Goal: Task Accomplishment & Management: Use online tool/utility

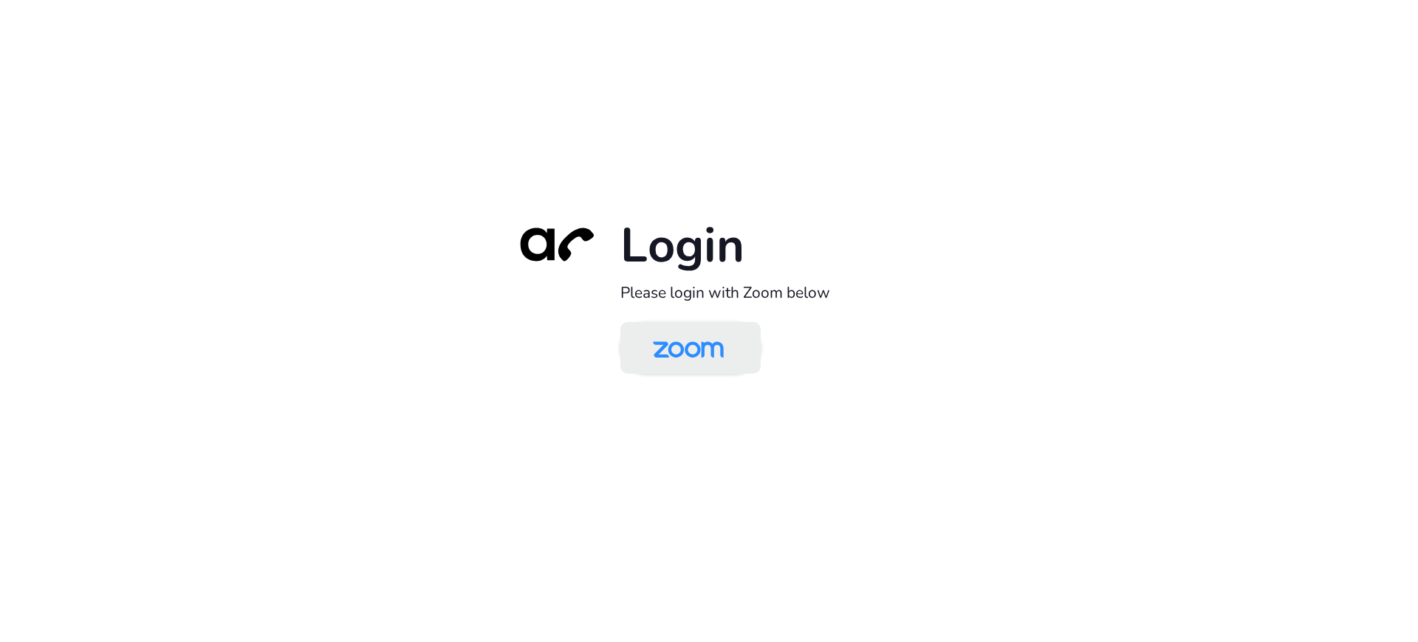
click at [668, 346] on img at bounding box center [688, 349] width 102 height 48
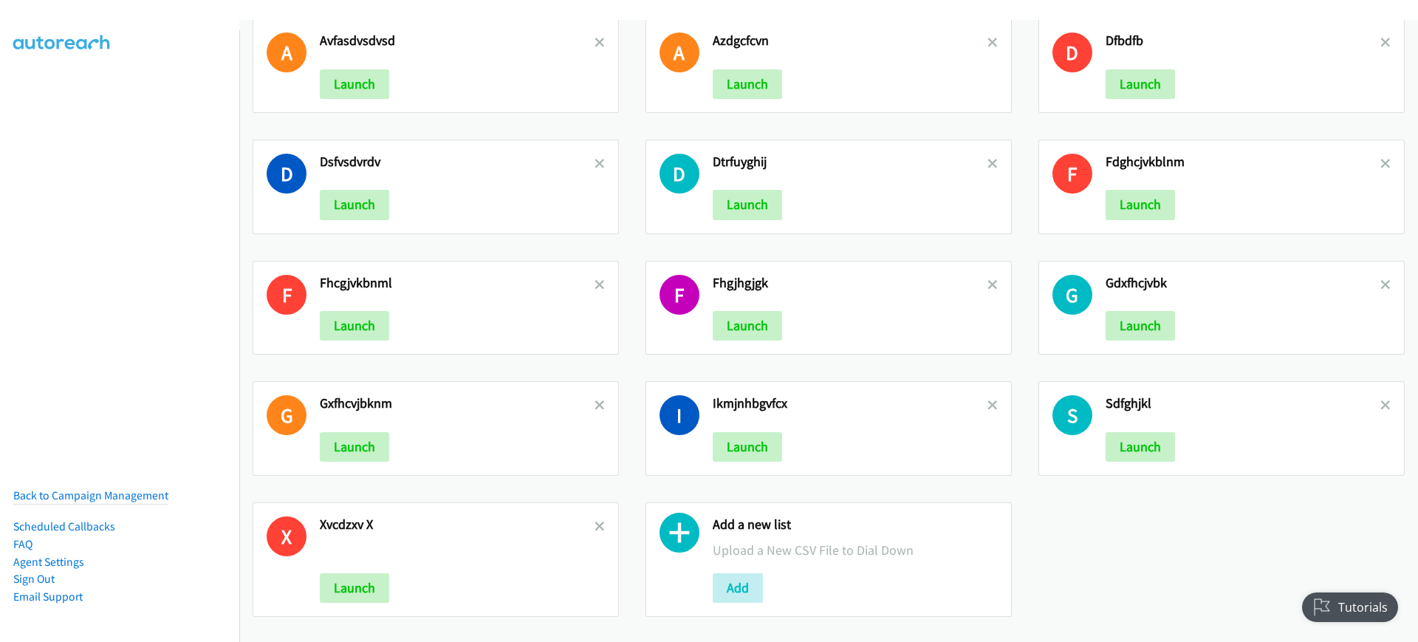
scroll to position [44, 0]
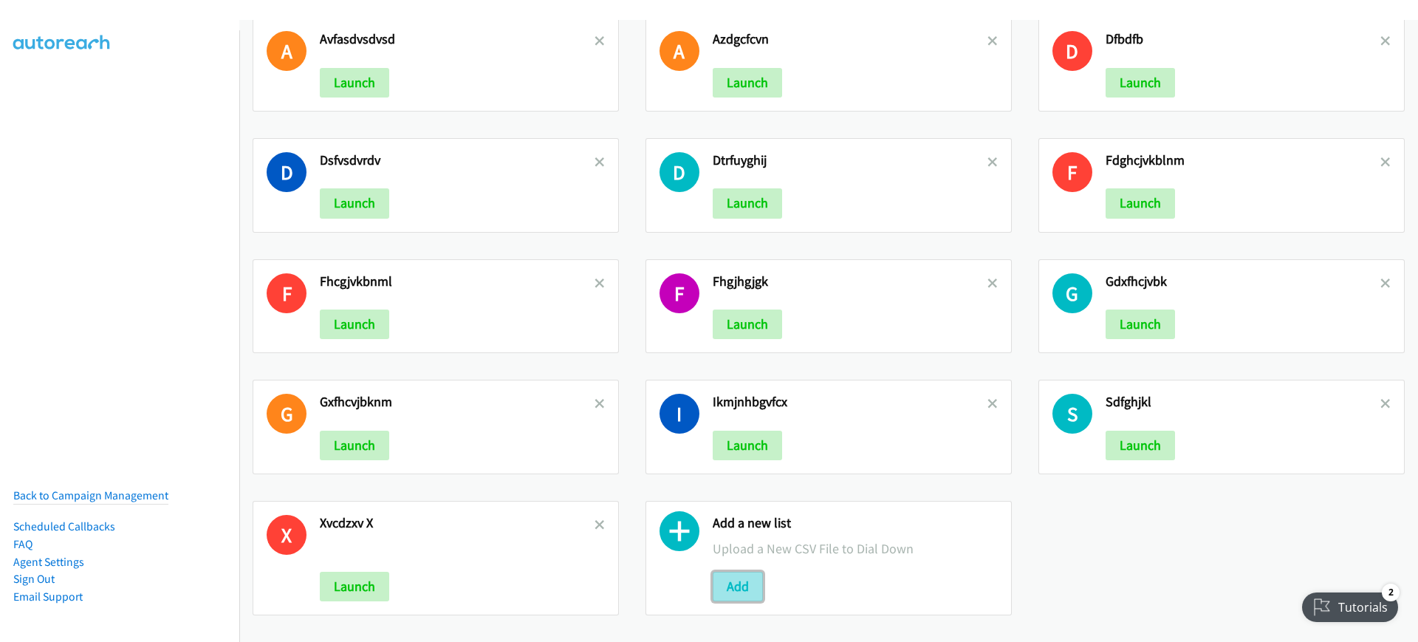
click at [740, 573] on button "Add" at bounding box center [738, 587] width 50 height 30
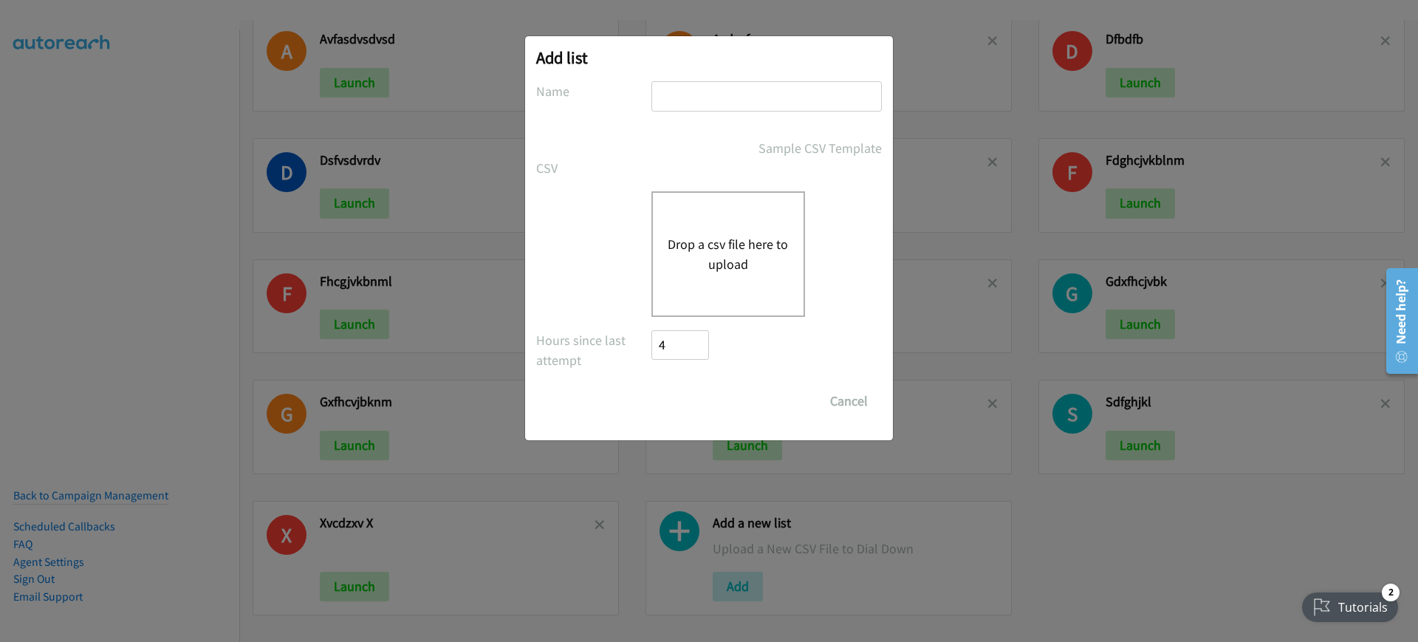
click at [668, 242] on button "Drop a csv file here to upload" at bounding box center [728, 254] width 121 height 40
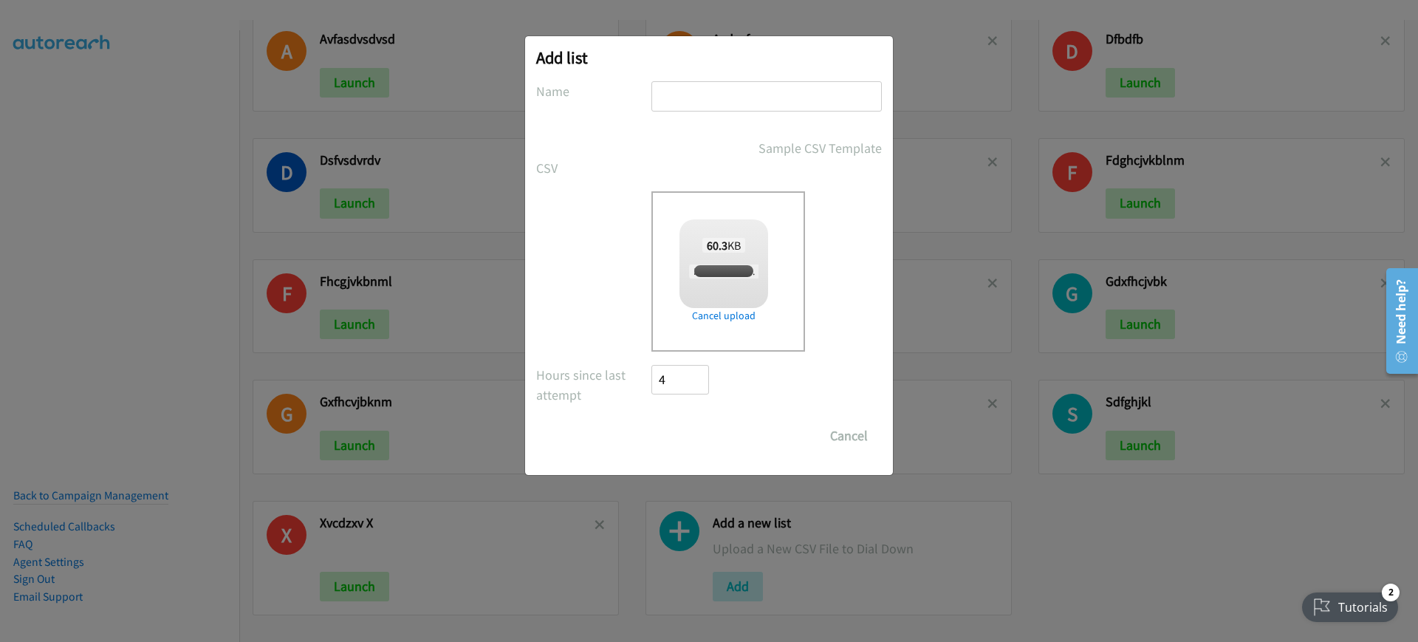
checkbox input "true"
click at [668, 102] on input "text" at bounding box center [767, 96] width 230 height 30
type input "fdasgrthfyuiop"
click at [694, 425] on input "Save List" at bounding box center [691, 436] width 78 height 30
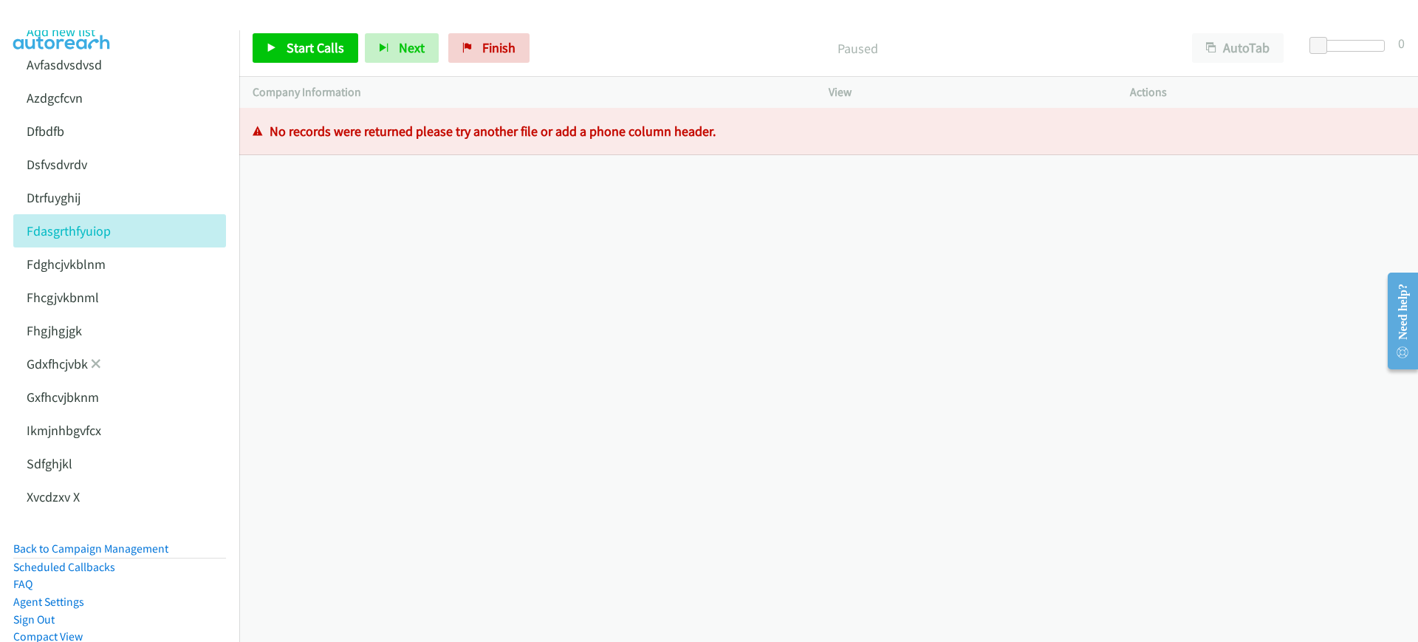
scroll to position [157, 0]
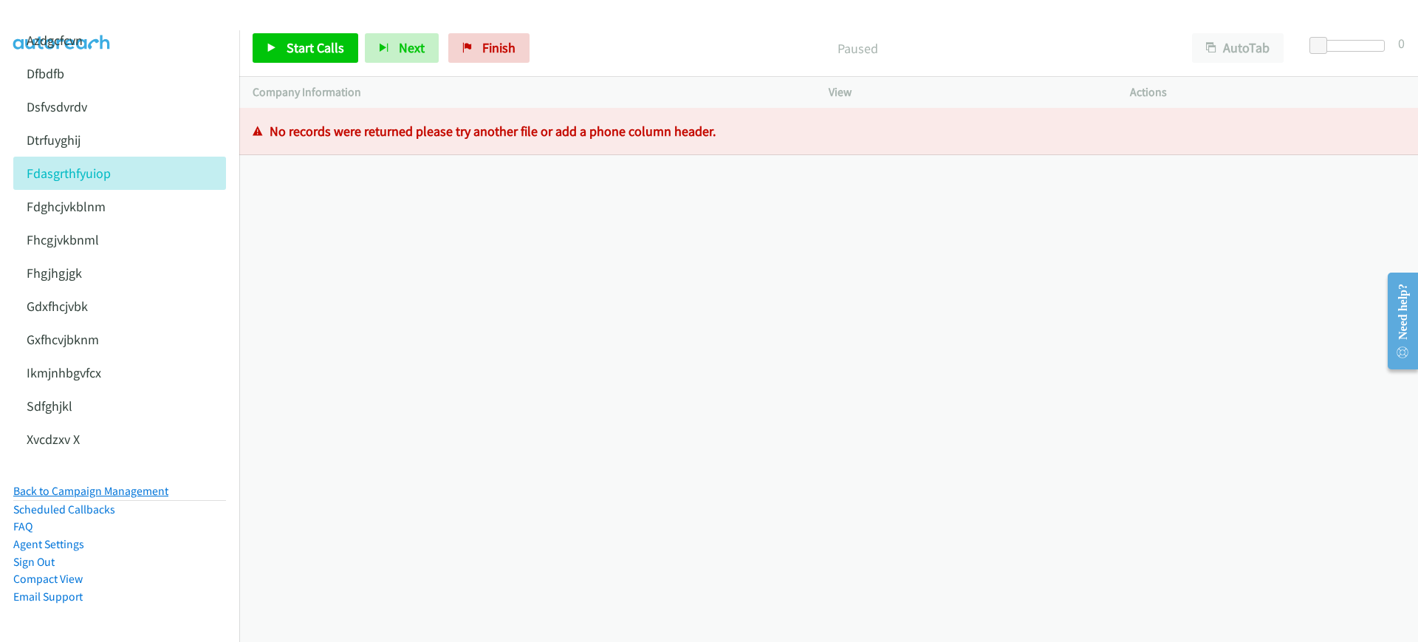
click at [133, 484] on link "Back to Campaign Management" at bounding box center [90, 491] width 155 height 14
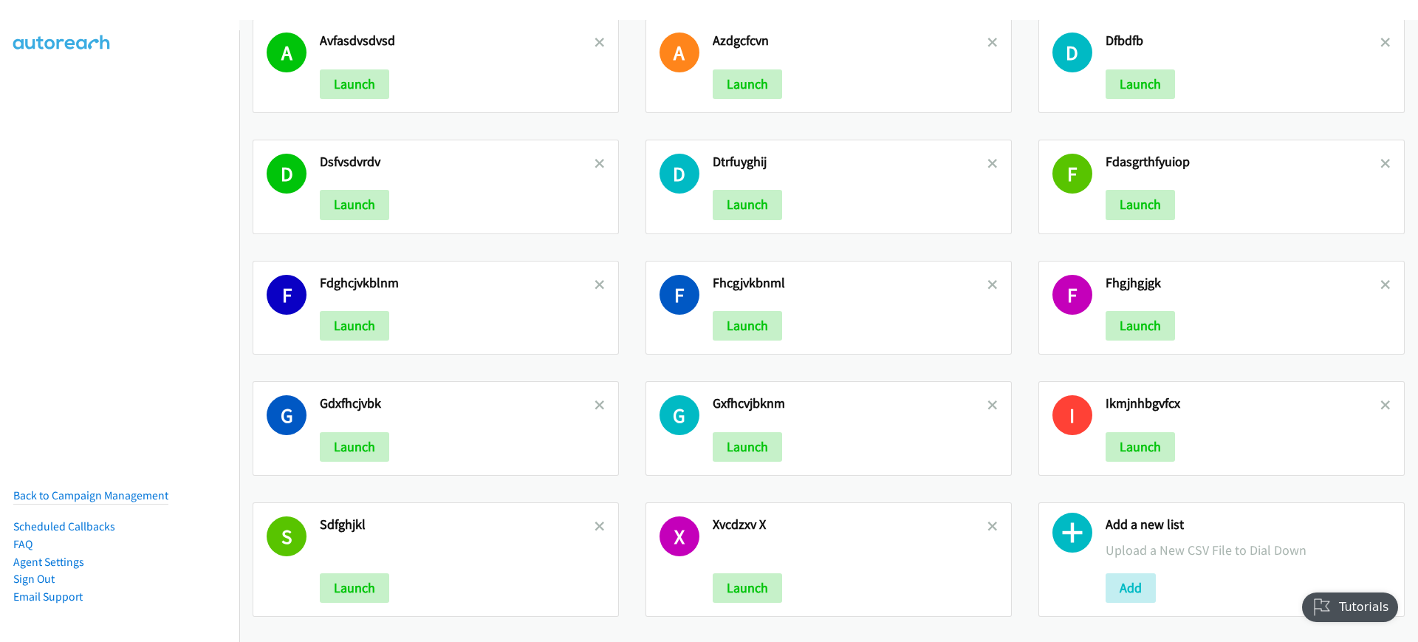
scroll to position [44, 0]
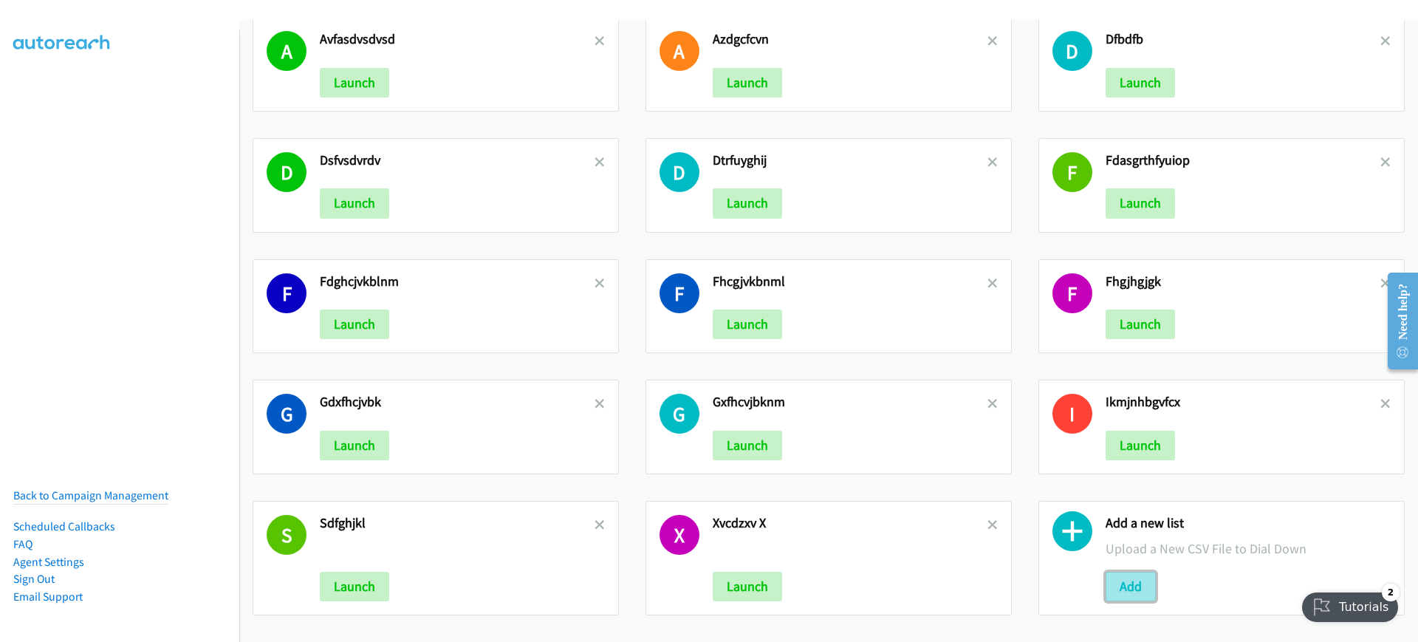
click at [1118, 581] on button "Add" at bounding box center [1131, 587] width 50 height 30
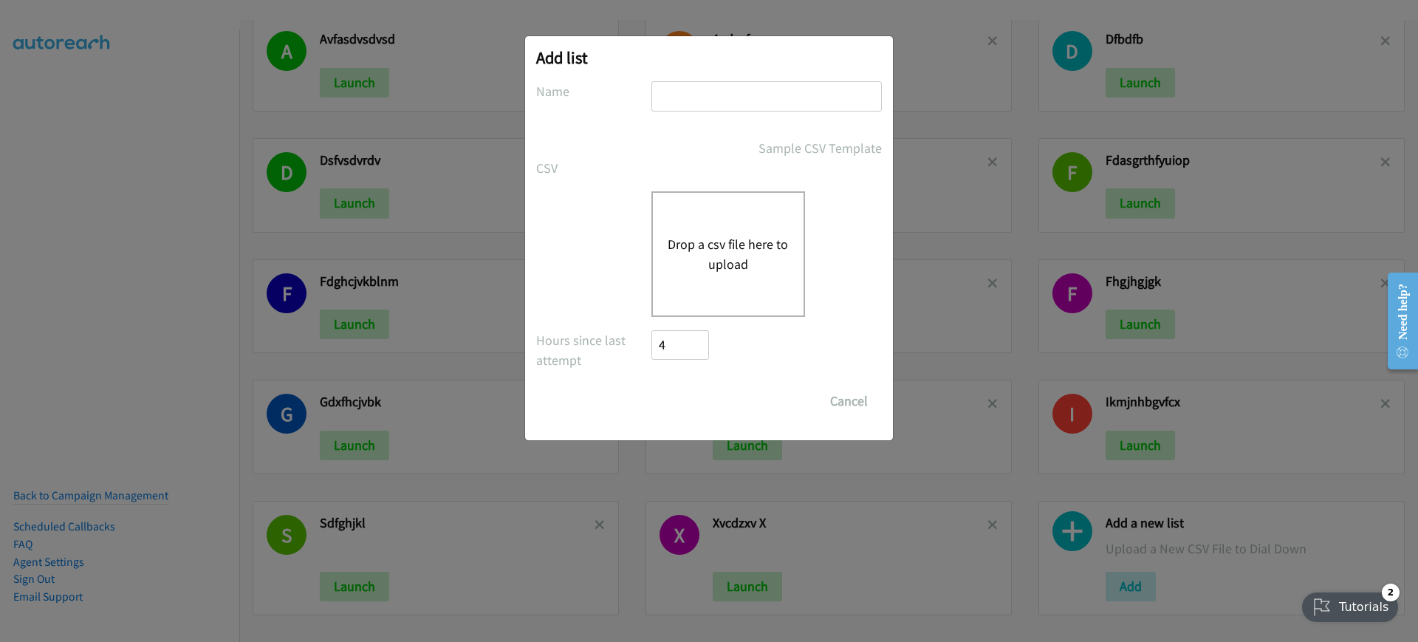
click at [711, 268] on button "Drop a csv file here to upload" at bounding box center [728, 254] width 121 height 40
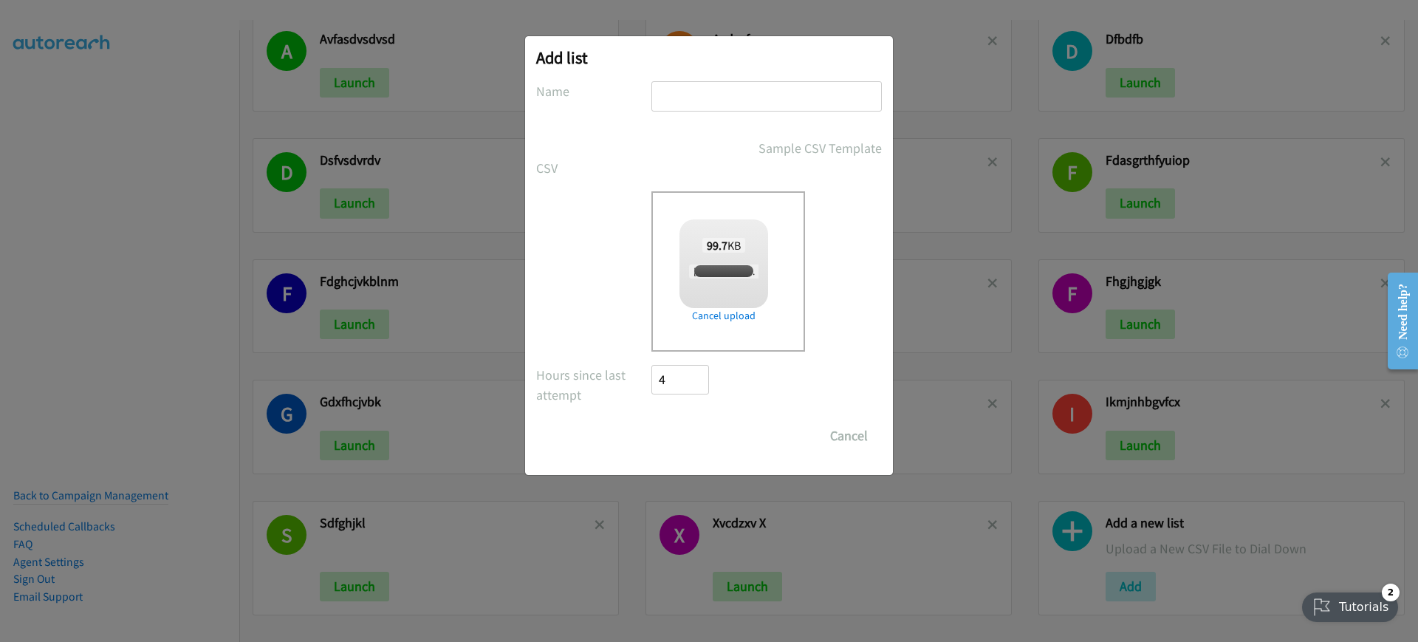
checkbox input "true"
click at [730, 100] on input "text" at bounding box center [767, 96] width 230 height 30
type input "gfsdhtyjghkl"
click at [696, 442] on input "Save List" at bounding box center [691, 436] width 78 height 30
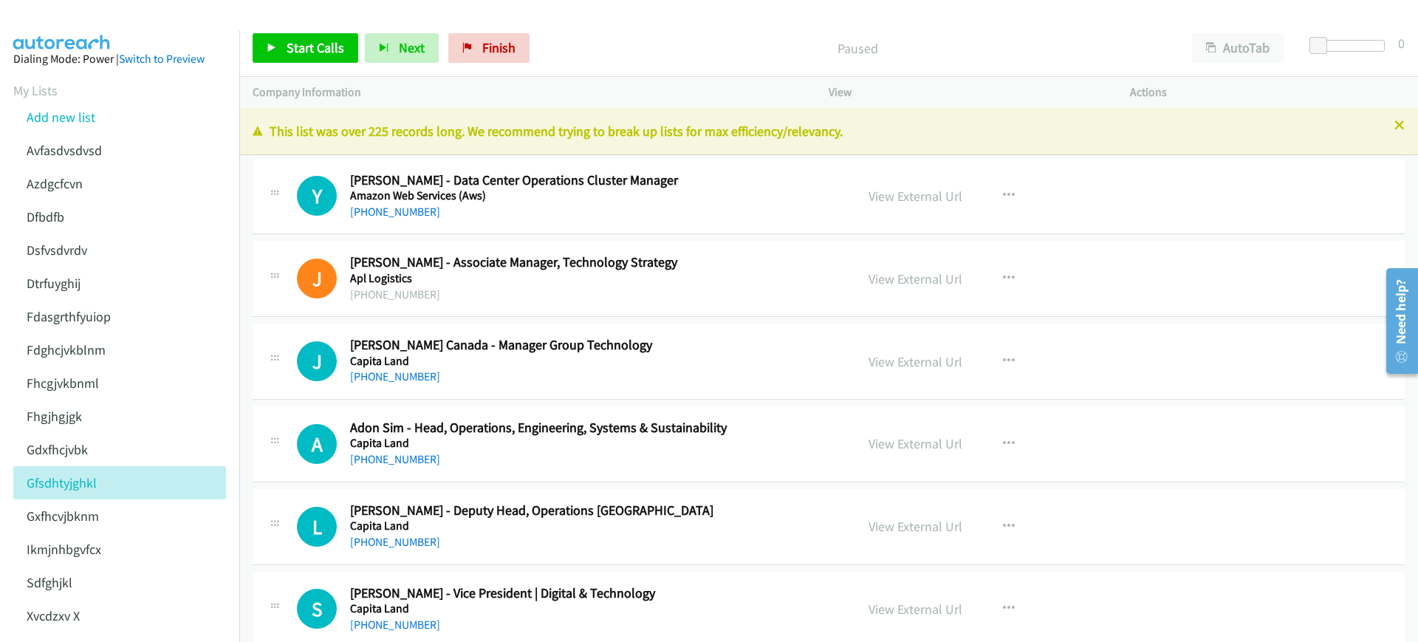
click at [586, 50] on p "Paused" at bounding box center [858, 48] width 616 height 20
click at [576, 56] on p "Paused" at bounding box center [858, 48] width 616 height 20
click at [1249, 40] on button "AutoTab" at bounding box center [1238, 48] width 92 height 30
click at [294, 48] on span "Start Calls" at bounding box center [316, 47] width 58 height 17
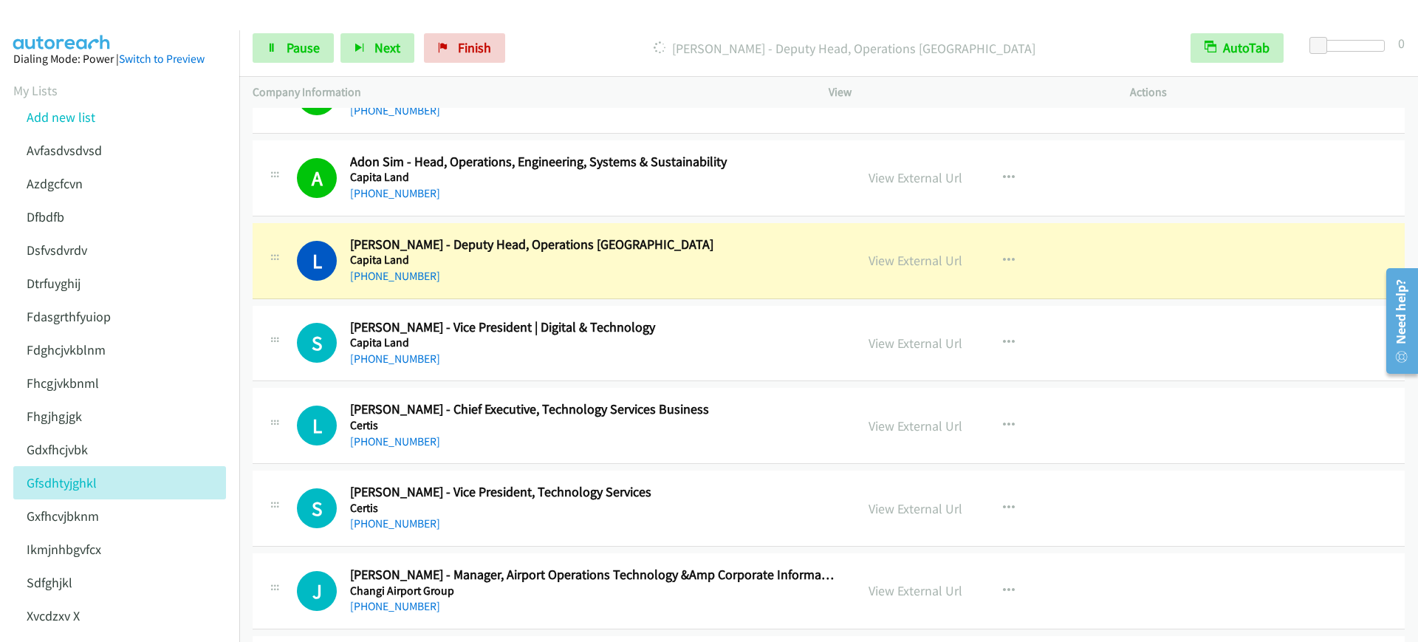
scroll to position [277, 0]
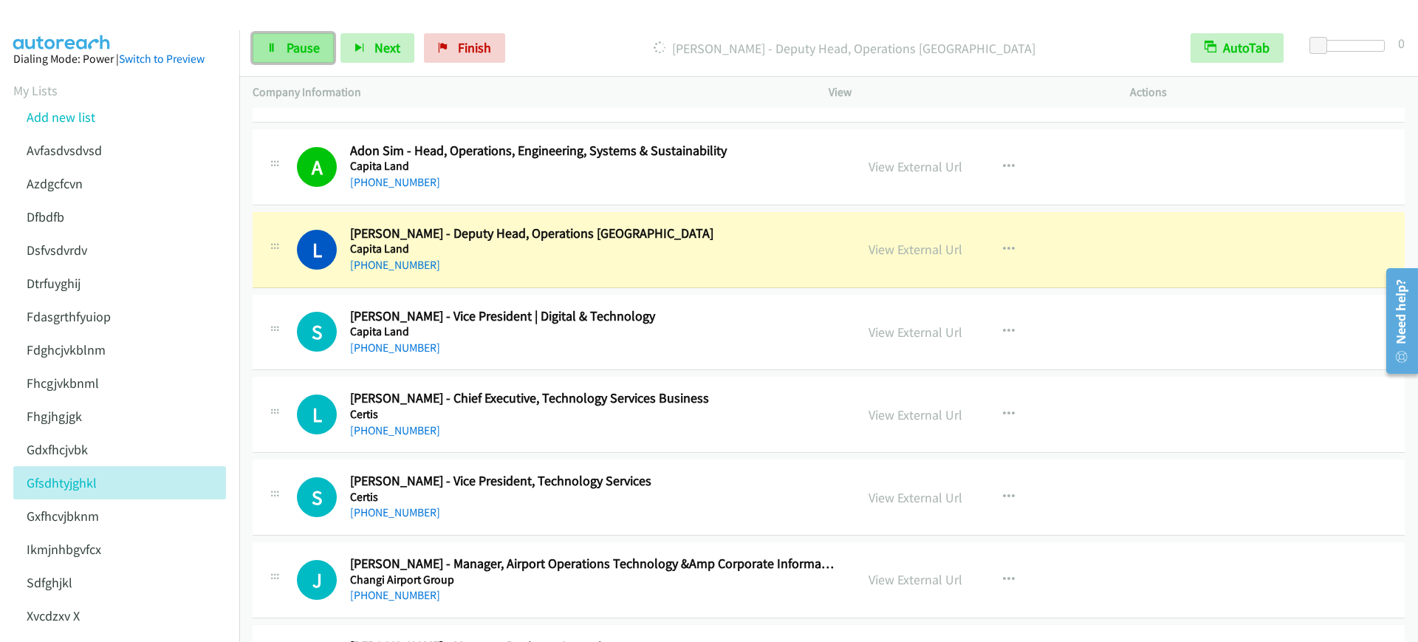
click at [278, 49] on link "Pause" at bounding box center [293, 48] width 81 height 30
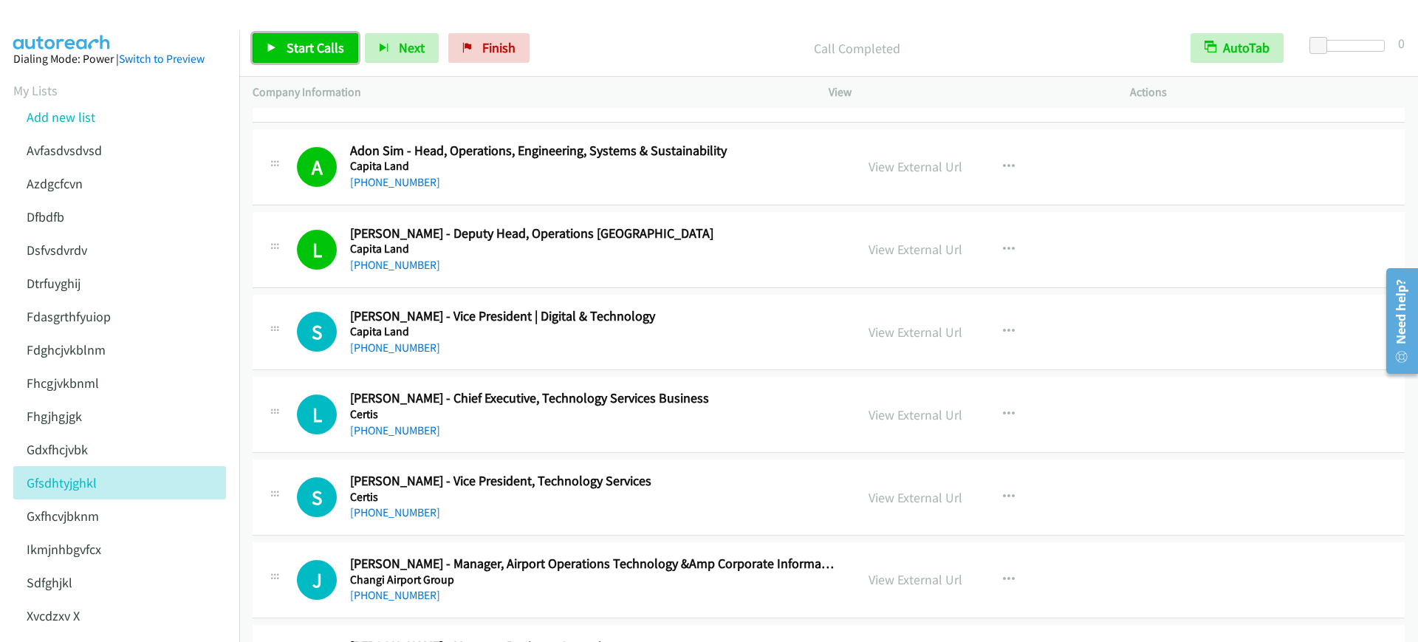
click at [330, 61] on link "Start Calls" at bounding box center [306, 48] width 106 height 30
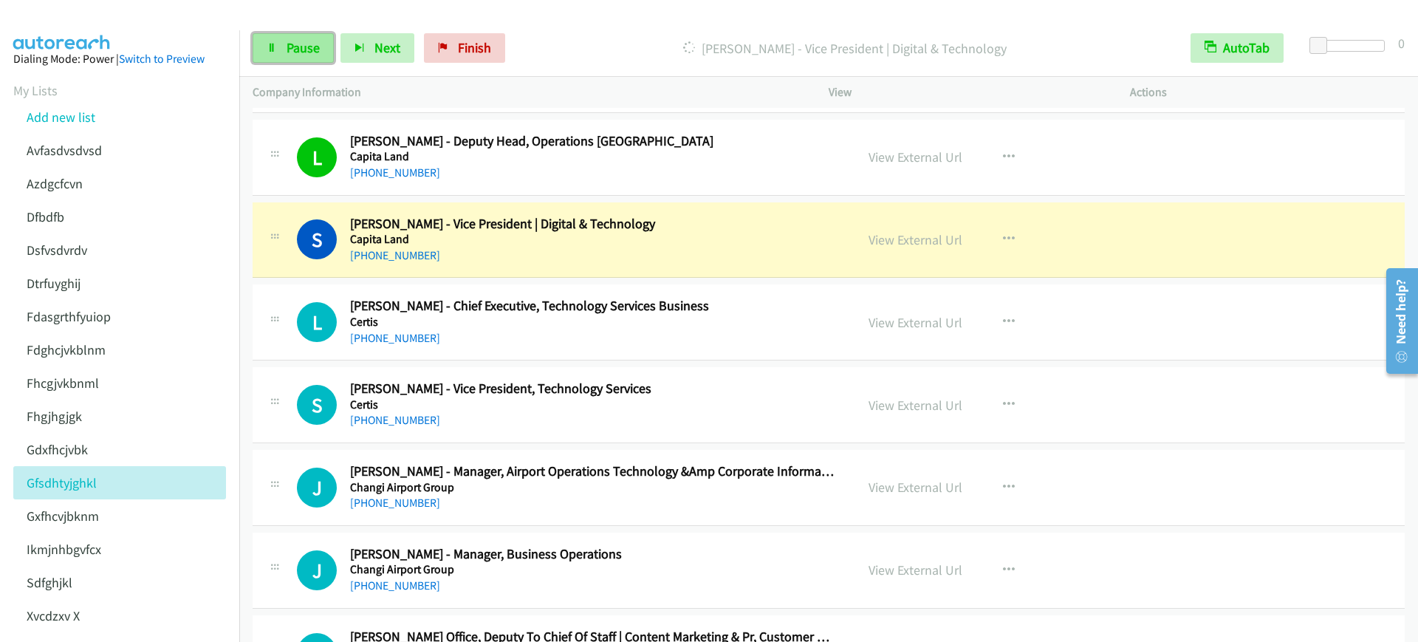
click at [292, 62] on link "Pause" at bounding box center [293, 48] width 81 height 30
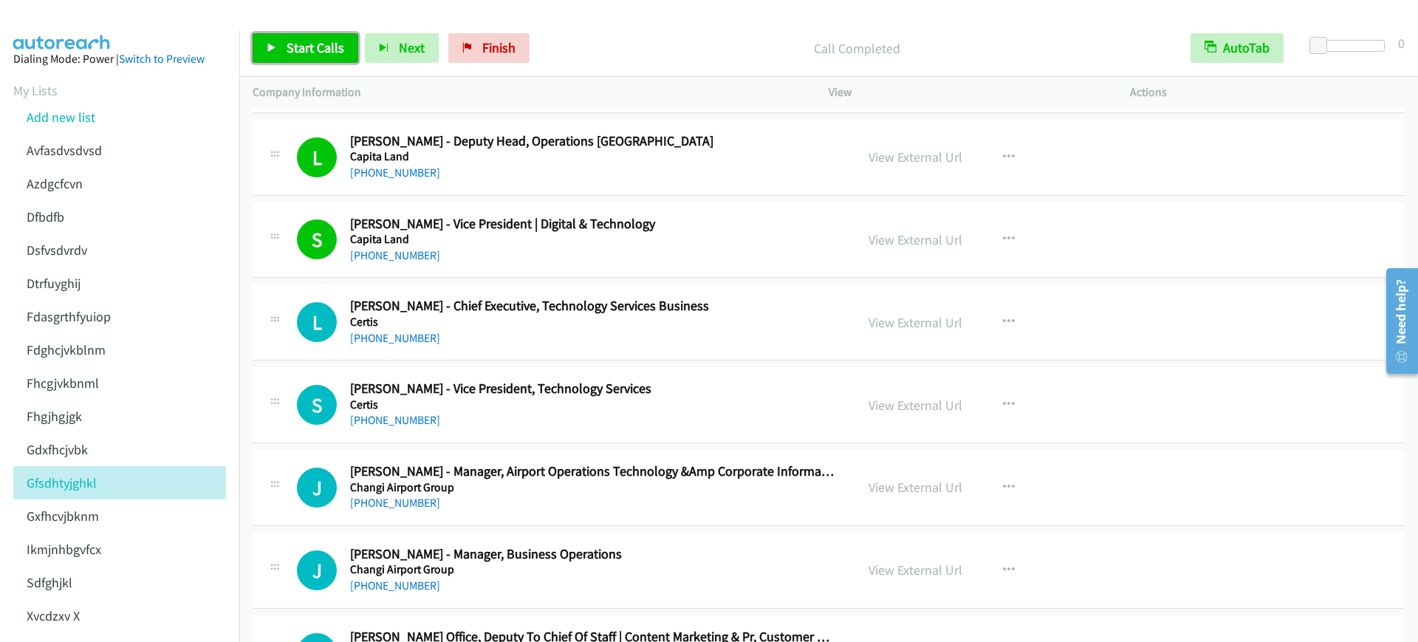
click at [318, 49] on span "Start Calls" at bounding box center [316, 47] width 58 height 17
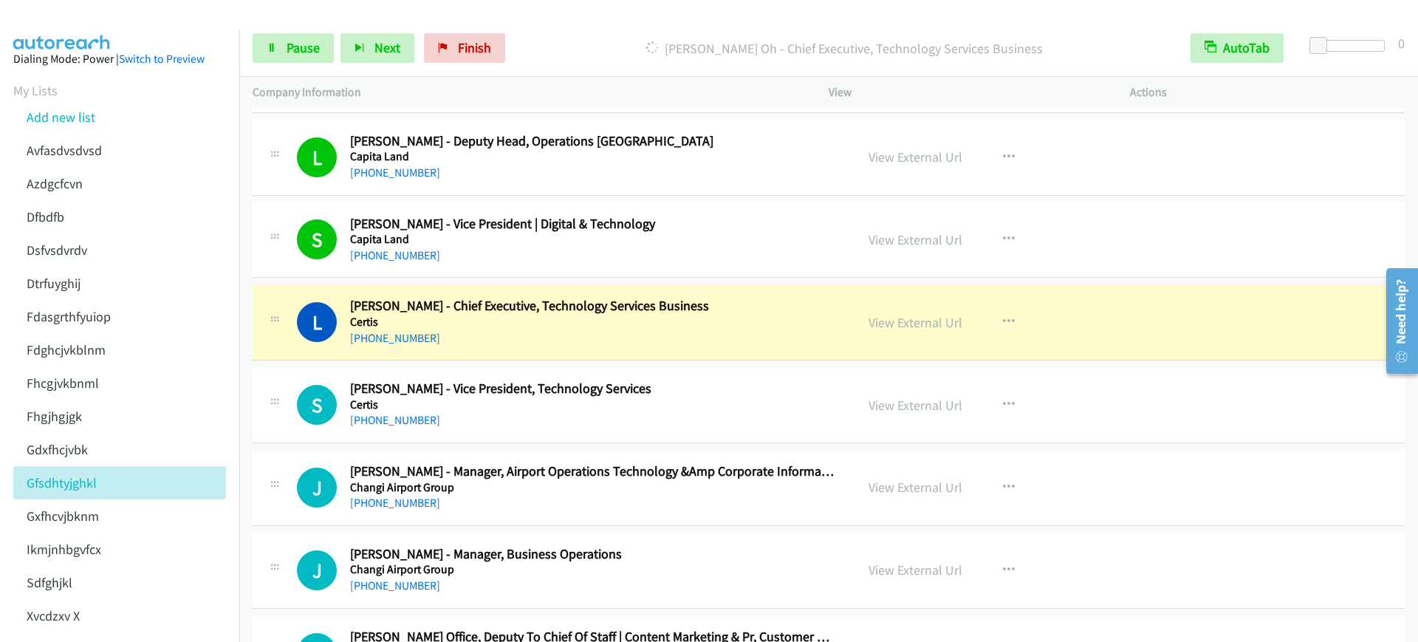
drag, startPoint x: 505, startPoint y: 251, endPoint x: 657, endPoint y: 242, distance: 153.2
click at [892, 238] on link "View External Url" at bounding box center [916, 239] width 94 height 17
click at [263, 31] on div "Start Calls Pause Next Finish Dialing Leonard Oh - Chief Executive, Technology …" at bounding box center [828, 48] width 1179 height 57
click at [263, 38] on link "Pause" at bounding box center [293, 48] width 81 height 30
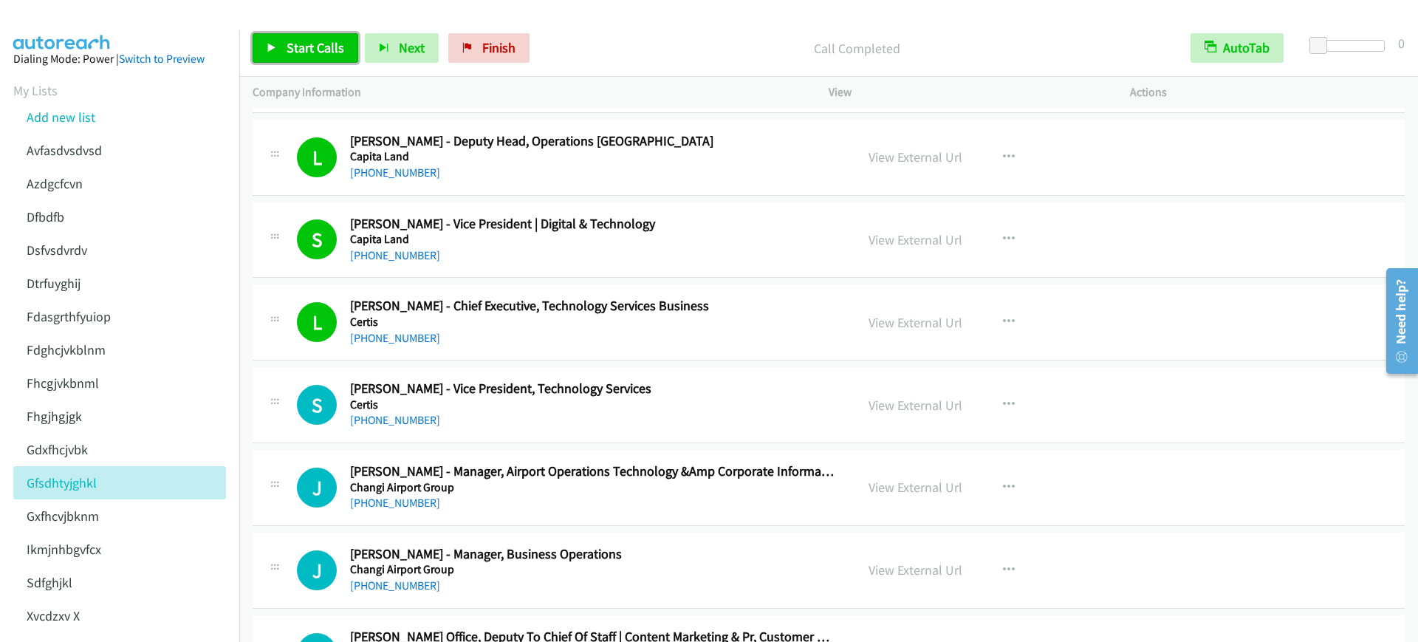
click at [297, 58] on link "Start Calls" at bounding box center [306, 48] width 106 height 30
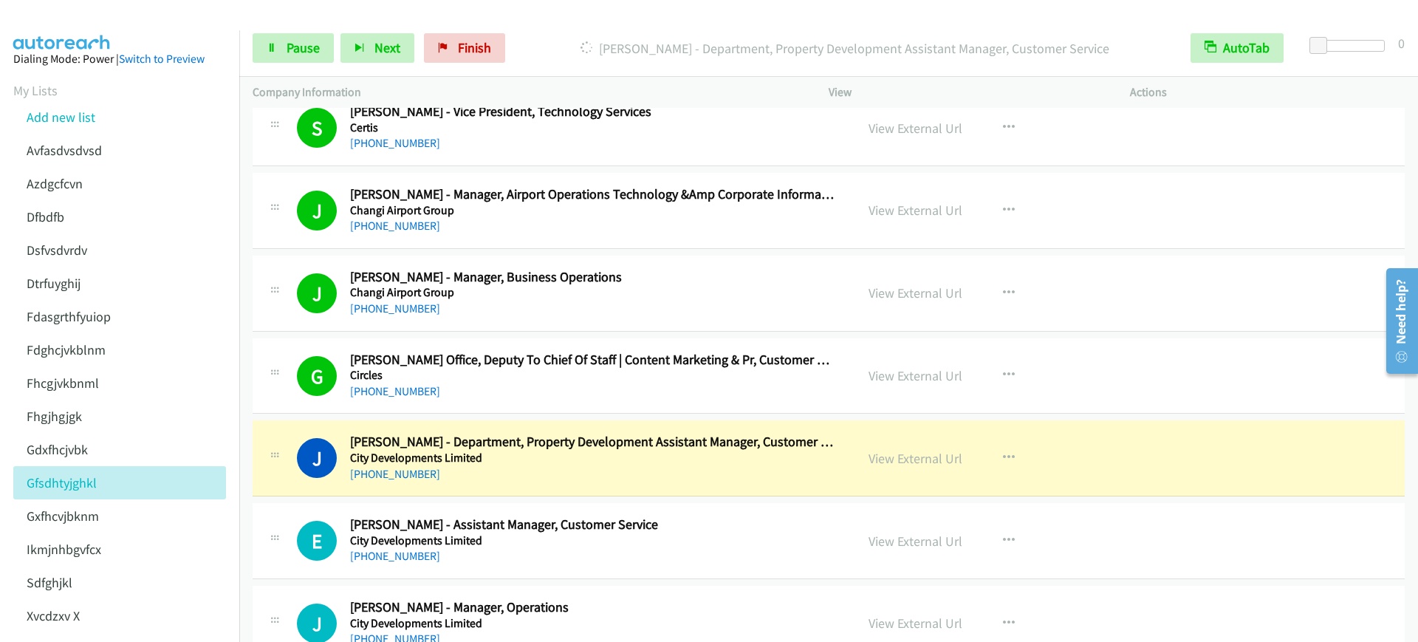
scroll to position [923, 0]
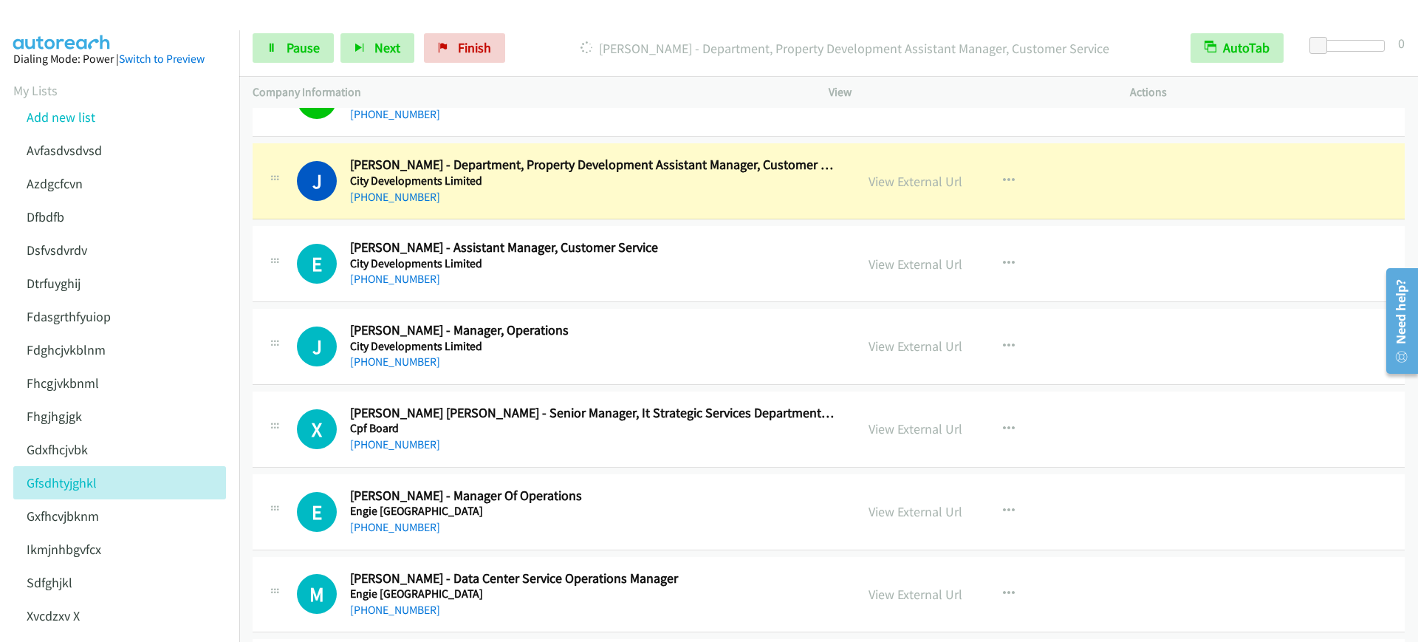
click at [592, 197] on div "+65 6877 8479" at bounding box center [592, 197] width 485 height 18
click at [288, 47] on span "Pause" at bounding box center [303, 47] width 33 height 17
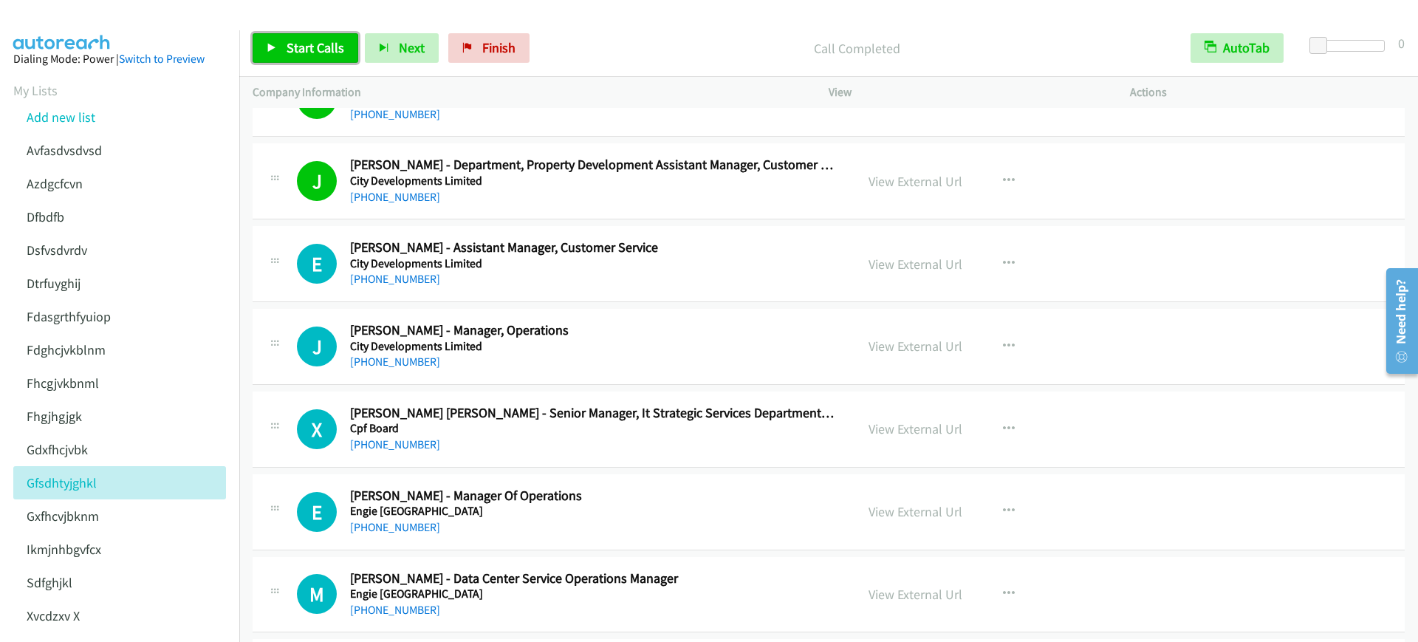
click at [309, 53] on span "Start Calls" at bounding box center [316, 47] width 58 height 17
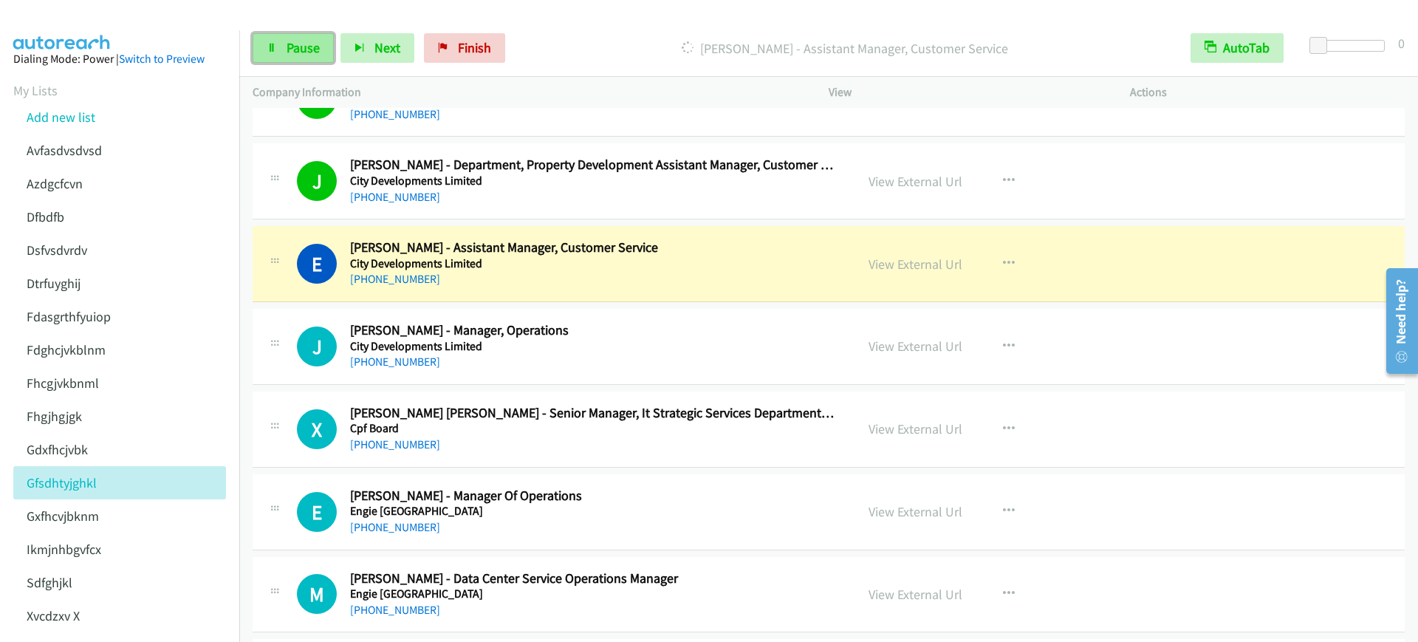
click at [278, 38] on link "Pause" at bounding box center [293, 48] width 81 height 30
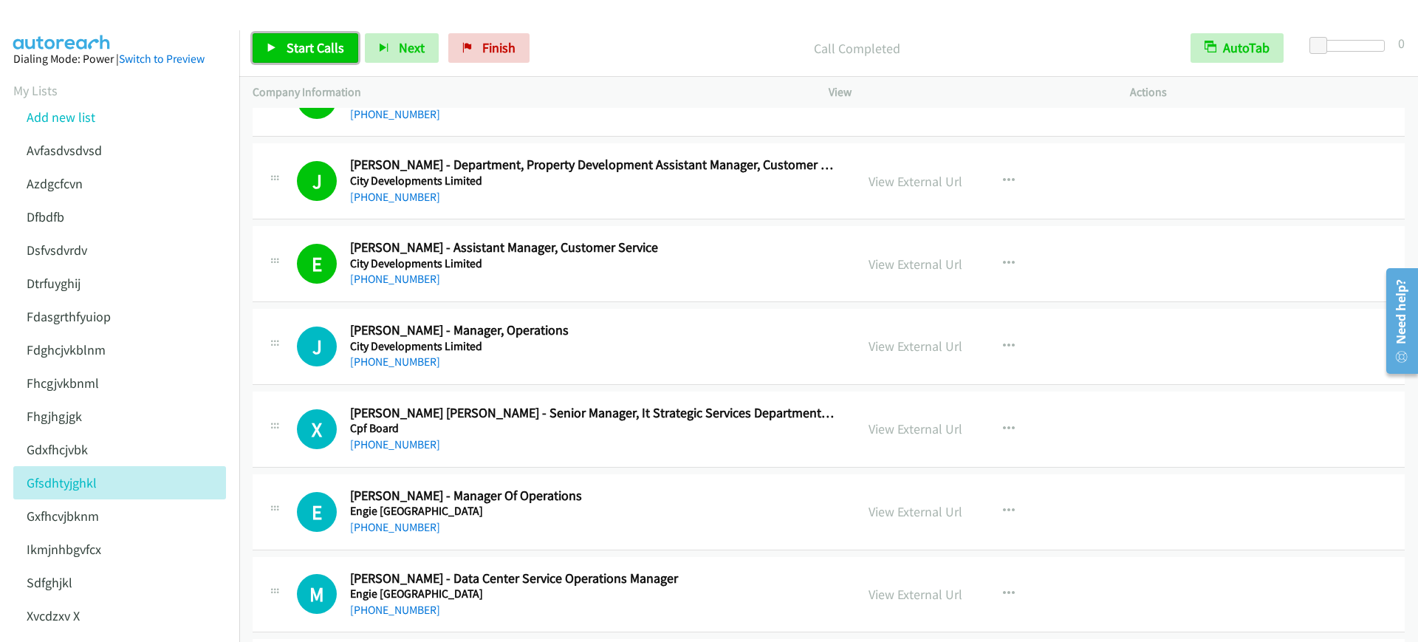
click at [304, 48] on span "Start Calls" at bounding box center [316, 47] width 58 height 17
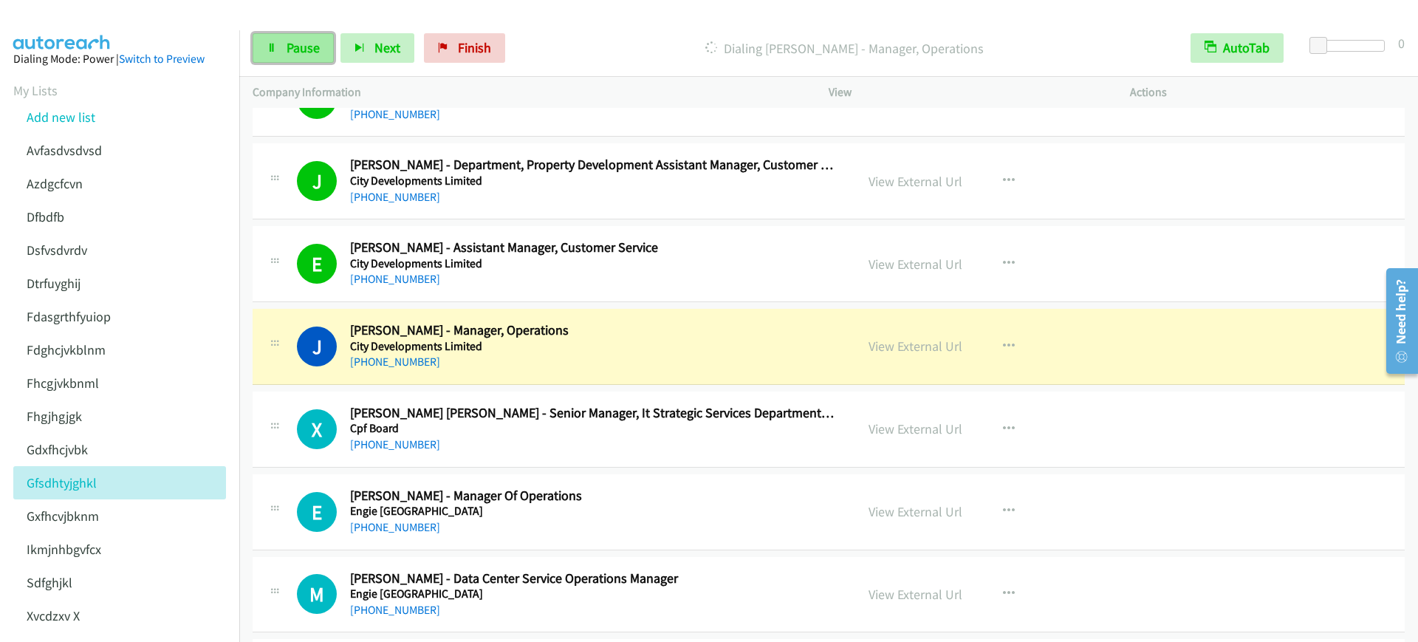
click at [304, 49] on span "Pause" at bounding box center [303, 47] width 33 height 17
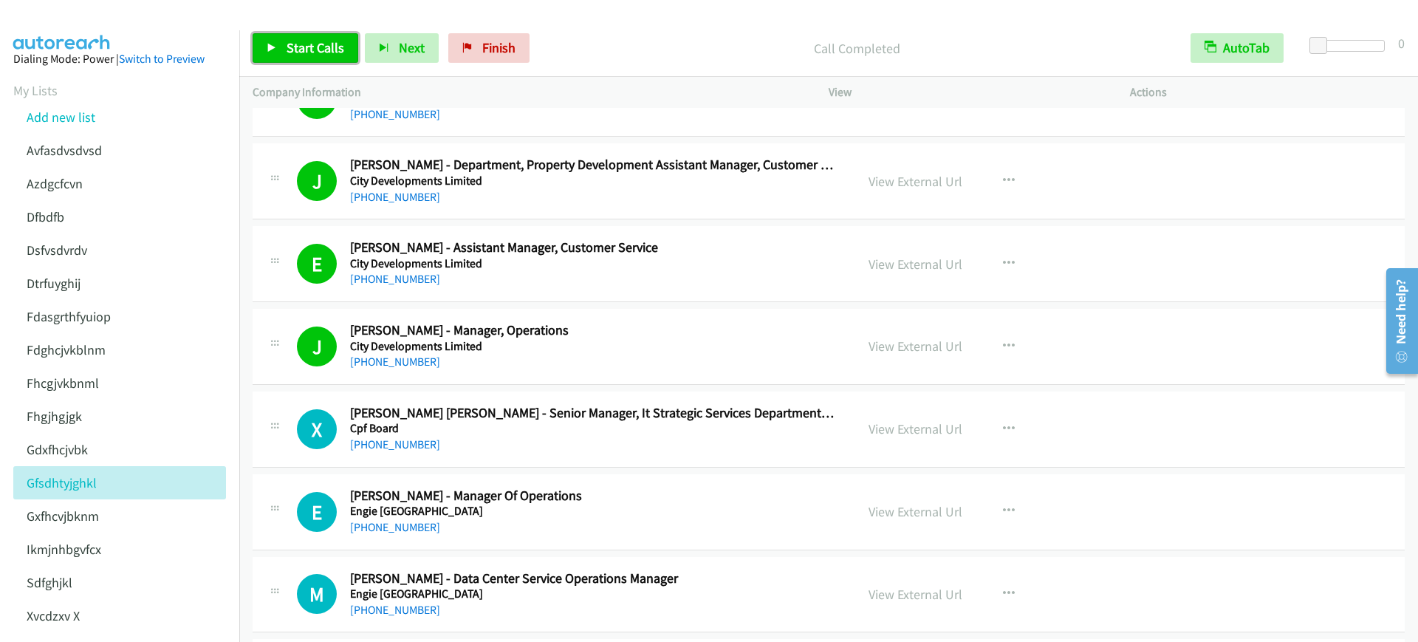
click at [304, 45] on span "Start Calls" at bounding box center [316, 47] width 58 height 17
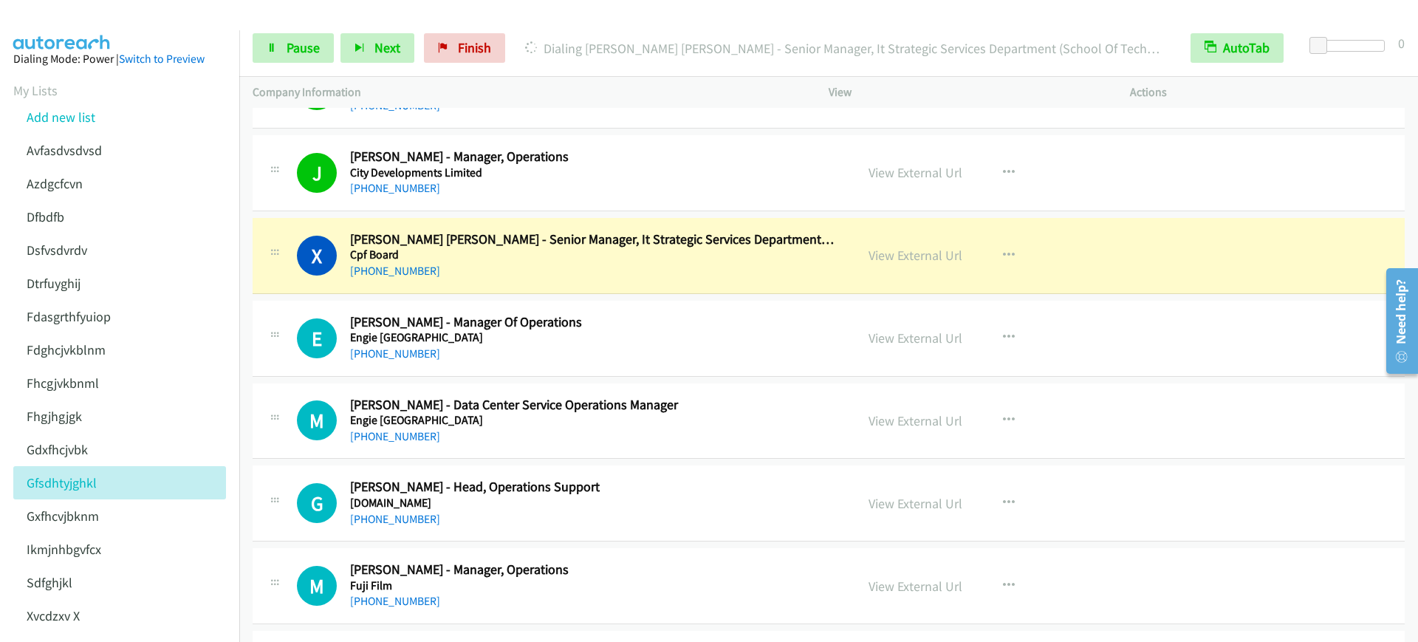
scroll to position [1108, 0]
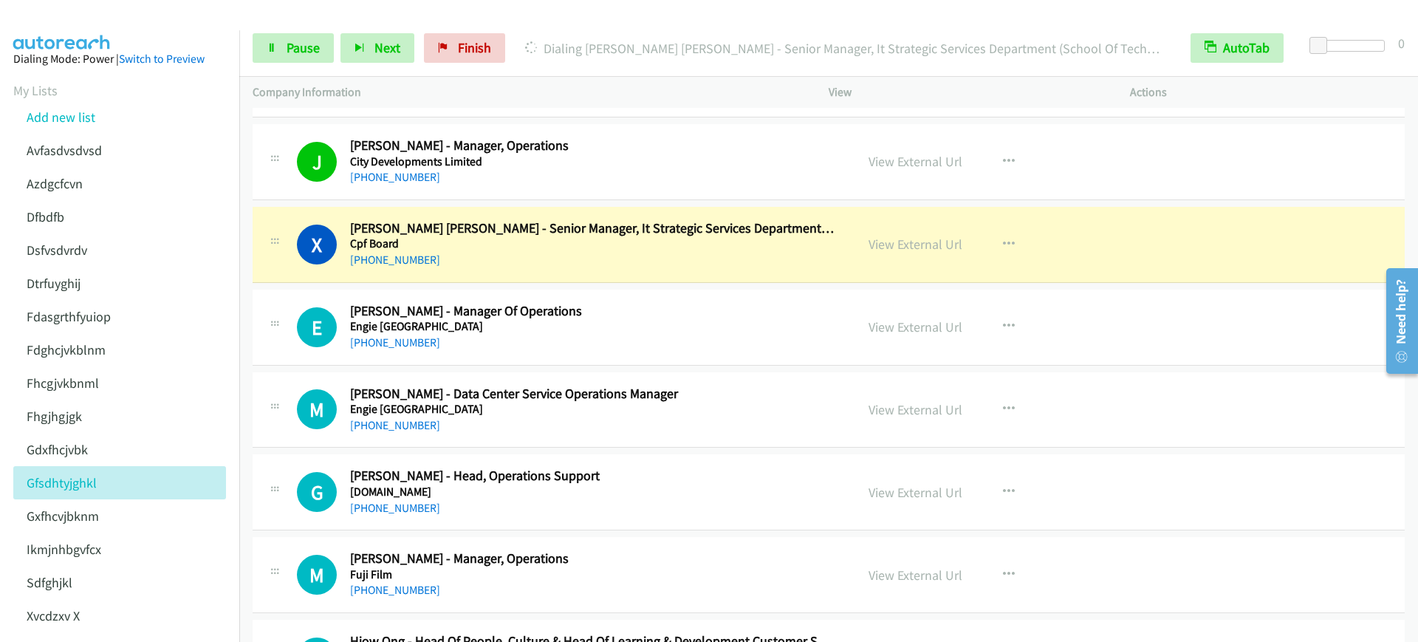
click at [556, 276] on div "X Callback Scheduled Xiu Ming Pang - Senior Manager, It Strategic Services Depa…" at bounding box center [829, 245] width 1152 height 76
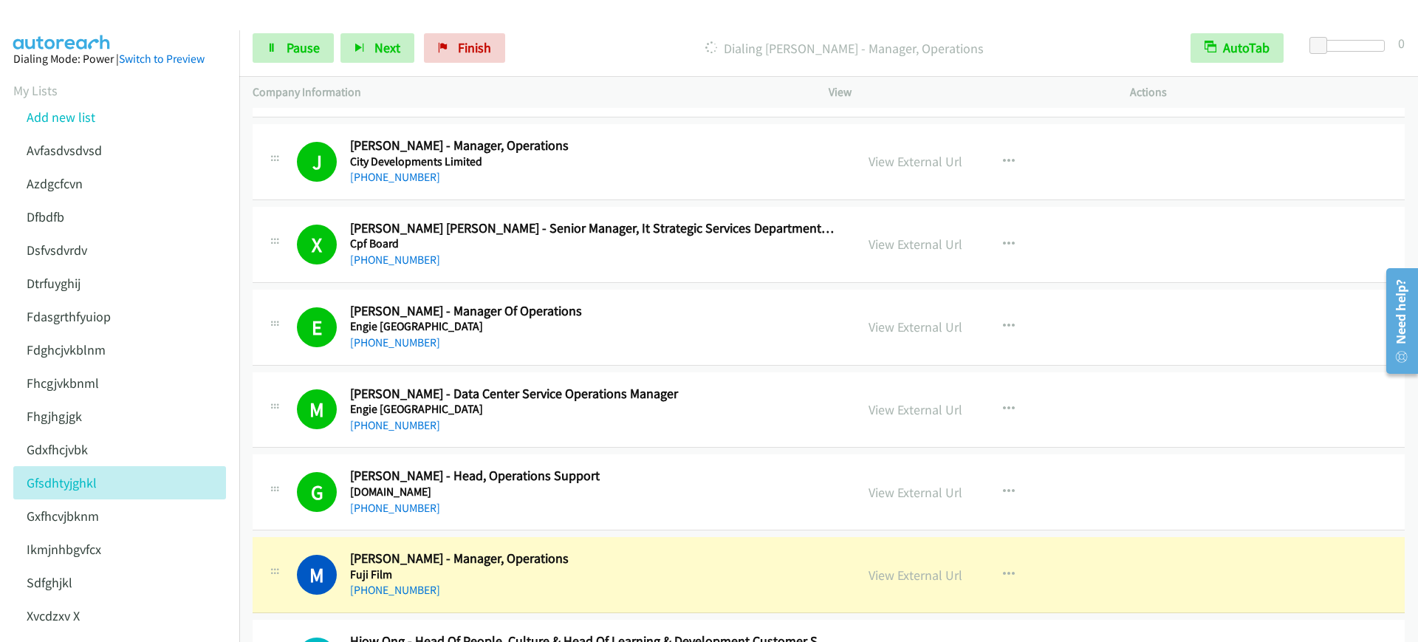
scroll to position [1385, 0]
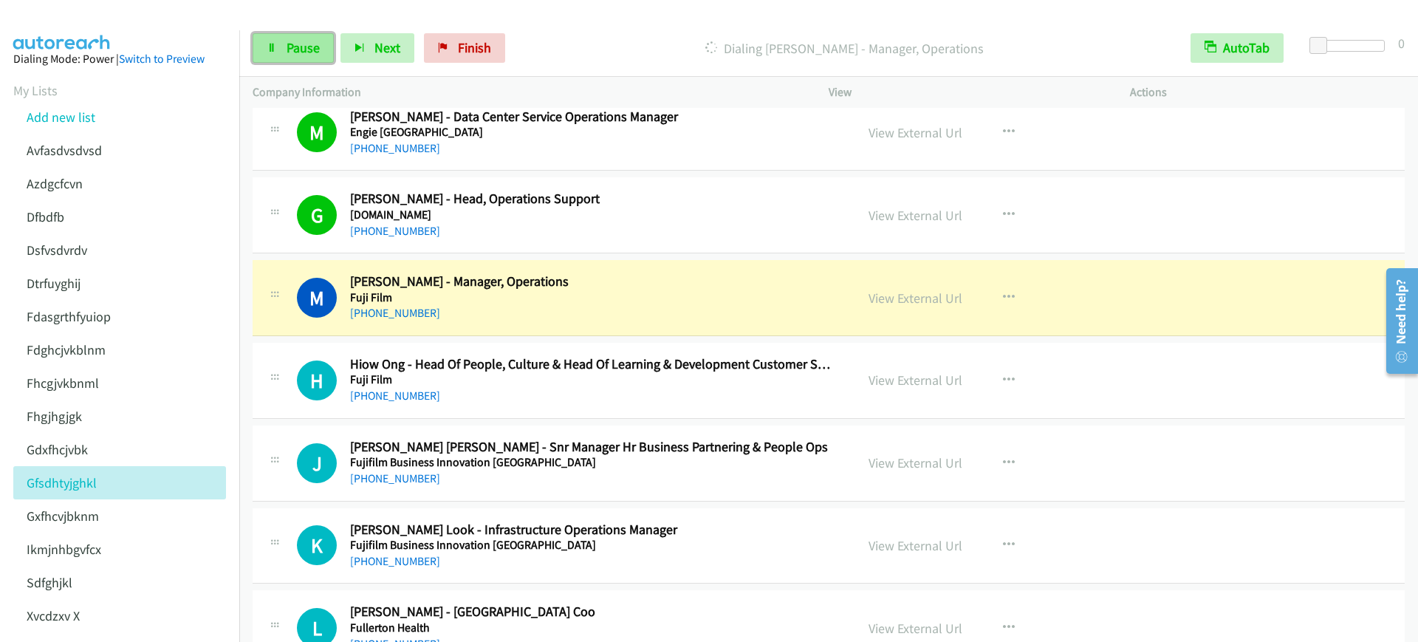
click at [309, 45] on span "Pause" at bounding box center [303, 47] width 33 height 17
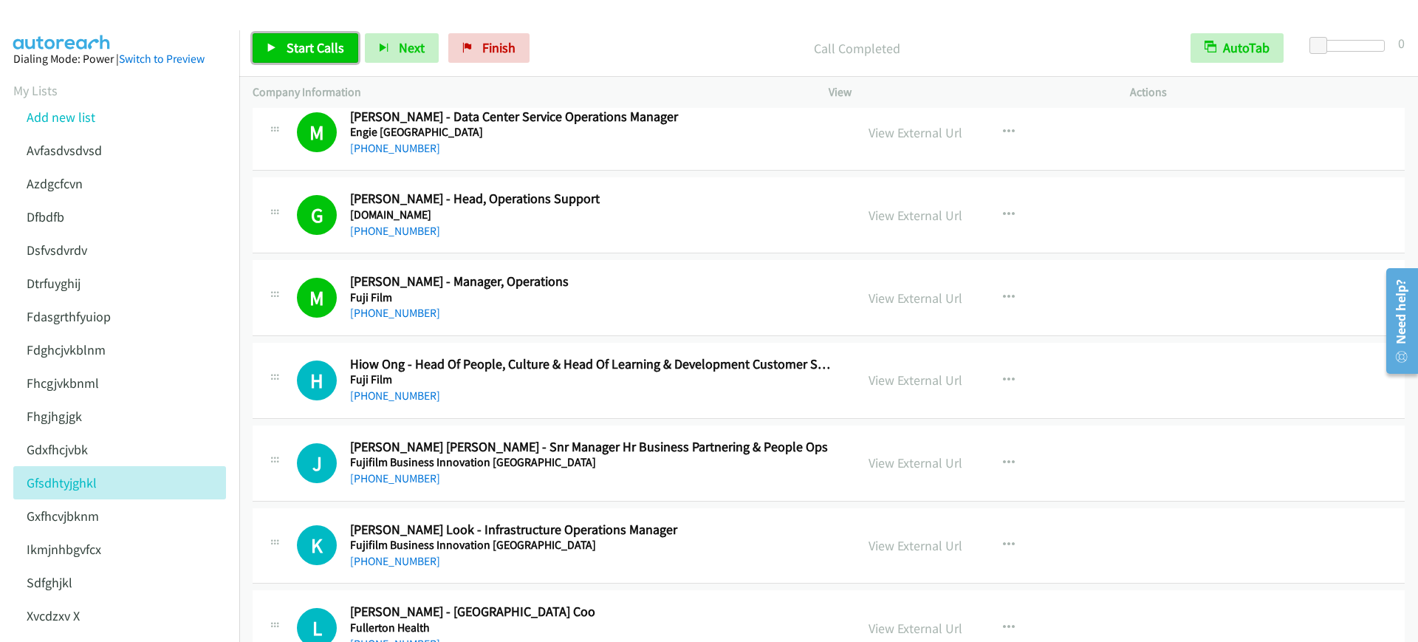
click at [328, 35] on link "Start Calls" at bounding box center [306, 48] width 106 height 30
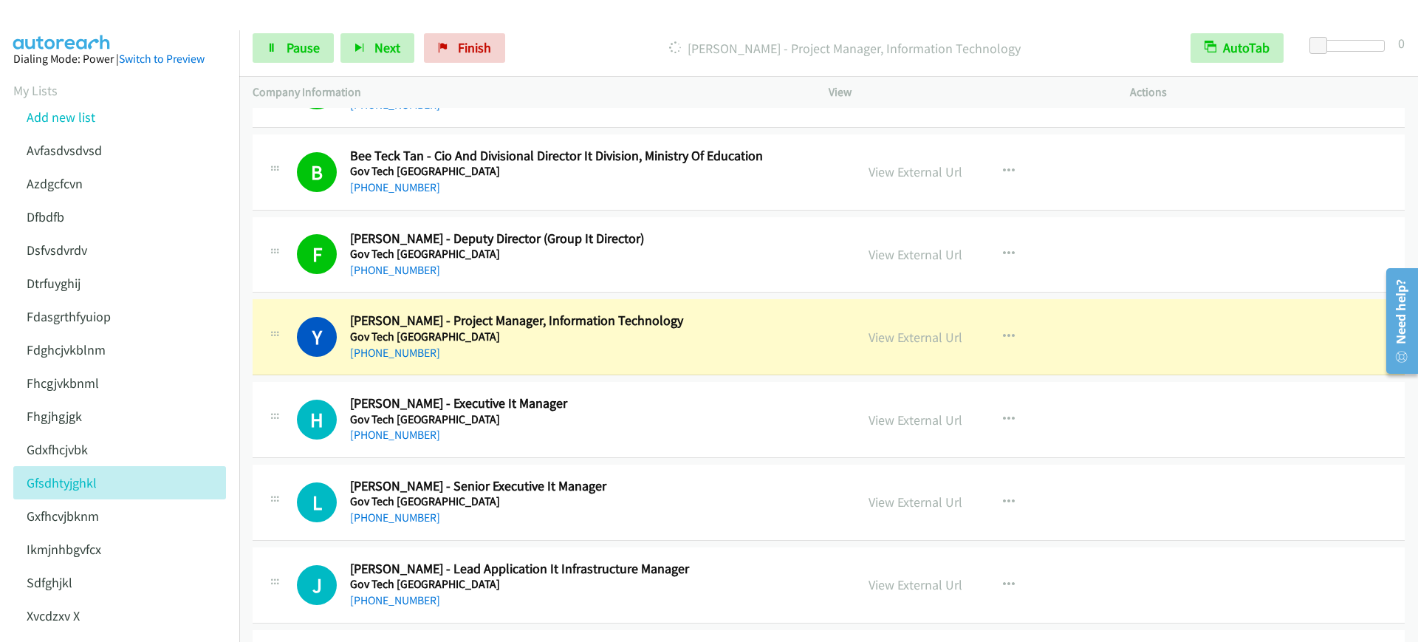
scroll to position [2585, 0]
click at [306, 63] on div "Start Calls Pause Next Finish Dialing Yan Lau - Project Manager, Information Te…" at bounding box center [828, 48] width 1179 height 57
click at [297, 38] on link "Pause" at bounding box center [293, 48] width 81 height 30
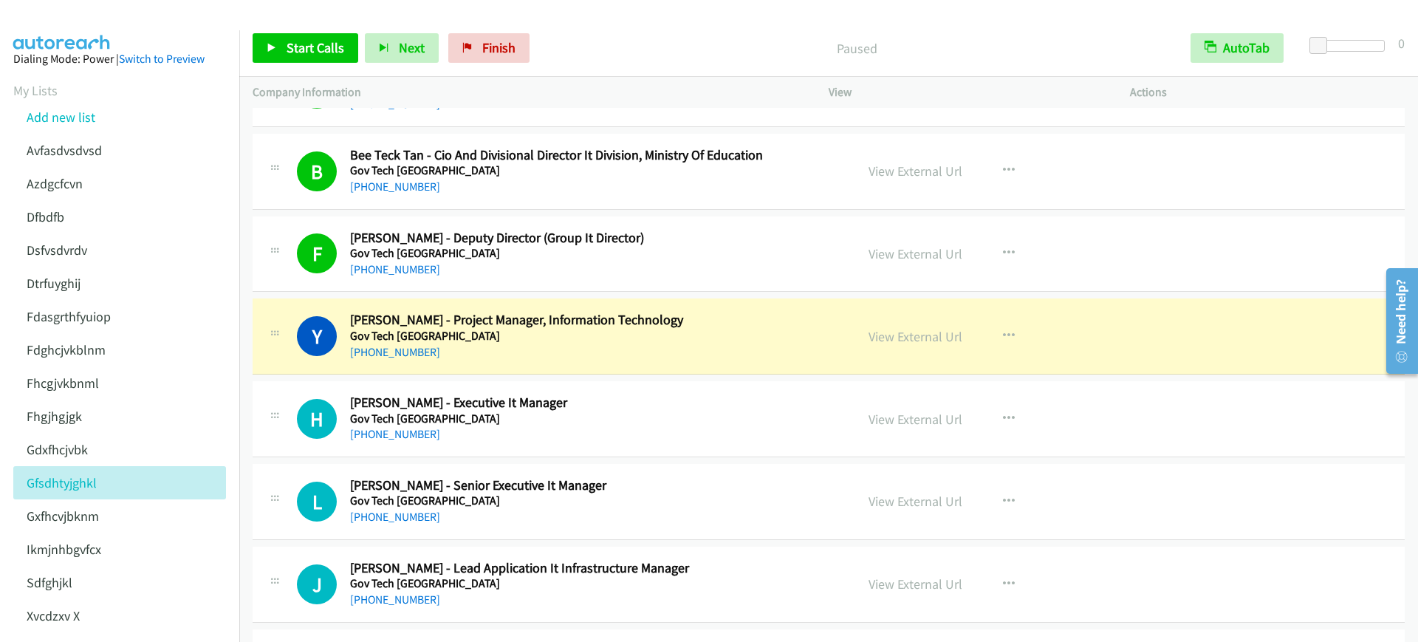
click at [1270, 335] on div "Y Callback Scheduled Yan Lau - Project Manager, Information Technology Gov Tech…" at bounding box center [829, 336] width 1152 height 76
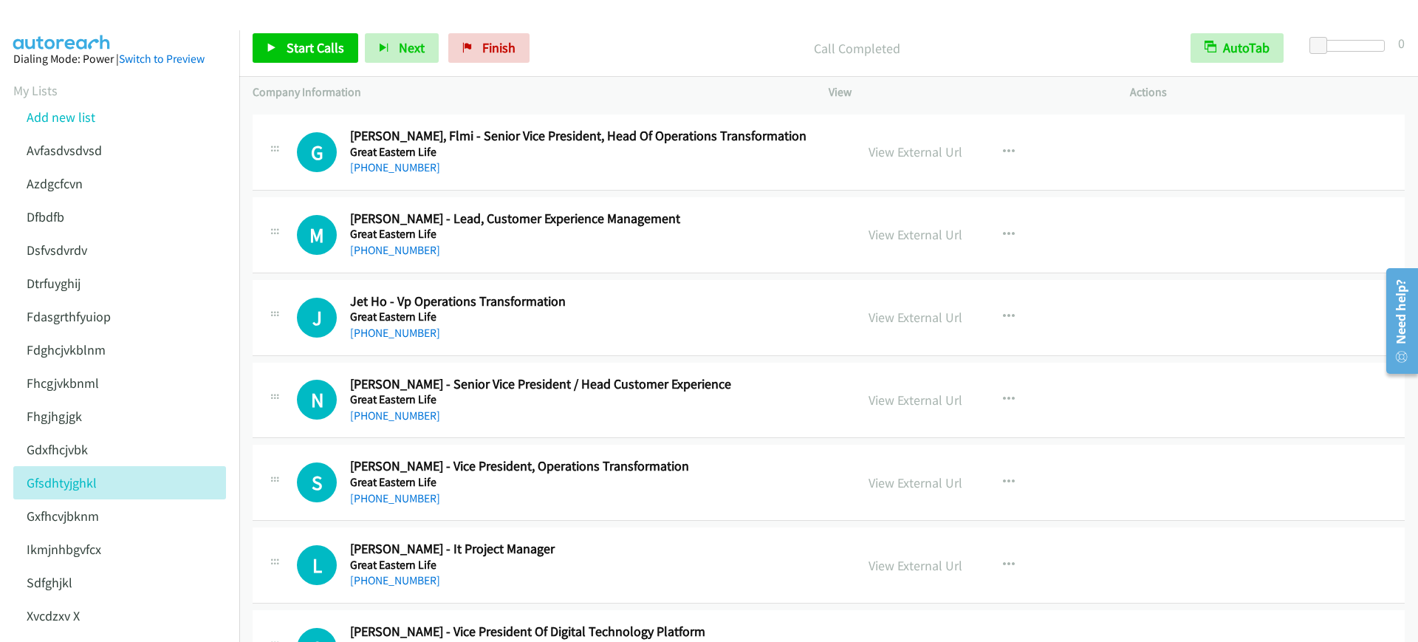
scroll to position [5078, 0]
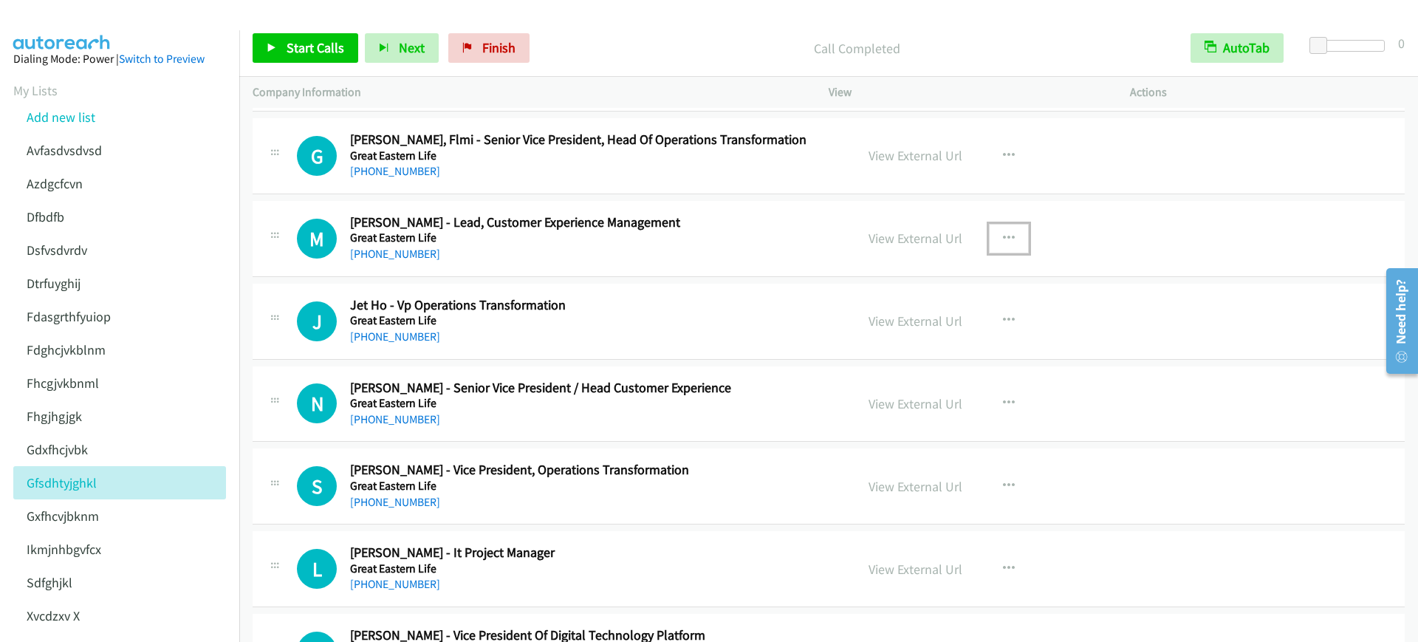
click at [1003, 242] on icon "button" at bounding box center [1009, 239] width 12 height 12
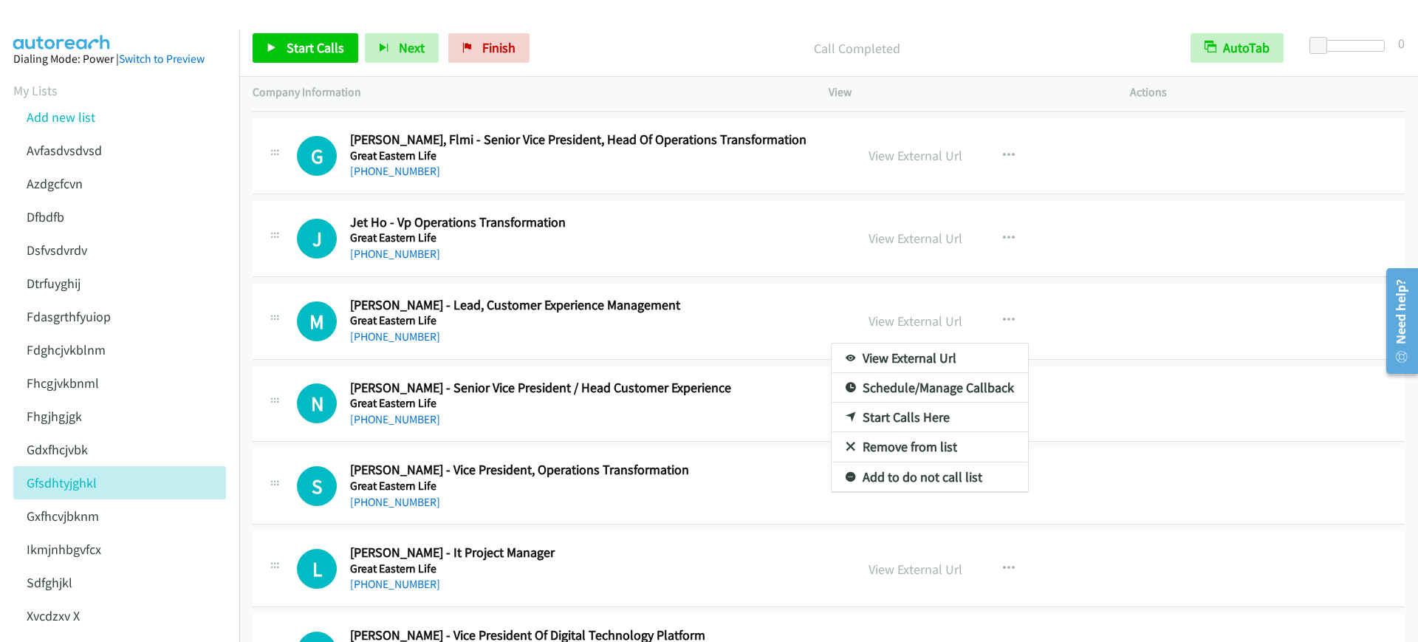
click at [341, 51] on div at bounding box center [709, 321] width 1418 height 642
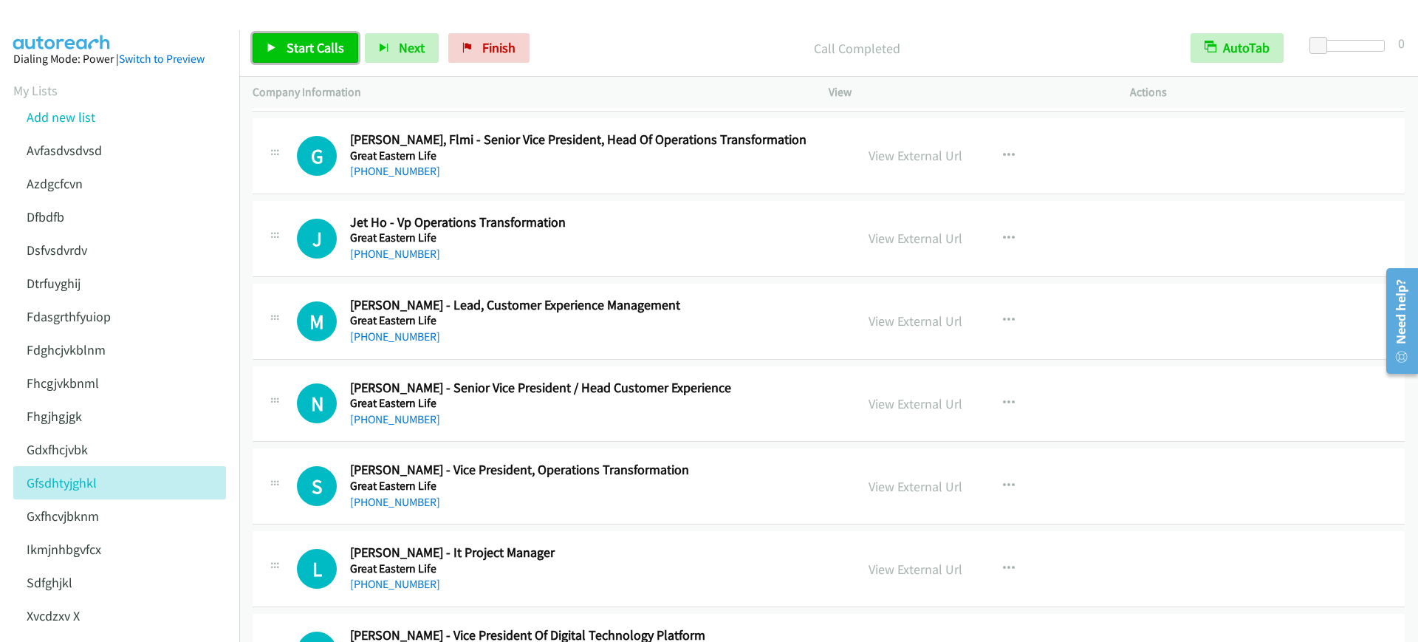
click at [341, 51] on span "Start Calls" at bounding box center [316, 47] width 58 height 17
click at [290, 41] on span "Pause" at bounding box center [303, 47] width 33 height 17
click at [270, 38] on link "Start Calls" at bounding box center [306, 48] width 106 height 30
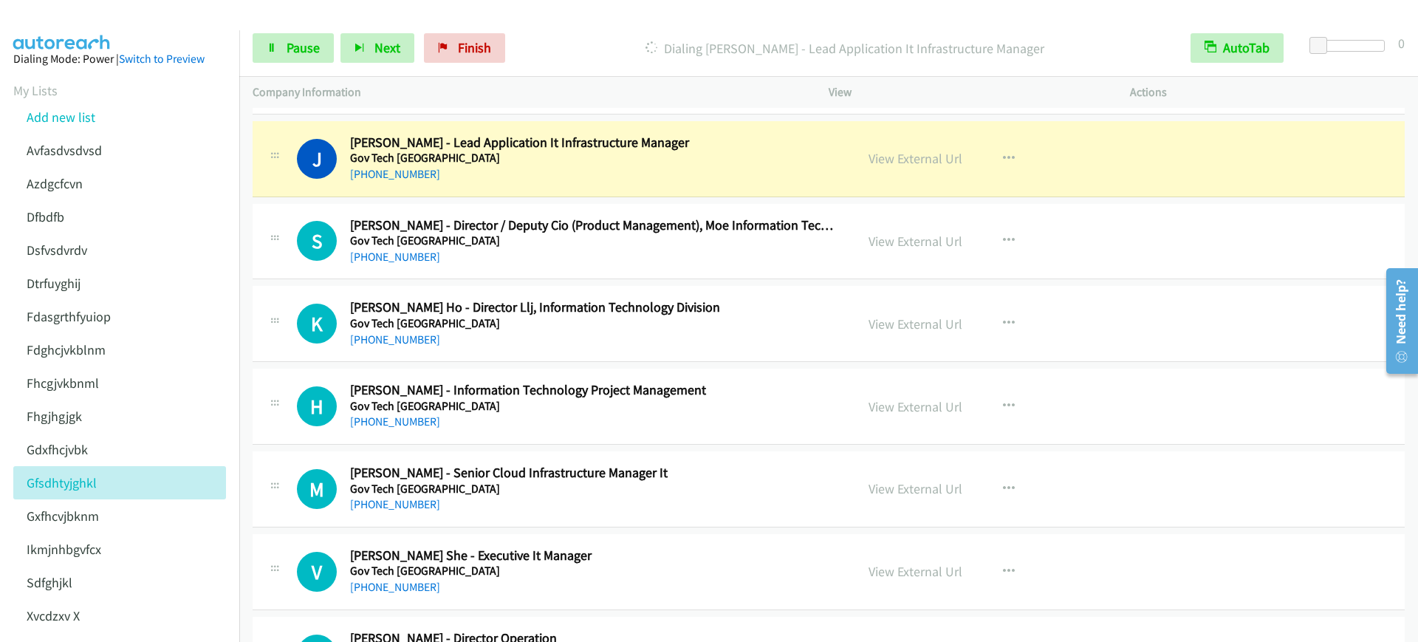
scroll to position [3047, 0]
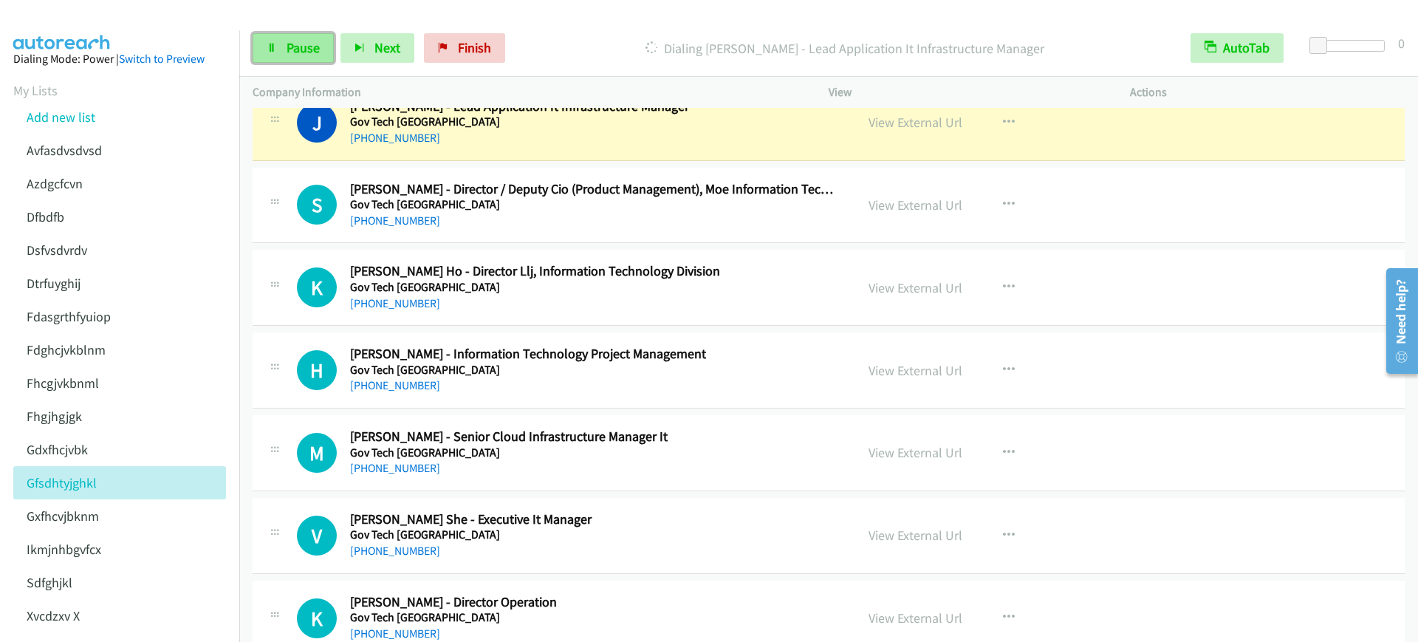
click at [312, 47] on span "Pause" at bounding box center [303, 47] width 33 height 17
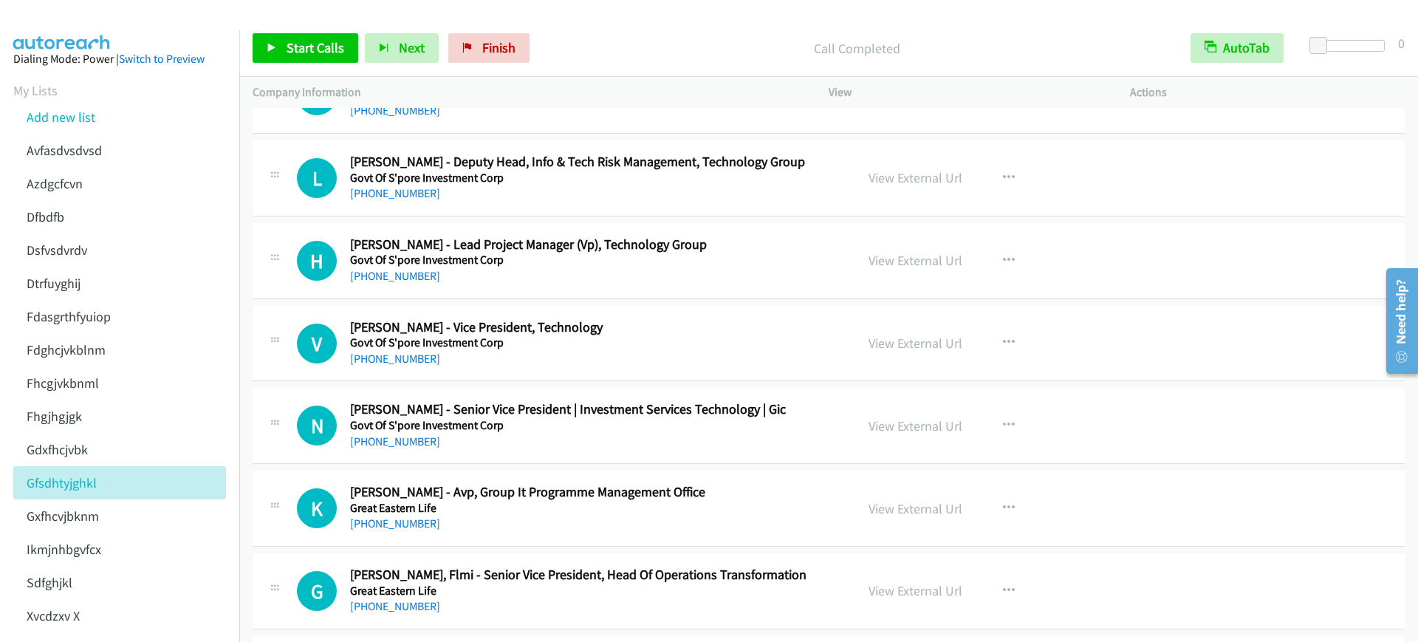
scroll to position [4801, 0]
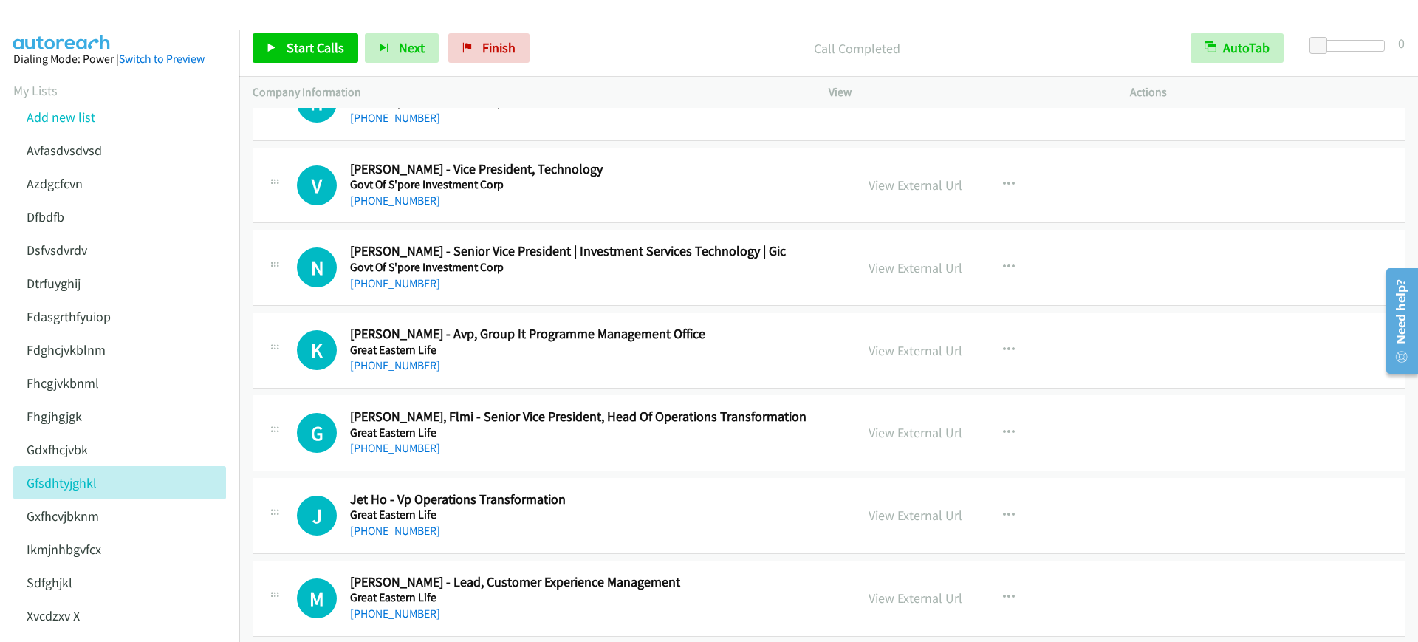
click at [537, 389] on td "K Callback Scheduled Kellie Loh - Avp, Group It Programme Management Office Gre…" at bounding box center [828, 351] width 1179 height 83
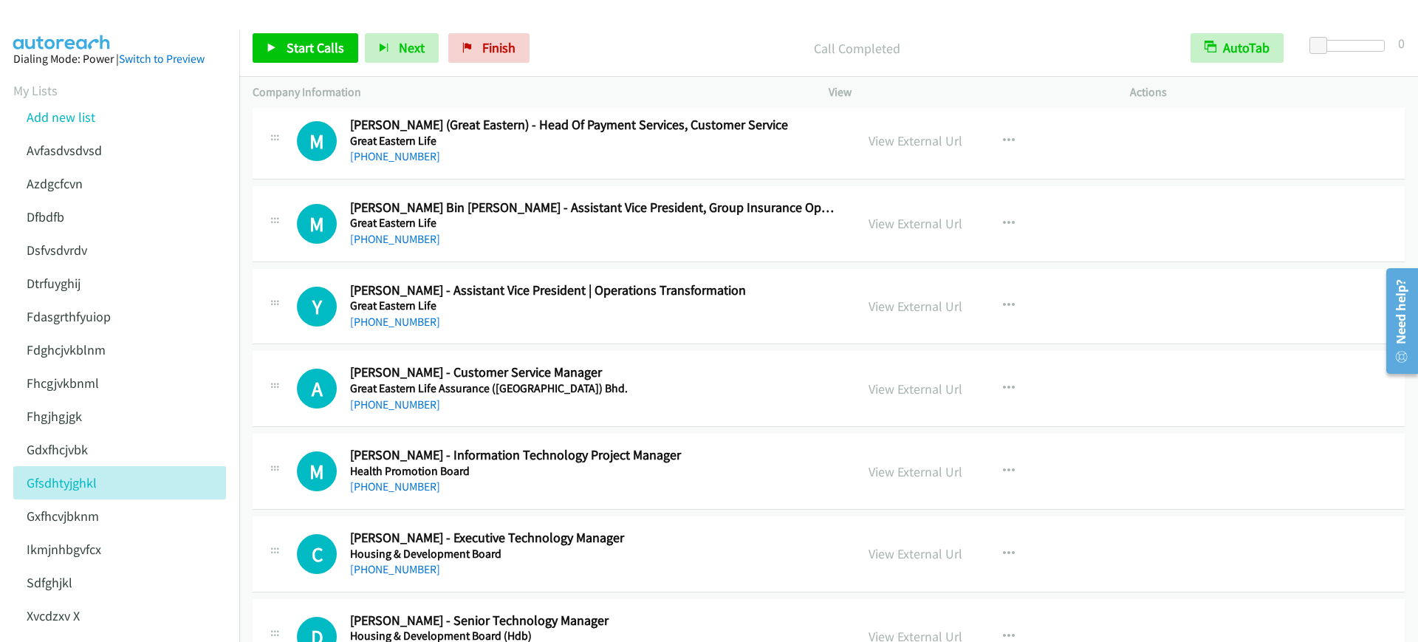
scroll to position [6094, 0]
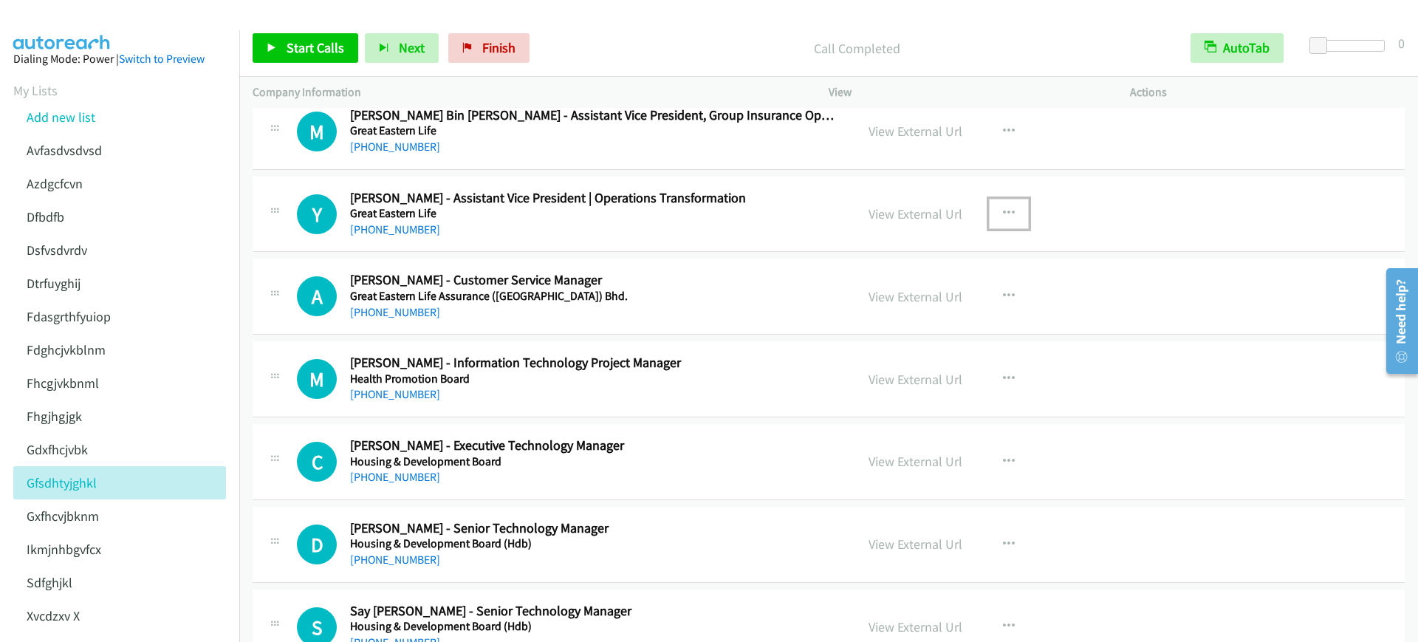
click at [995, 204] on button "button" at bounding box center [1009, 214] width 40 height 30
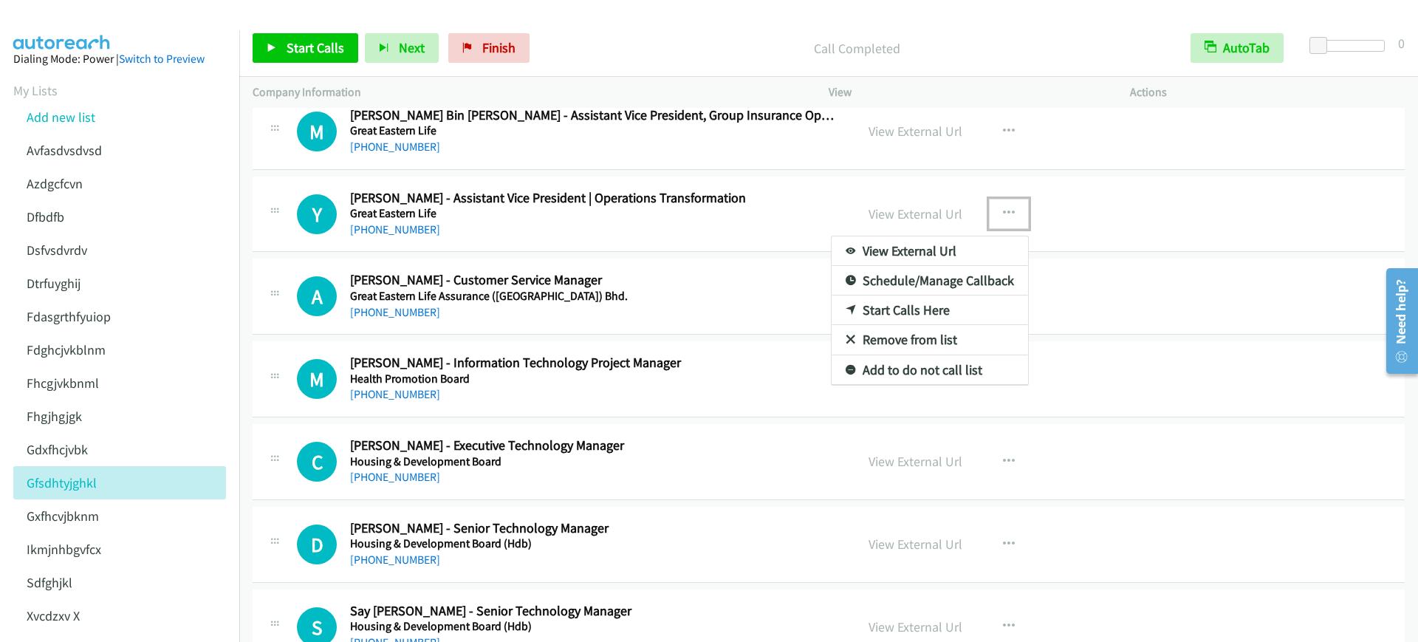
click at [898, 318] on link "Start Calls Here" at bounding box center [930, 310] width 196 height 30
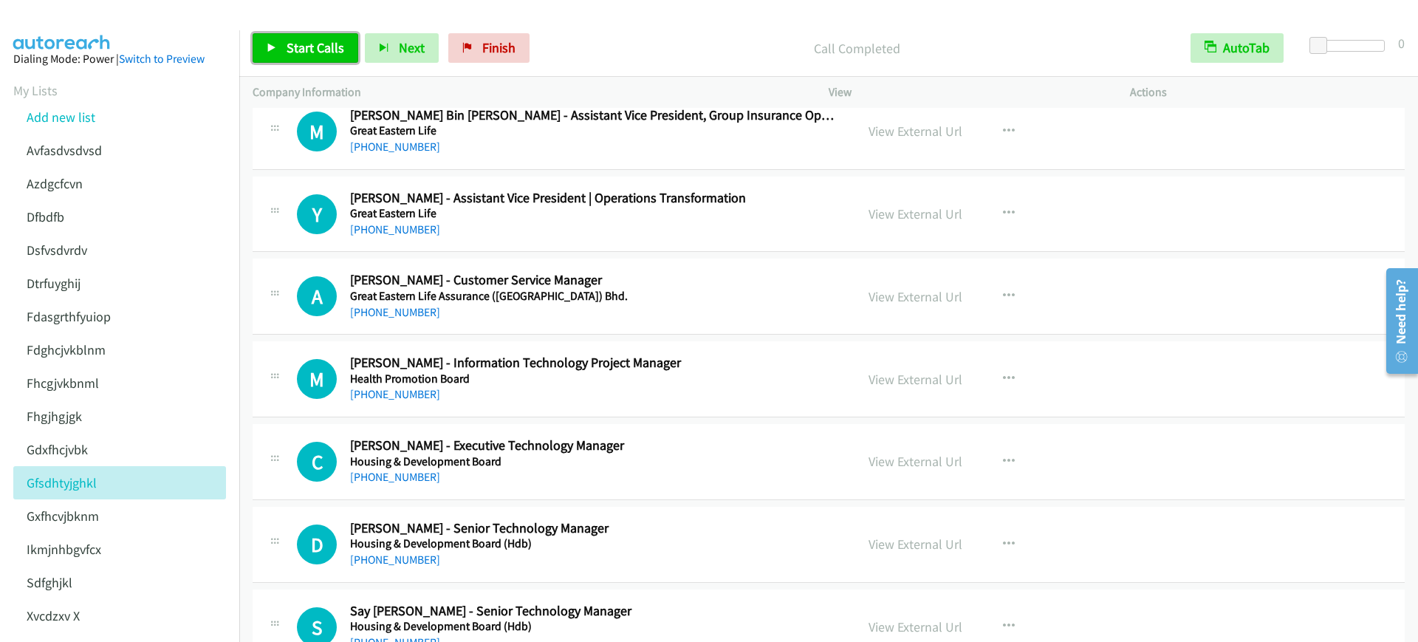
click at [299, 59] on link "Start Calls" at bounding box center [306, 48] width 106 height 30
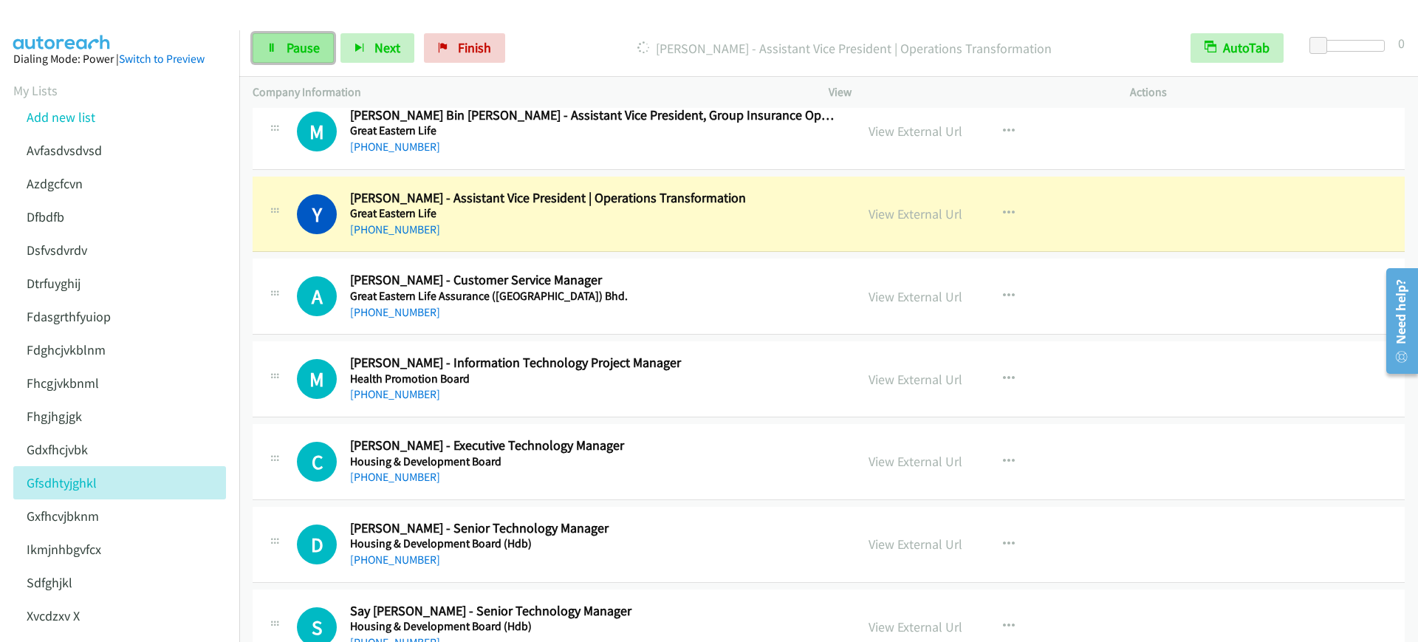
click at [299, 58] on link "Pause" at bounding box center [293, 48] width 81 height 30
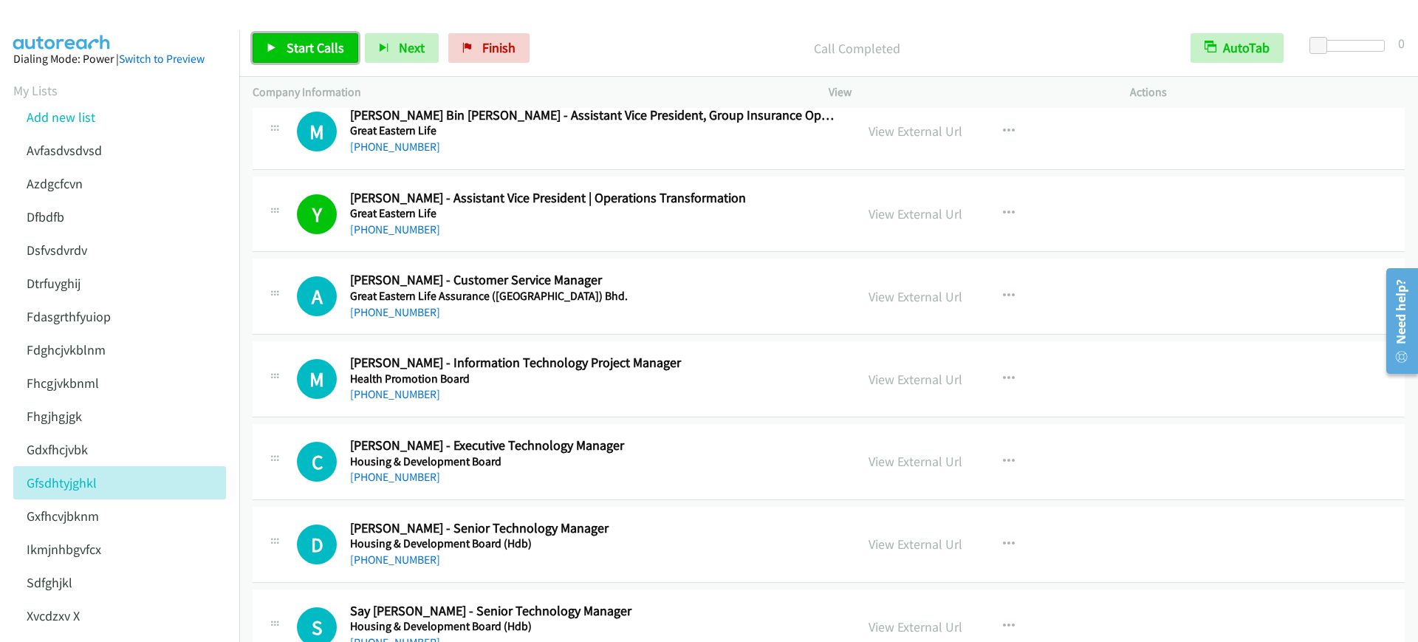
click at [295, 48] on span "Start Calls" at bounding box center [316, 47] width 58 height 17
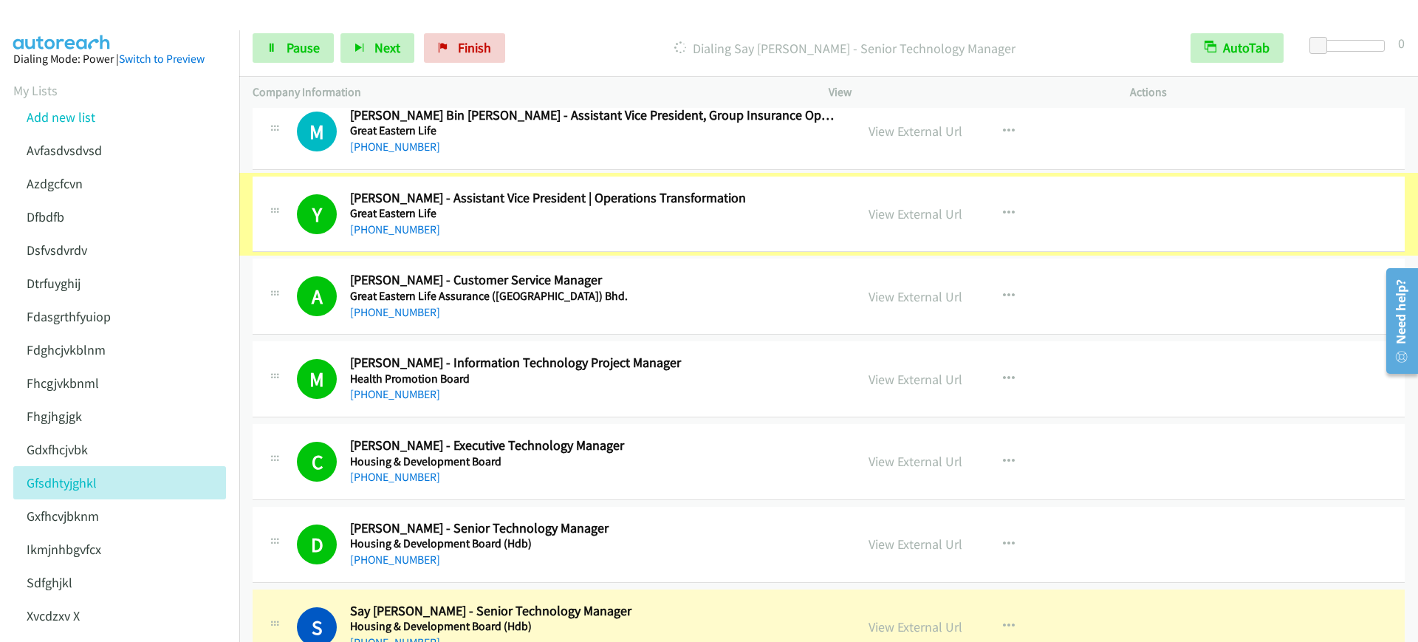
click at [887, 210] on link "View External Url" at bounding box center [916, 213] width 94 height 17
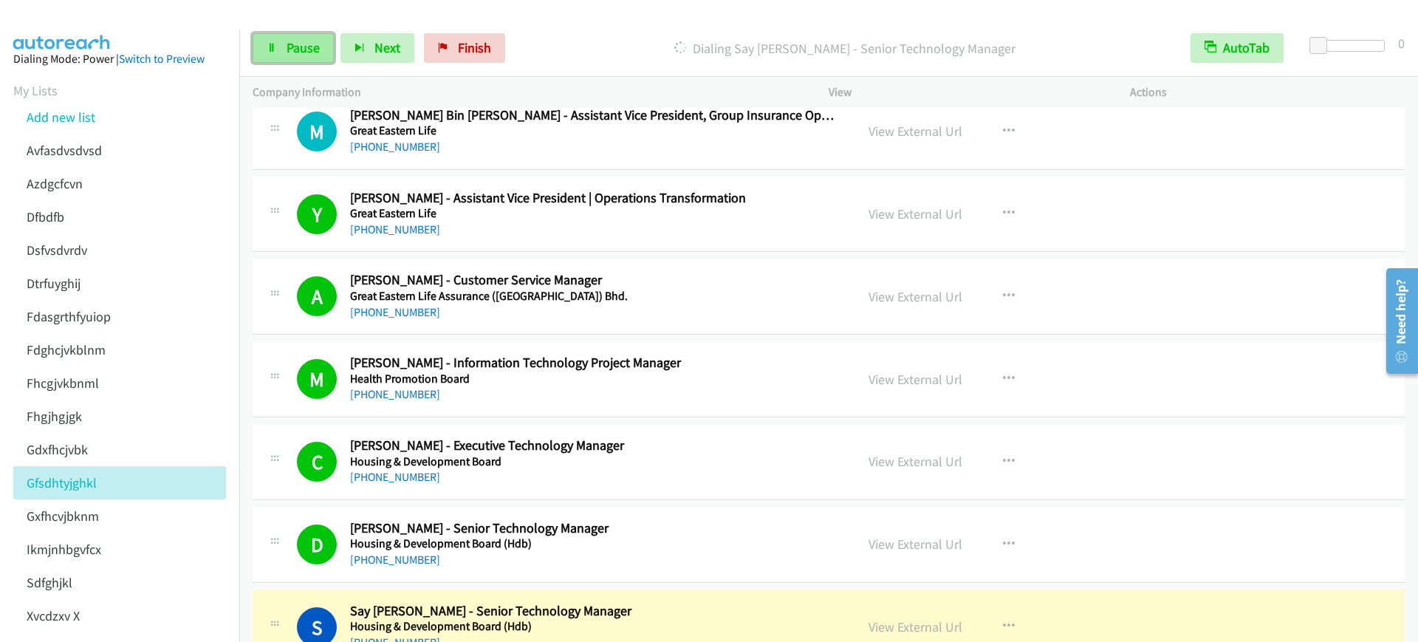
click at [300, 53] on span "Pause" at bounding box center [303, 47] width 33 height 17
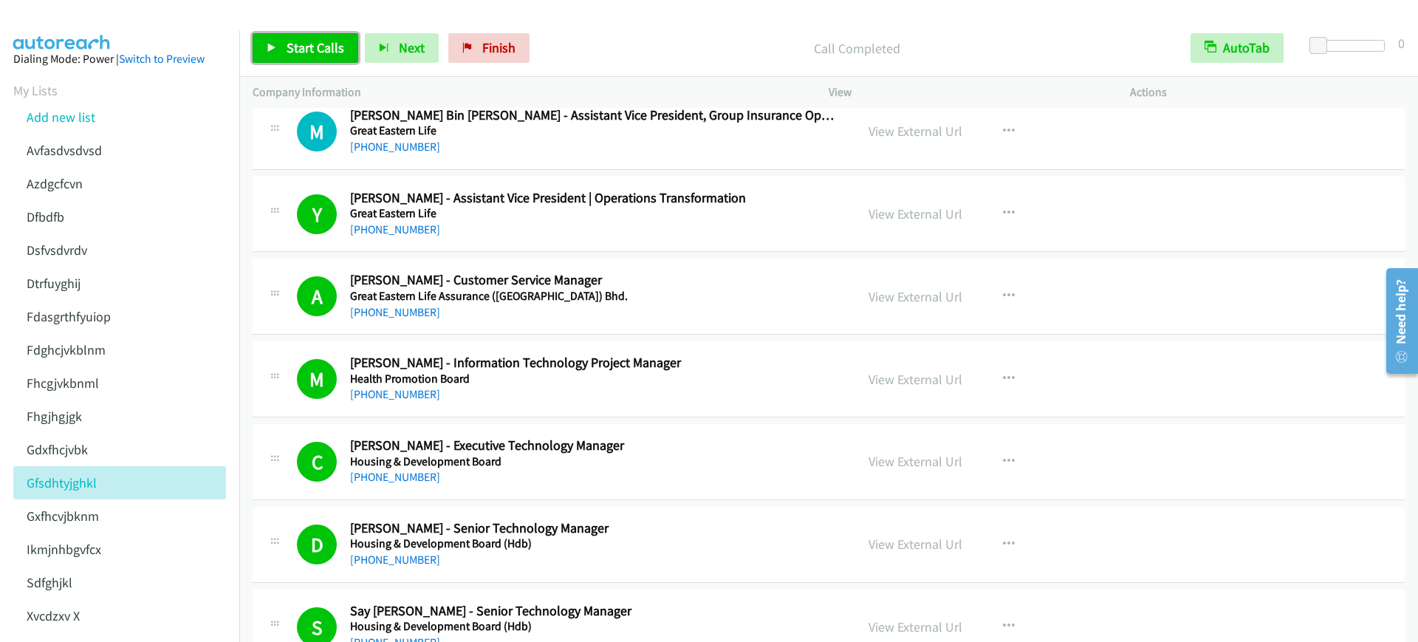
click at [304, 54] on span "Start Calls" at bounding box center [316, 47] width 58 height 17
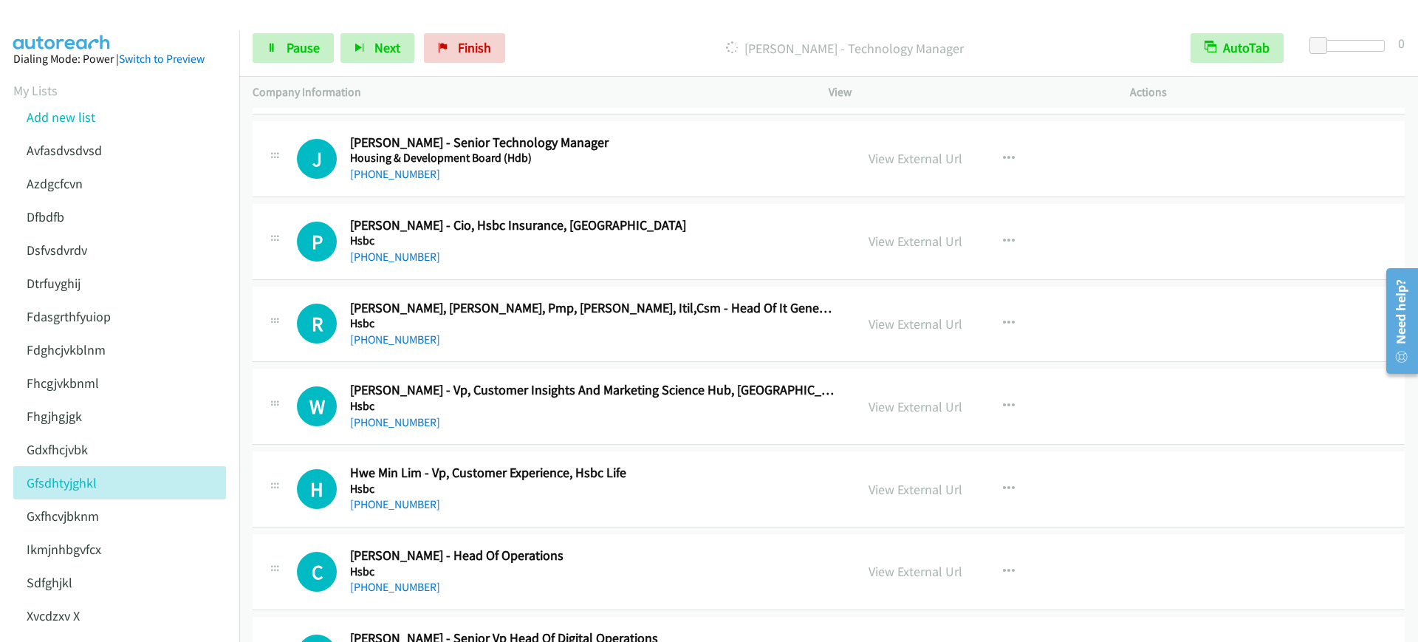
scroll to position [6925, 0]
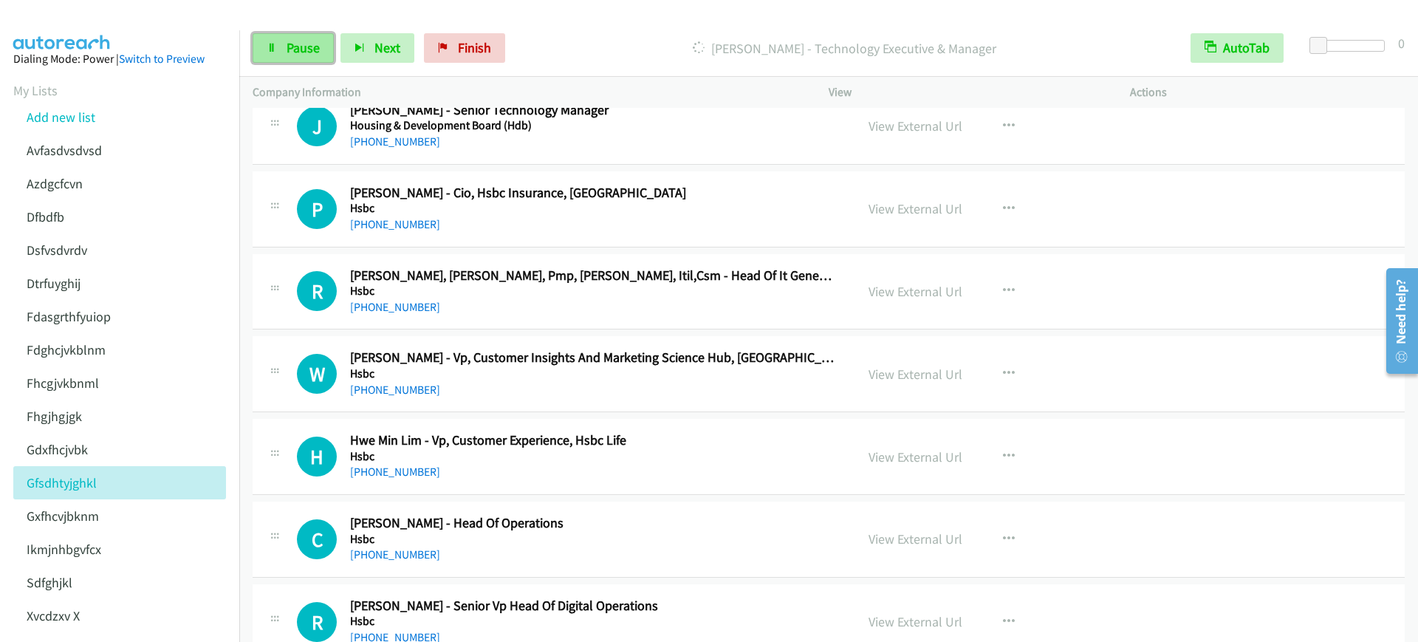
click at [307, 40] on span "Pause" at bounding box center [303, 47] width 33 height 17
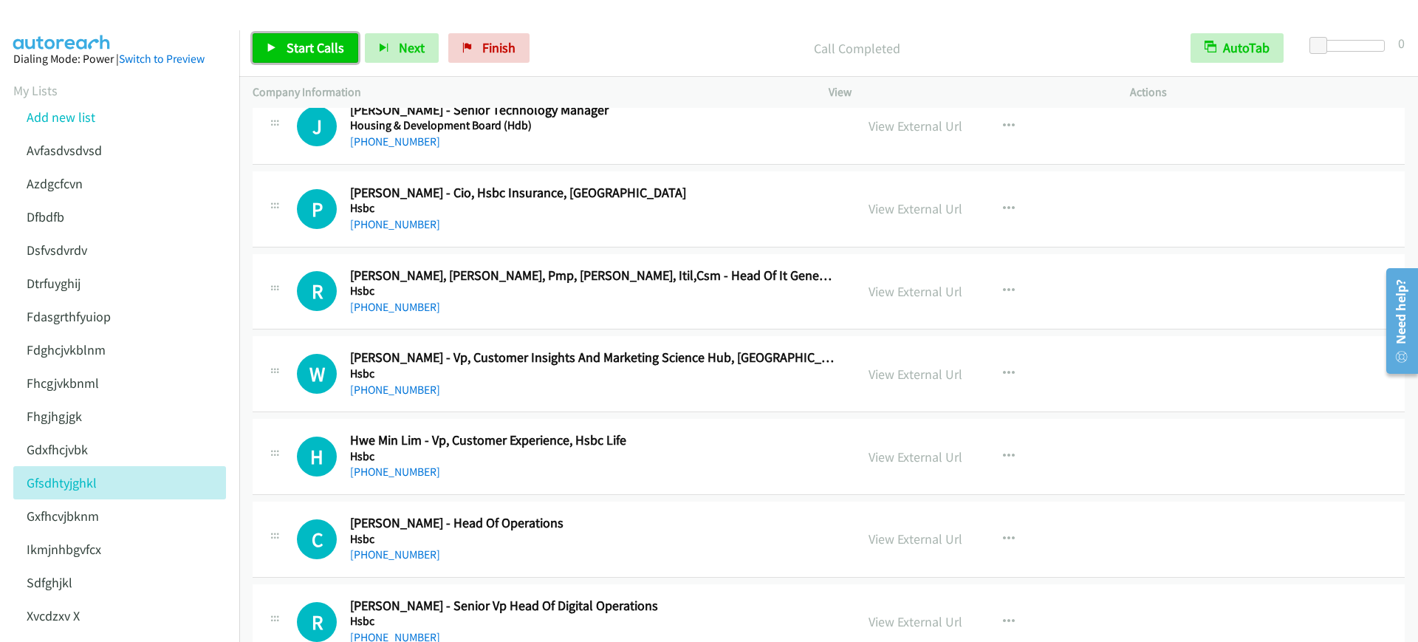
click at [335, 58] on link "Start Calls" at bounding box center [306, 48] width 106 height 30
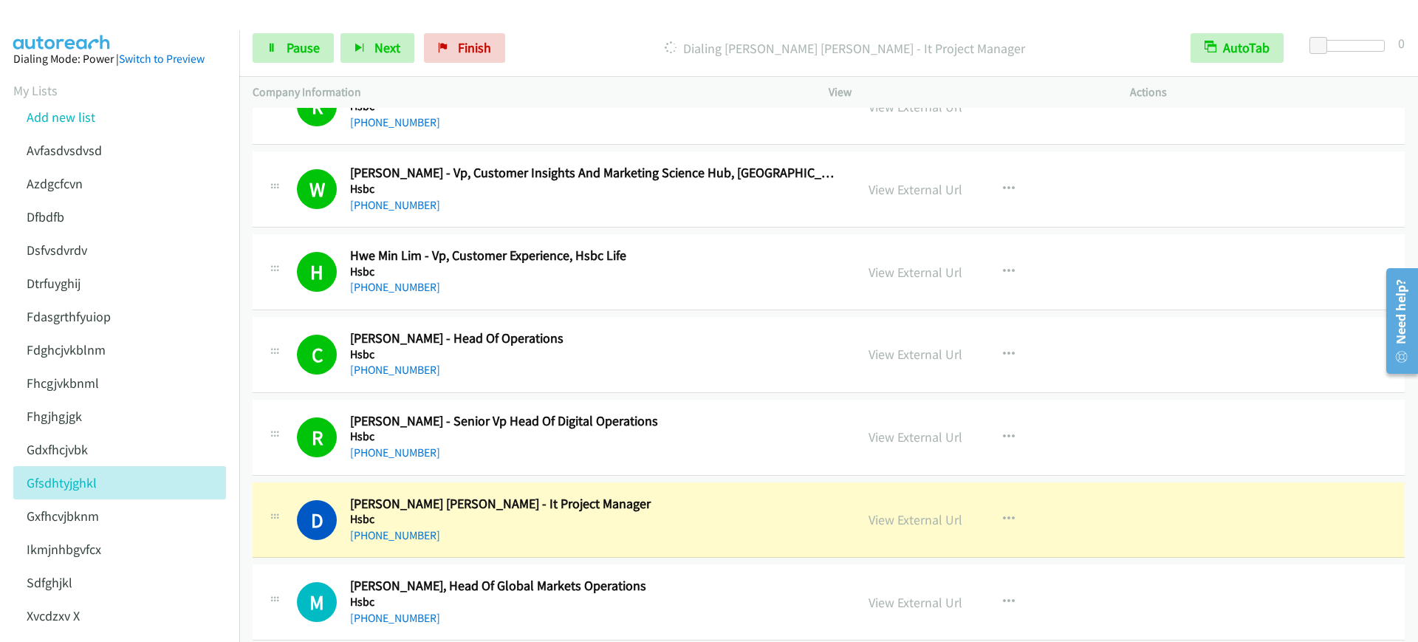
scroll to position [7202, 0]
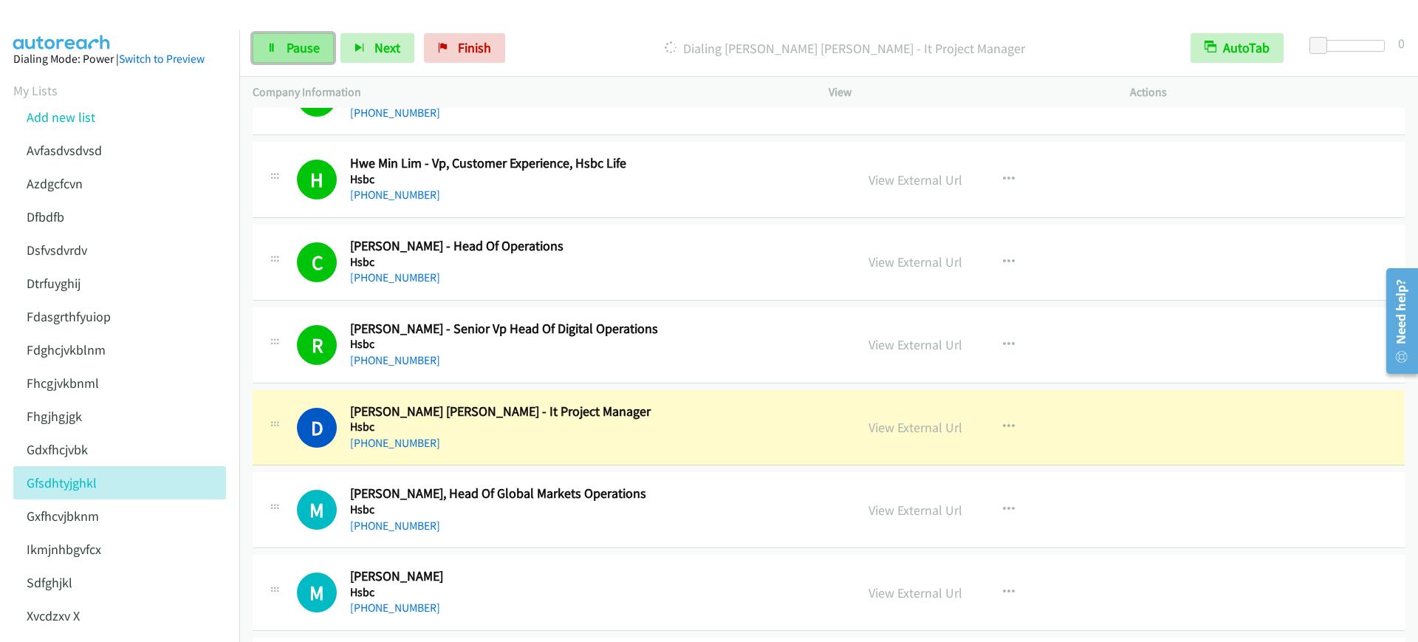
click at [288, 38] on link "Pause" at bounding box center [293, 48] width 81 height 30
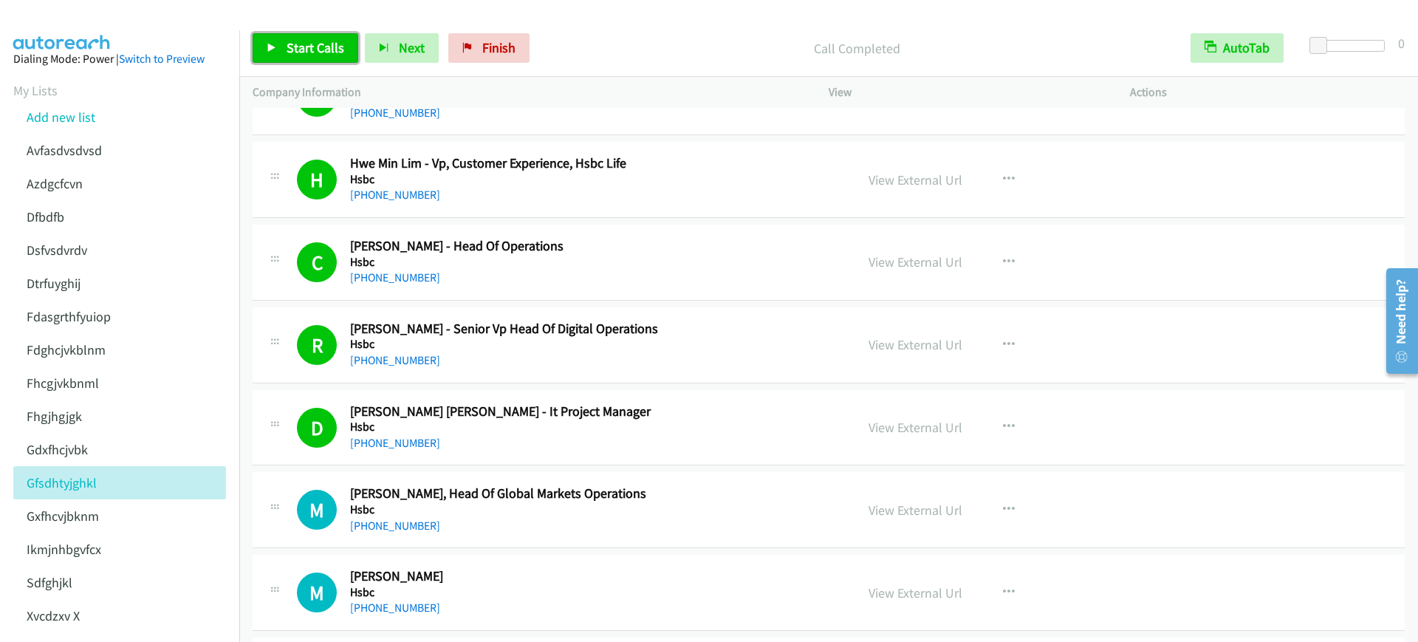
click at [313, 48] on span "Start Calls" at bounding box center [316, 47] width 58 height 17
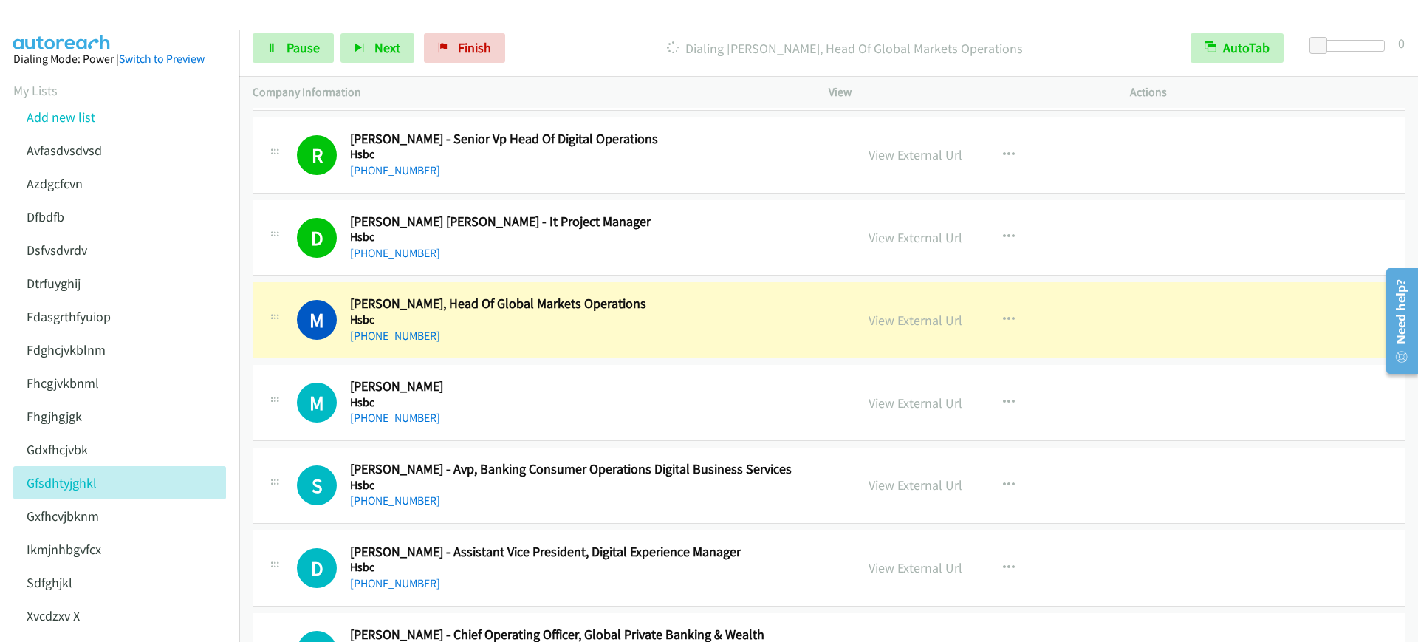
scroll to position [7479, 0]
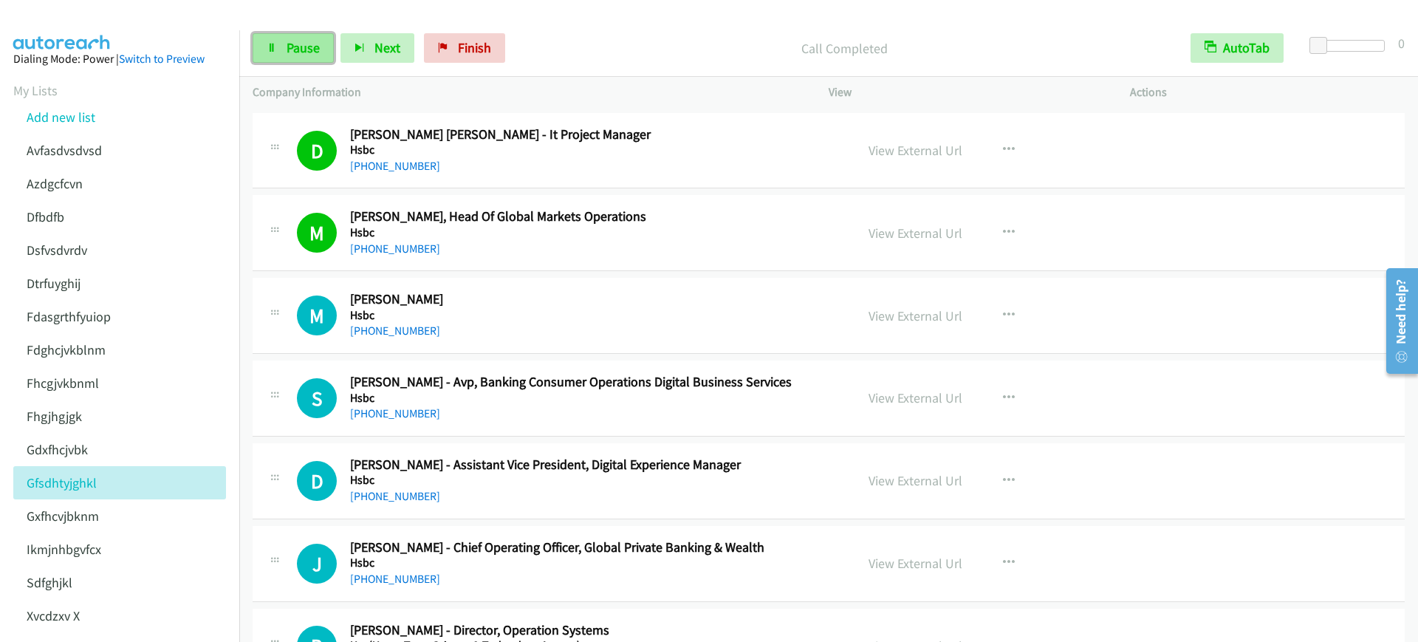
click at [286, 33] on link "Pause" at bounding box center [293, 48] width 81 height 30
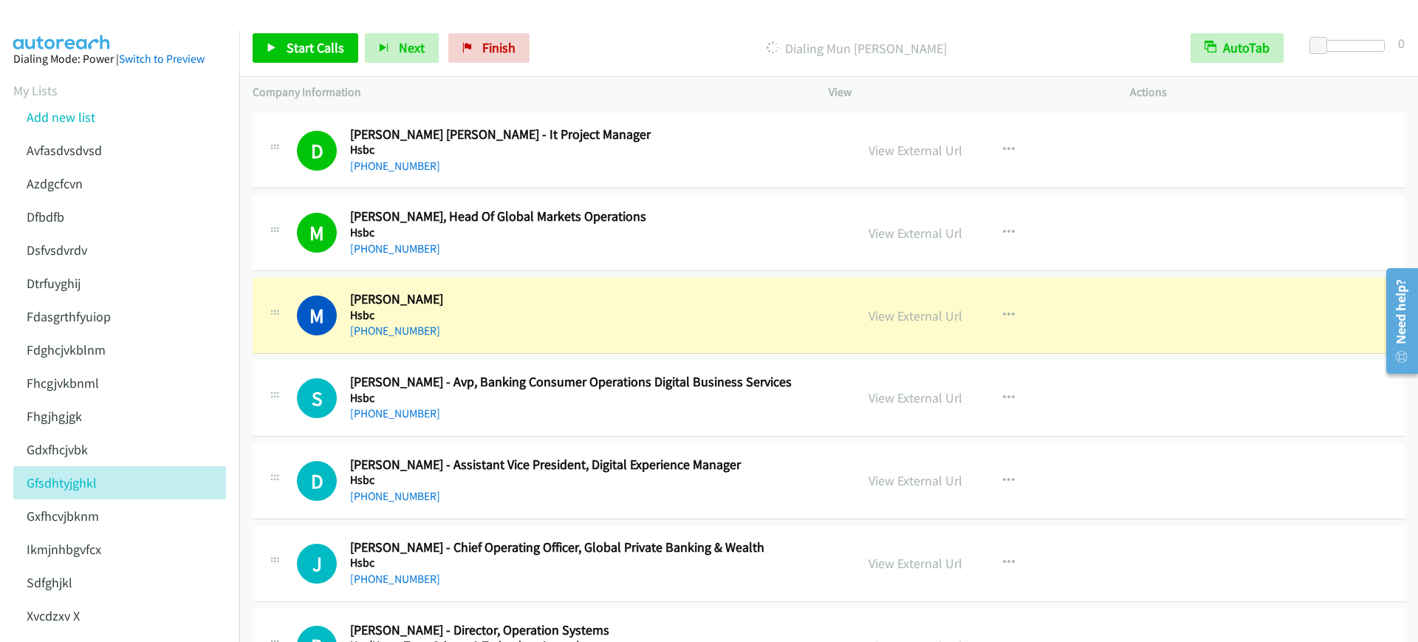
drag, startPoint x: 572, startPoint y: 239, endPoint x: 876, endPoint y: 221, distance: 304.8
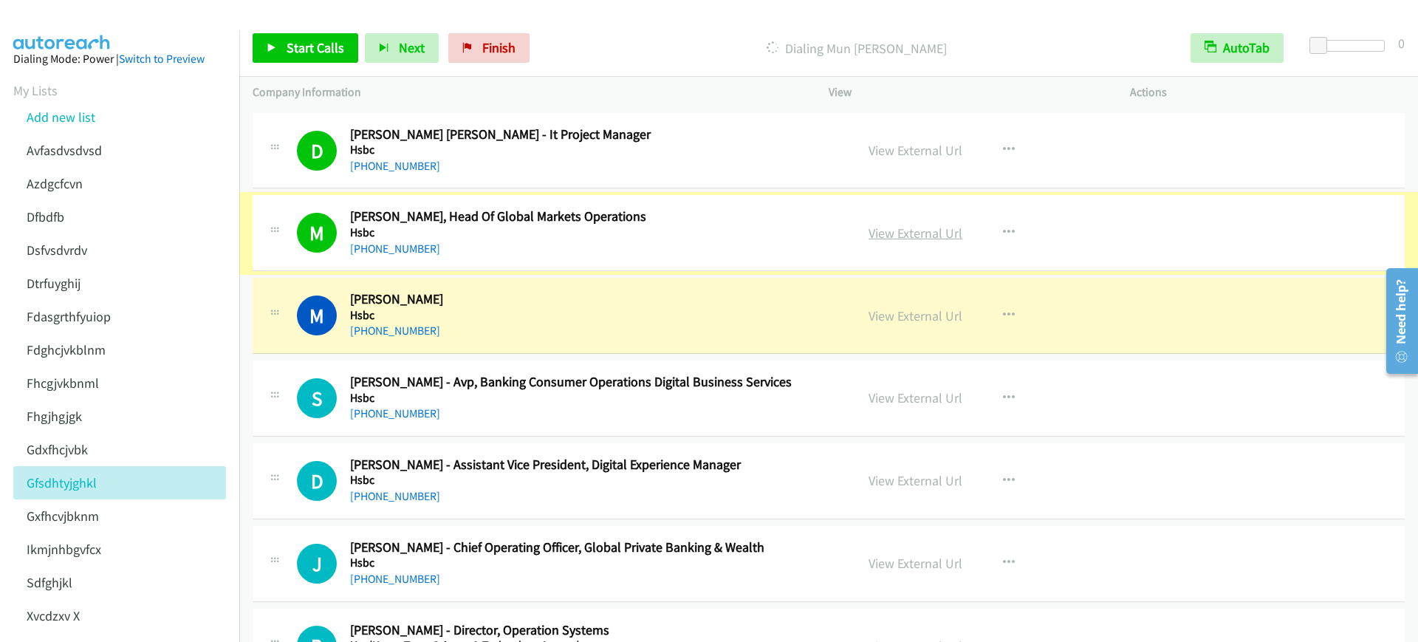
click at [926, 233] on link "View External Url" at bounding box center [916, 233] width 94 height 17
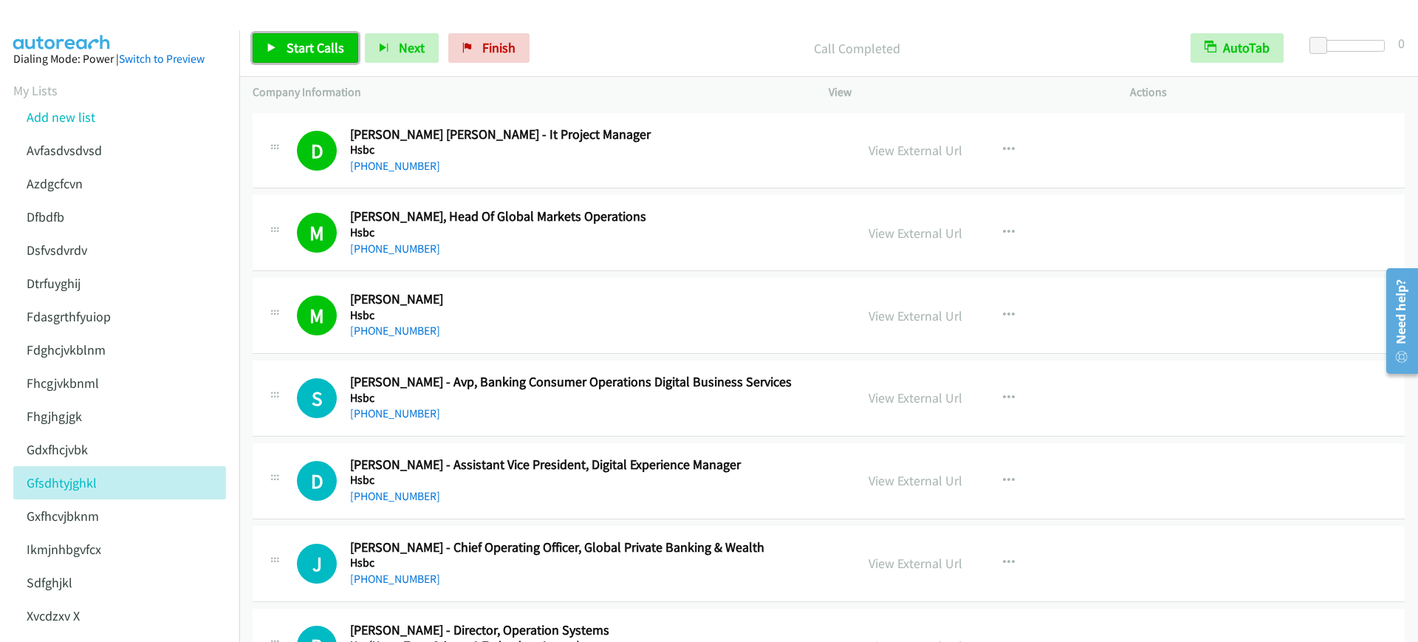
click at [266, 47] on link "Start Calls" at bounding box center [306, 48] width 106 height 30
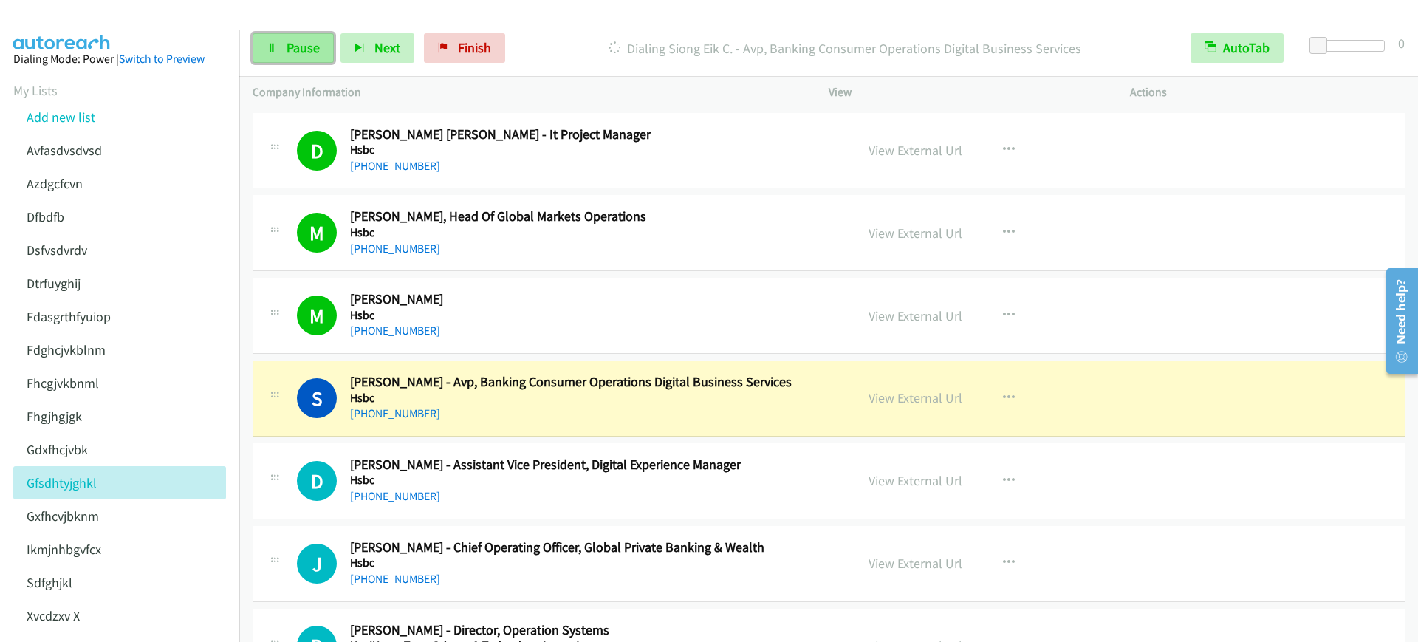
click at [287, 47] on span "Pause" at bounding box center [303, 47] width 33 height 17
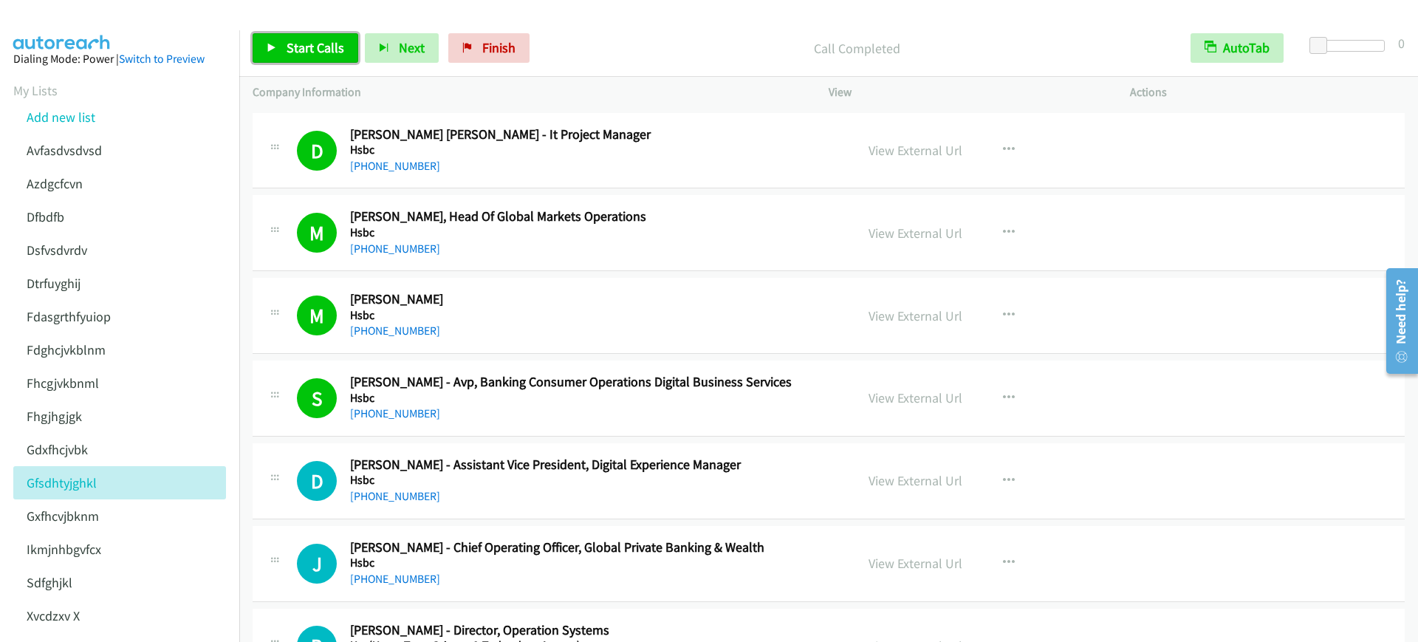
click at [301, 38] on link "Start Calls" at bounding box center [306, 48] width 106 height 30
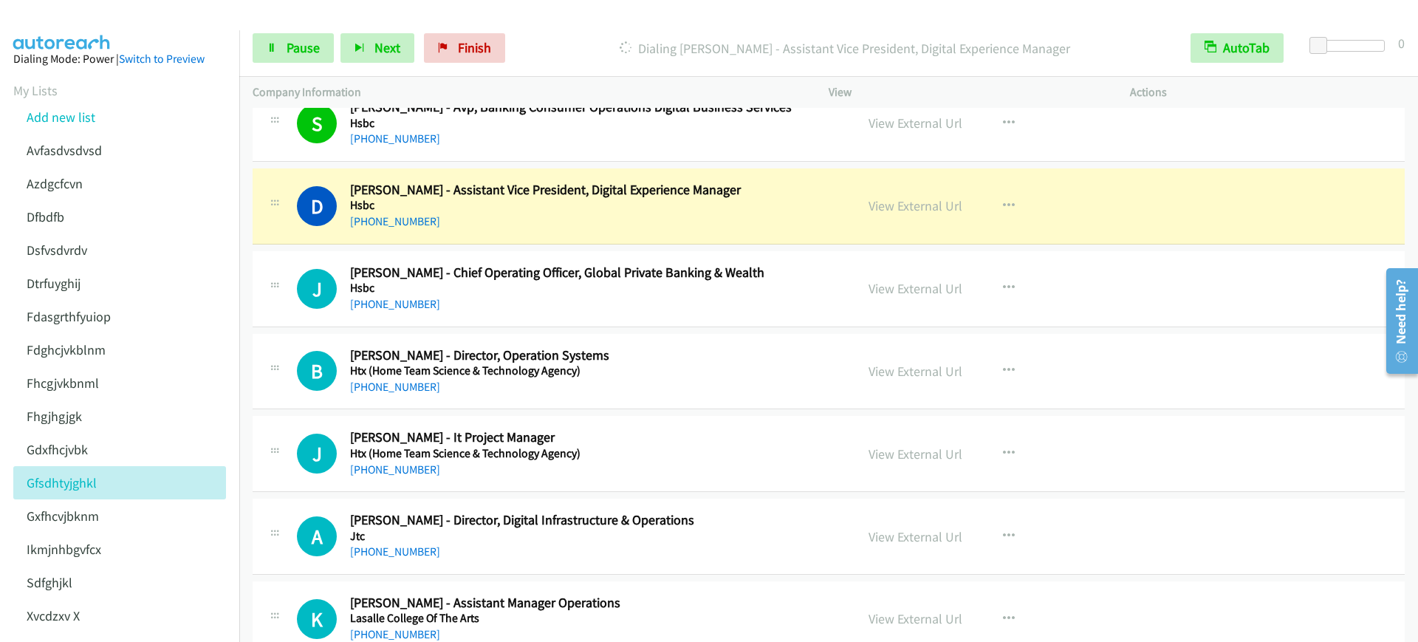
scroll to position [7756, 0]
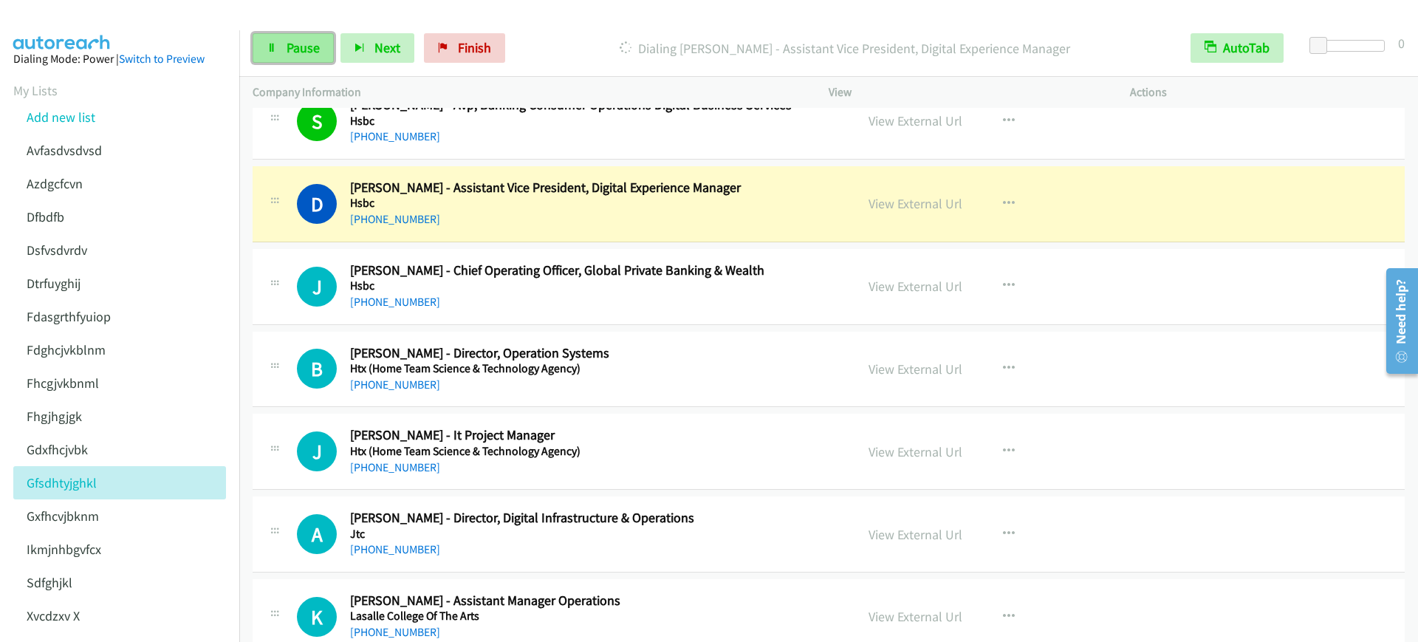
click at [276, 52] on link "Pause" at bounding box center [293, 48] width 81 height 30
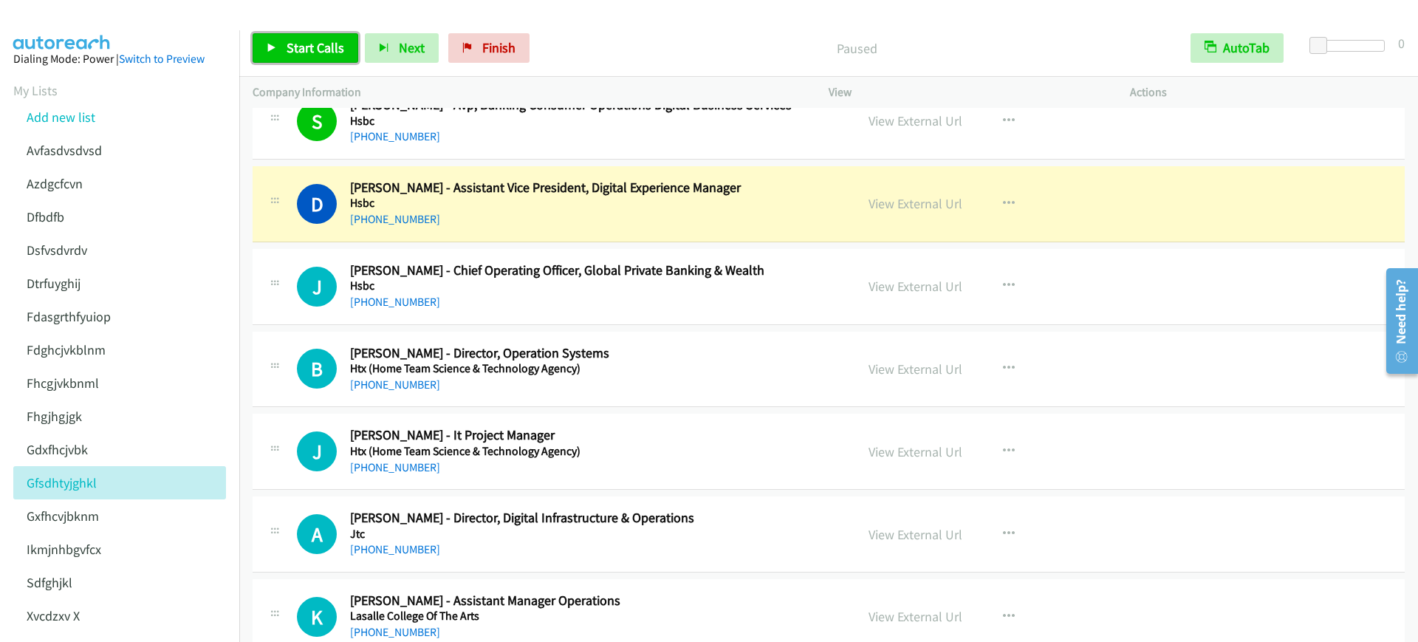
click at [273, 39] on link "Start Calls" at bounding box center [306, 48] width 106 height 30
click at [272, 44] on icon at bounding box center [272, 49] width 10 height 10
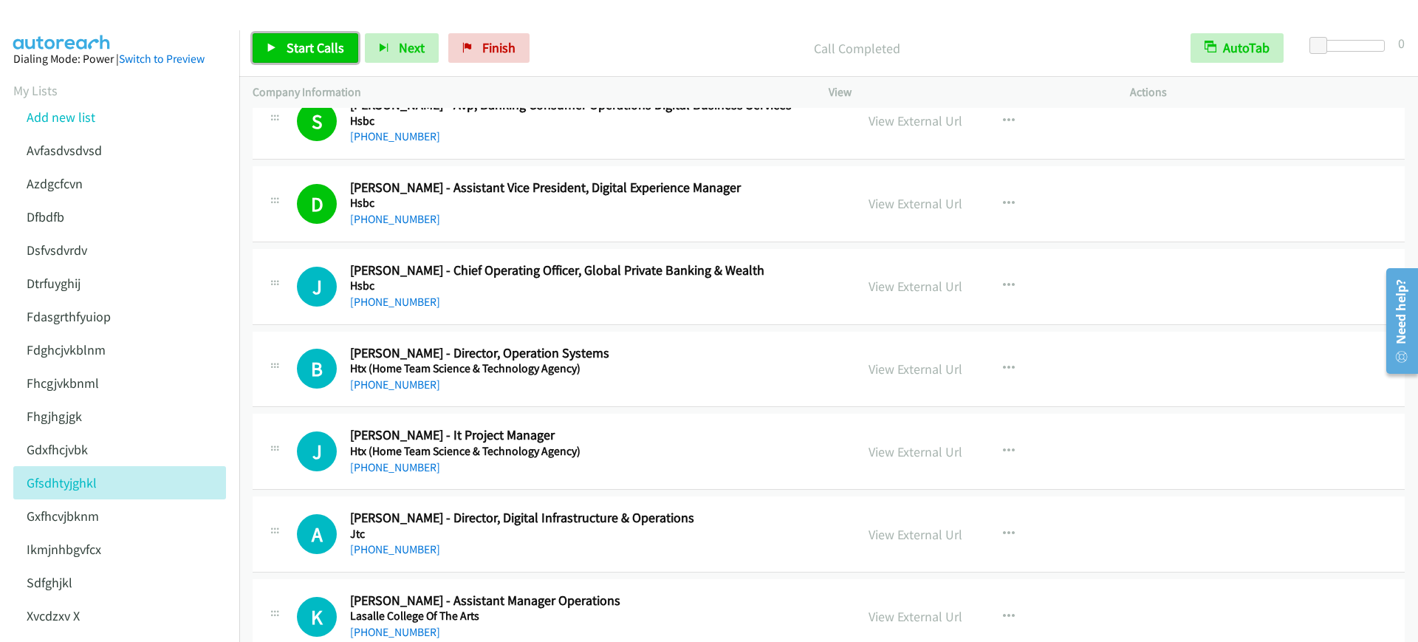
click at [288, 50] on span "Start Calls" at bounding box center [316, 47] width 58 height 17
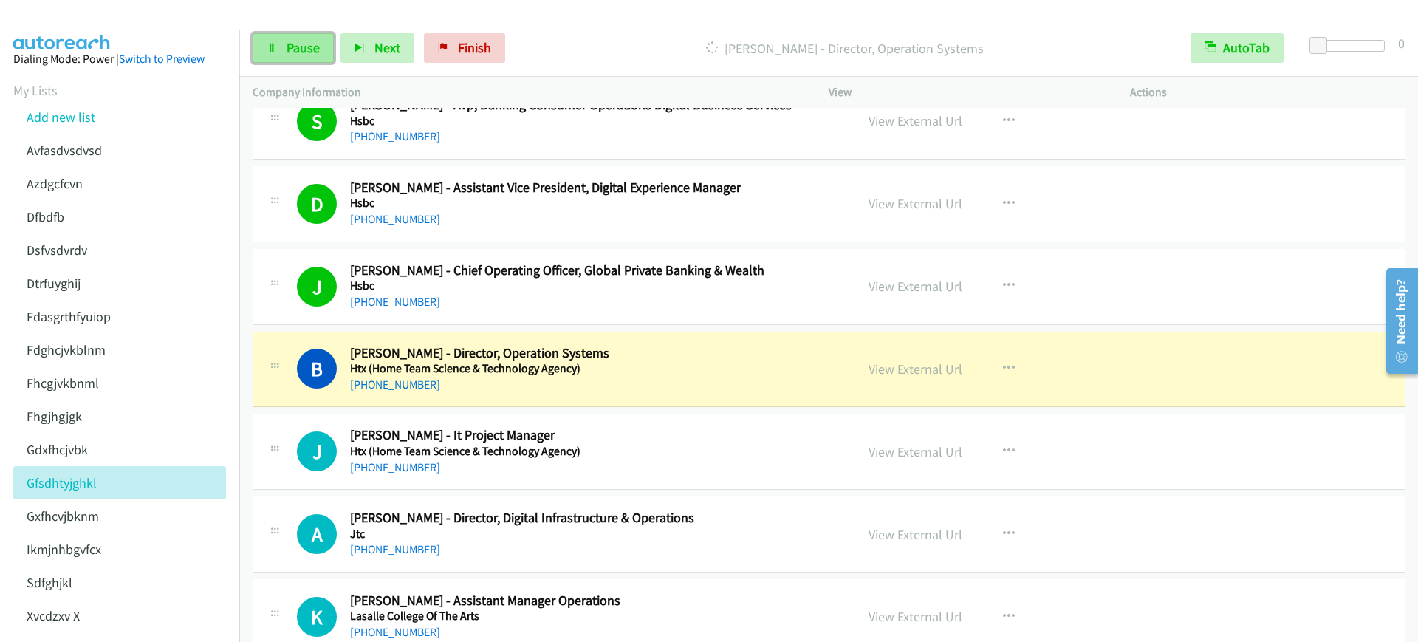
click at [278, 41] on link "Pause" at bounding box center [293, 48] width 81 height 30
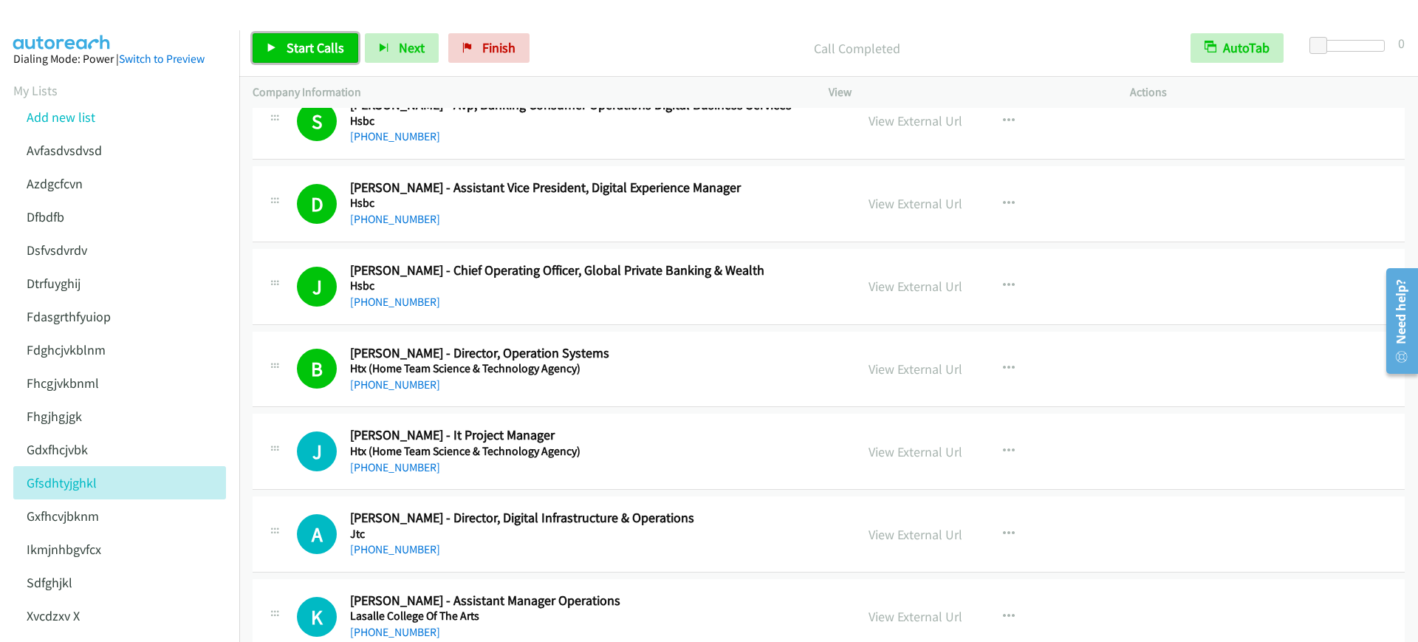
click at [296, 45] on span "Start Calls" at bounding box center [316, 47] width 58 height 17
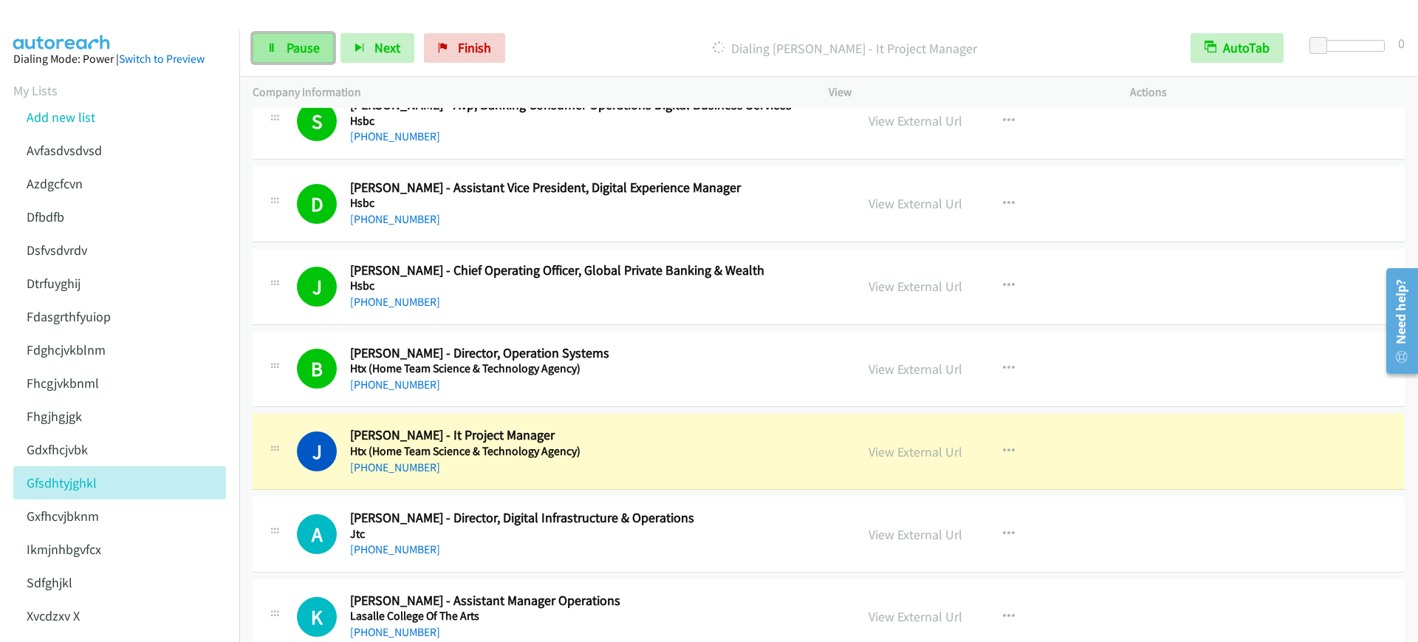
click at [291, 44] on span "Pause" at bounding box center [303, 47] width 33 height 17
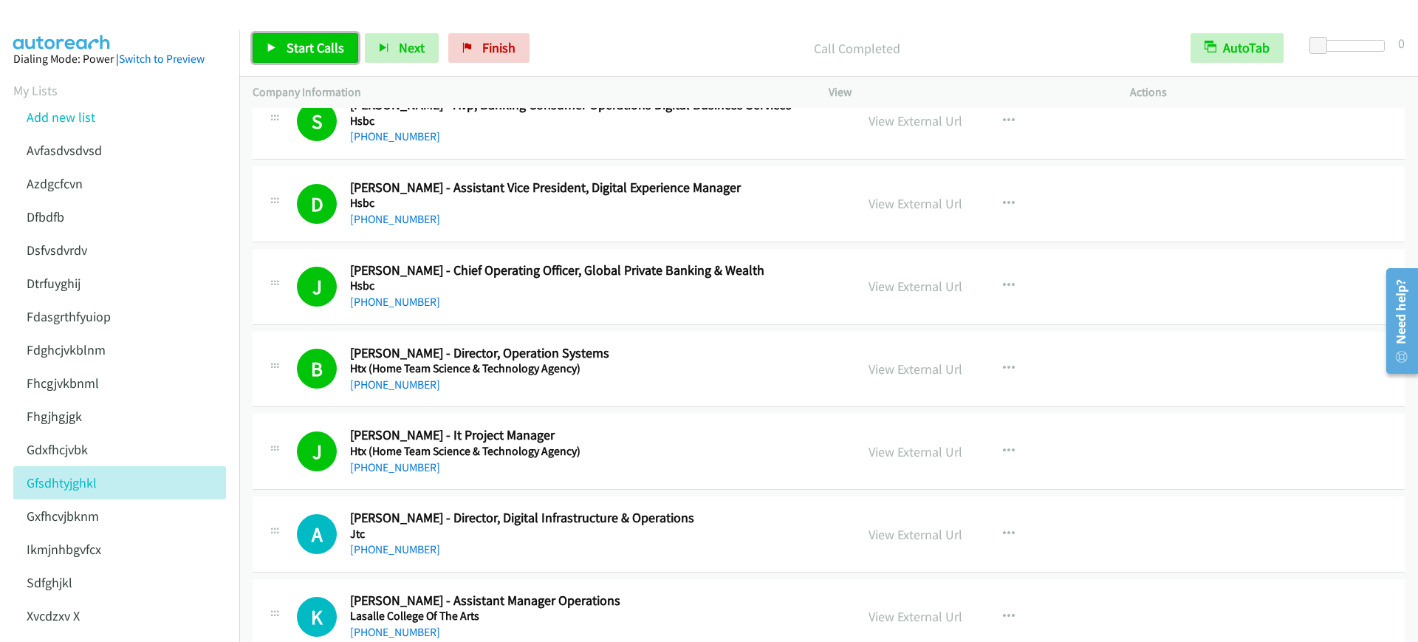
click at [315, 49] on span "Start Calls" at bounding box center [316, 47] width 58 height 17
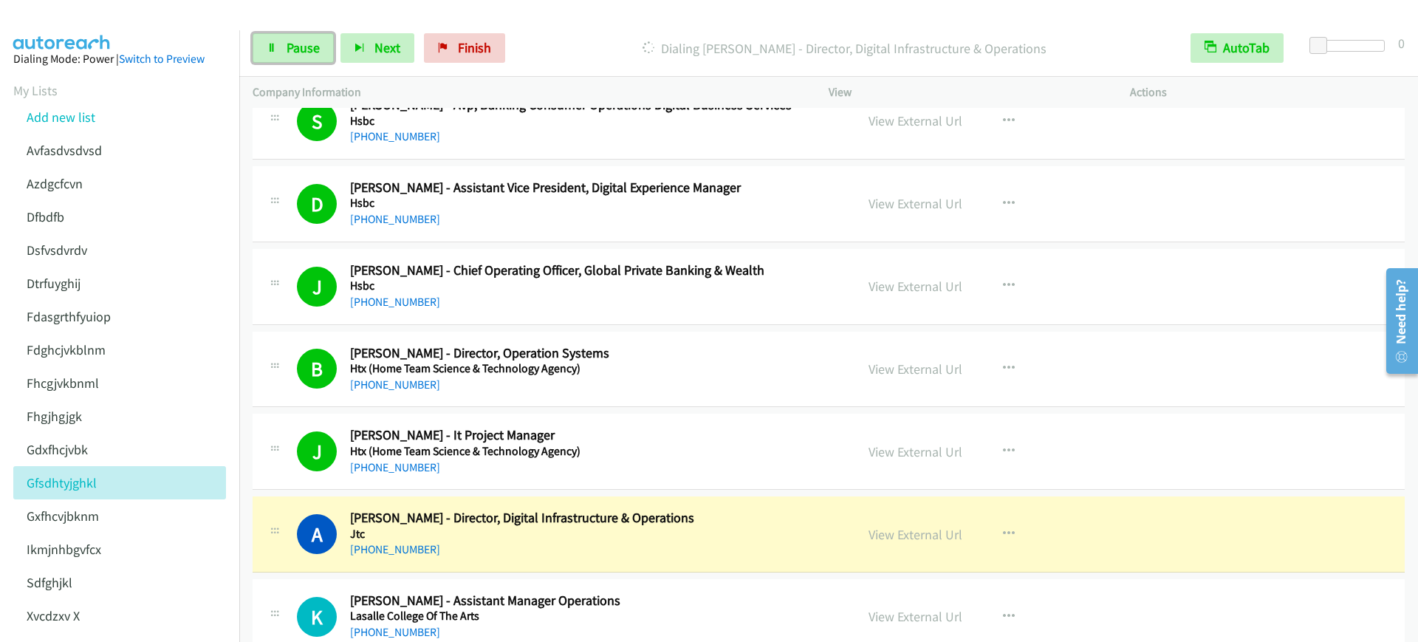
drag, startPoint x: 275, startPoint y: 46, endPoint x: 395, endPoint y: 199, distance: 194.6
click at [275, 47] on icon at bounding box center [272, 49] width 10 height 10
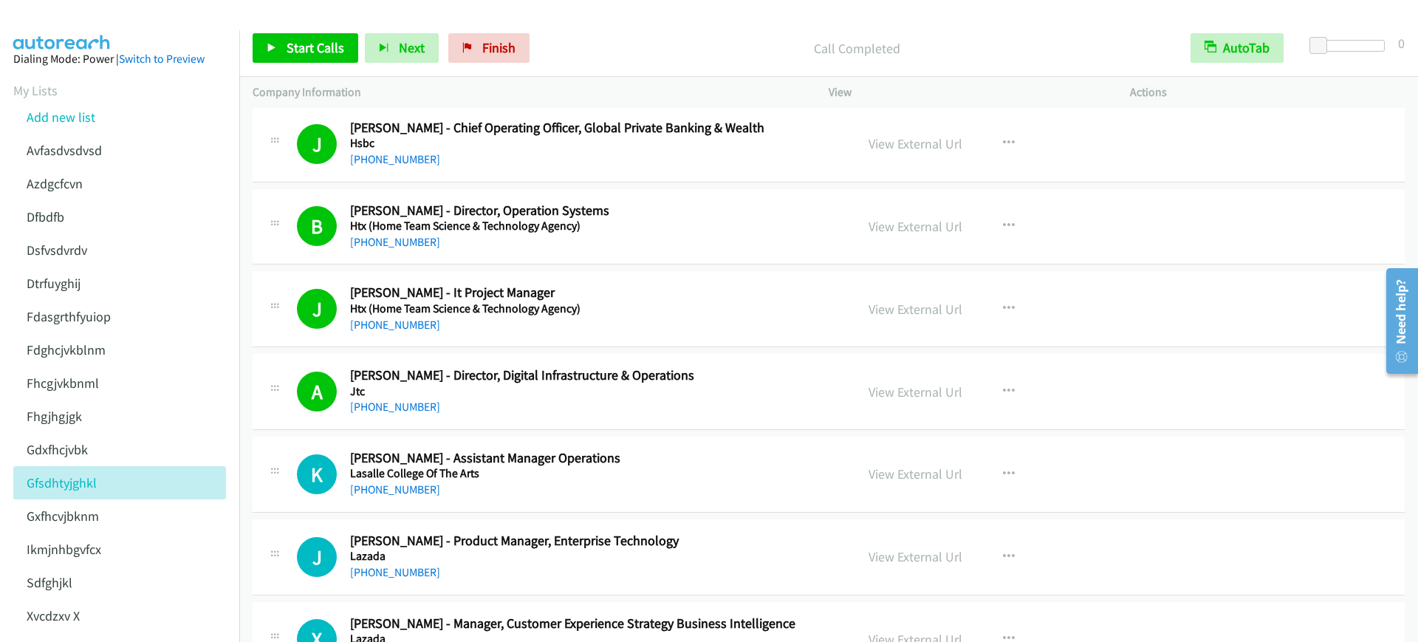
scroll to position [8125, 0]
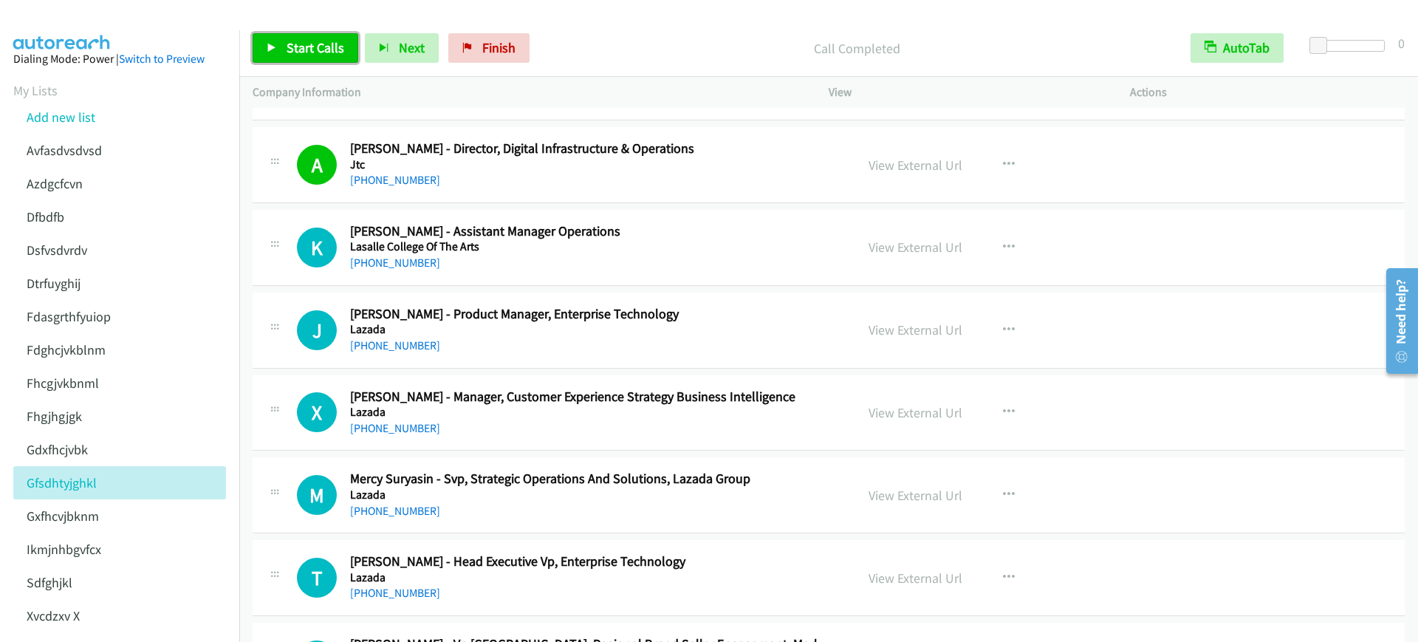
click at [296, 54] on span "Start Calls" at bounding box center [316, 47] width 58 height 17
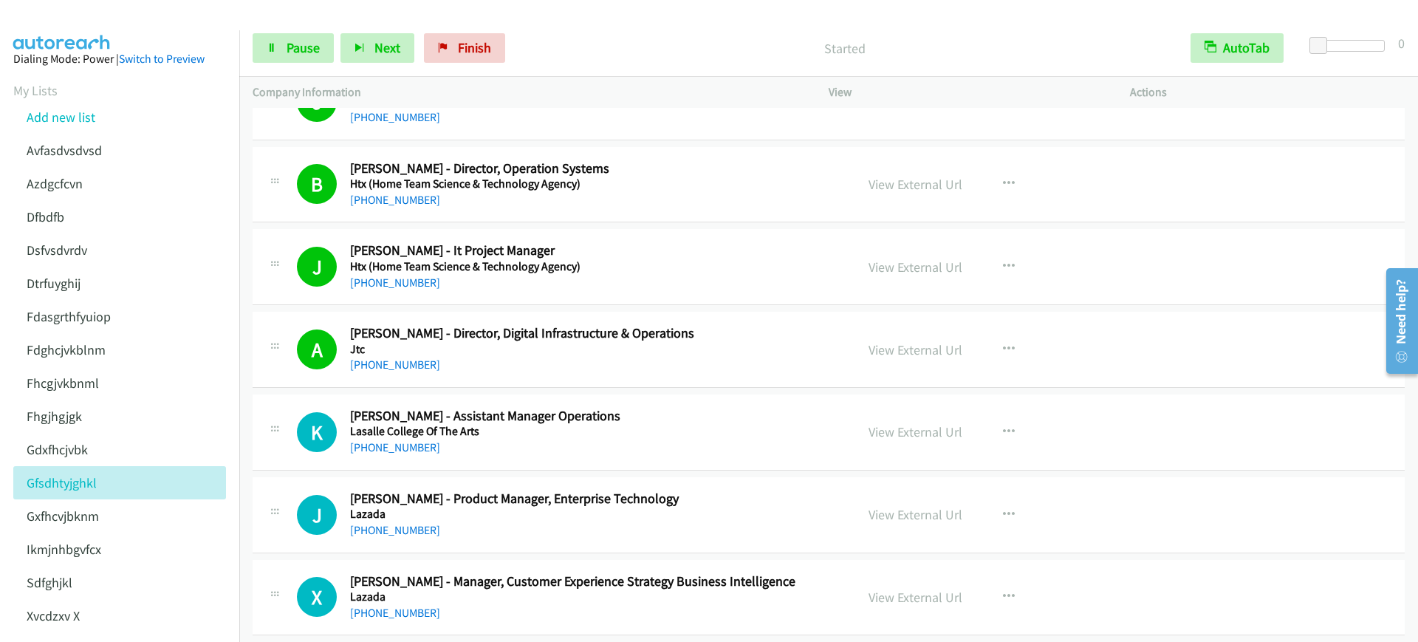
scroll to position [7848, 0]
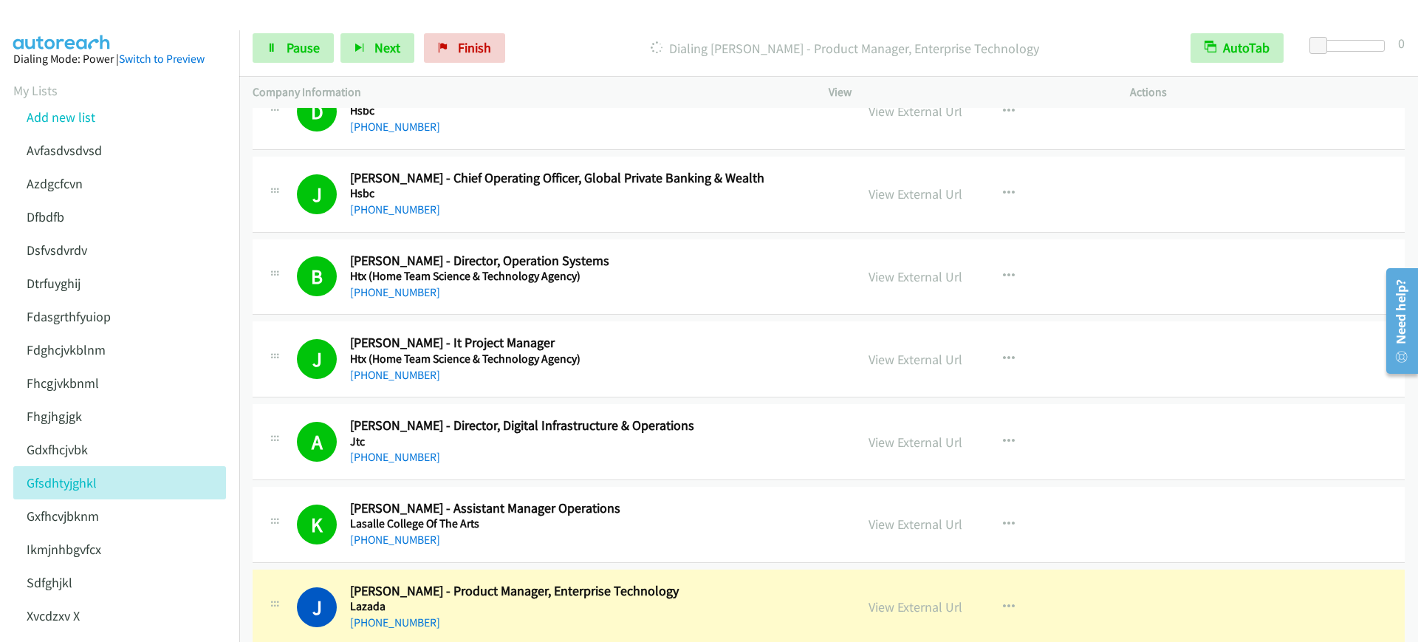
click at [254, 24] on div "Start Calls Pause Next Finish Dialing Joanne Ker - Product Manager, Enterprise …" at bounding box center [828, 48] width 1179 height 57
click at [287, 39] on span "Pause" at bounding box center [303, 47] width 33 height 17
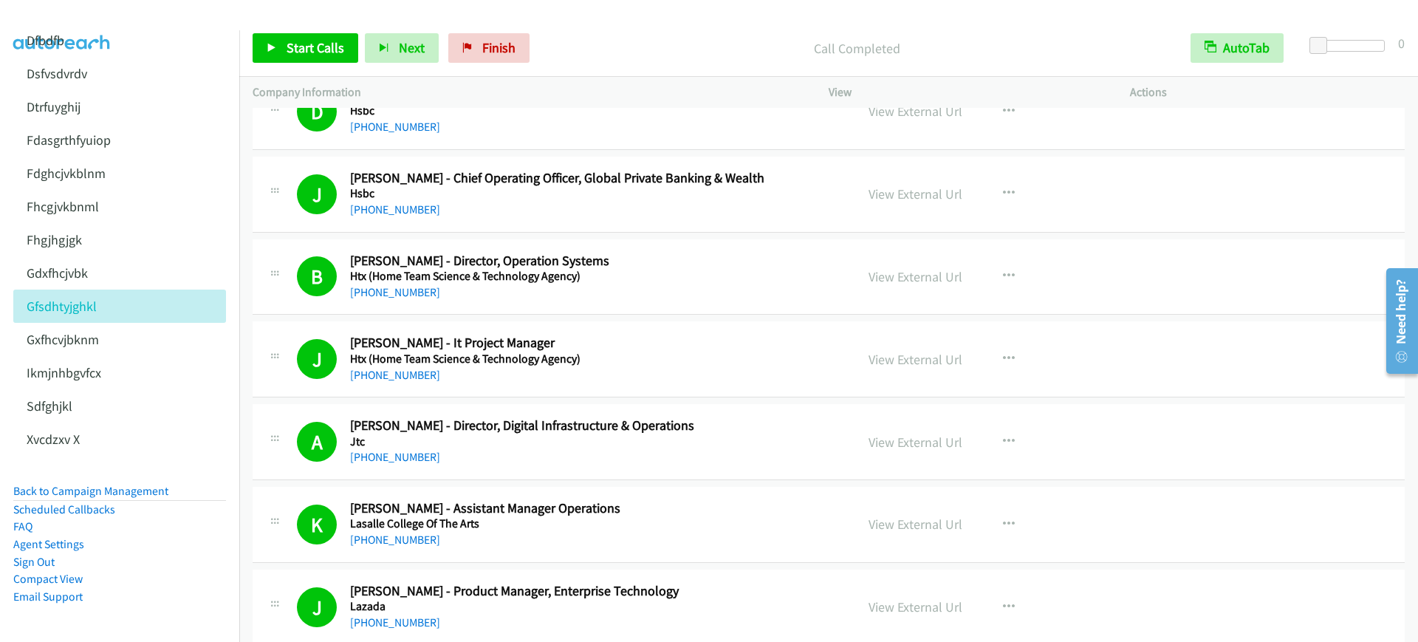
scroll to position [191, 0]
click at [147, 484] on link "Back to Campaign Management" at bounding box center [90, 491] width 155 height 14
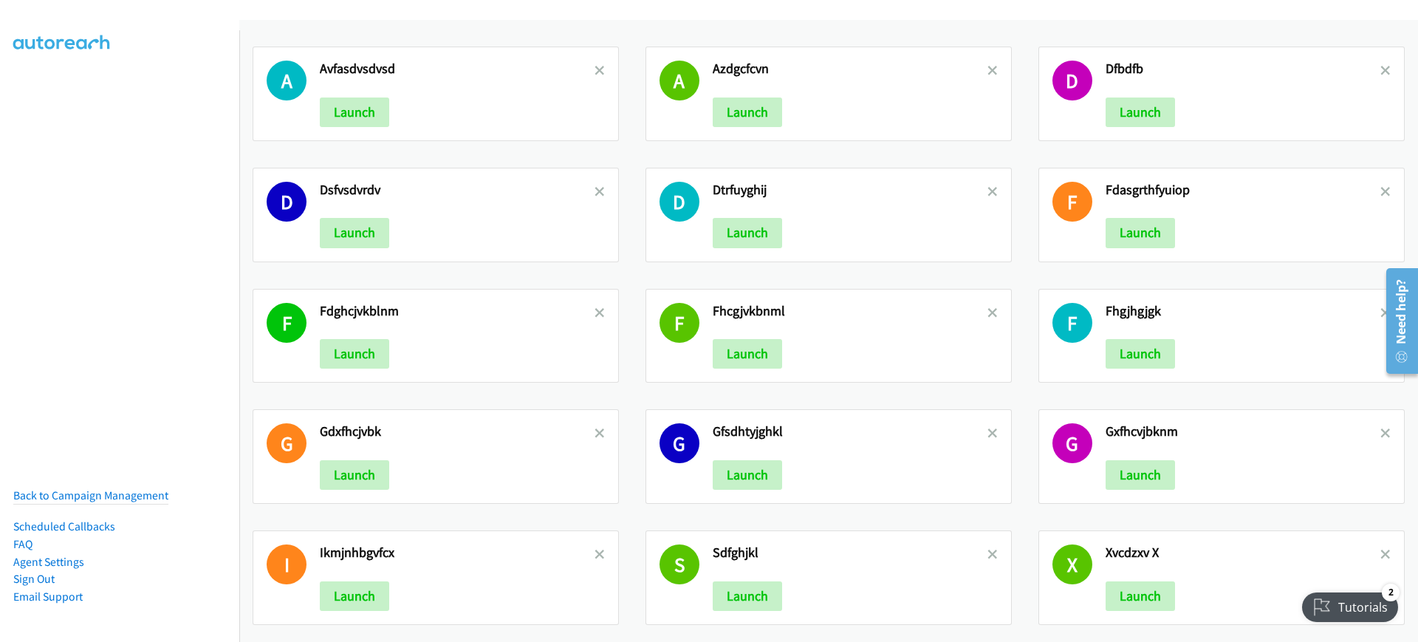
click at [1254, 613] on div "X Xvcdzxv X Launch" at bounding box center [1222, 577] width 366 height 95
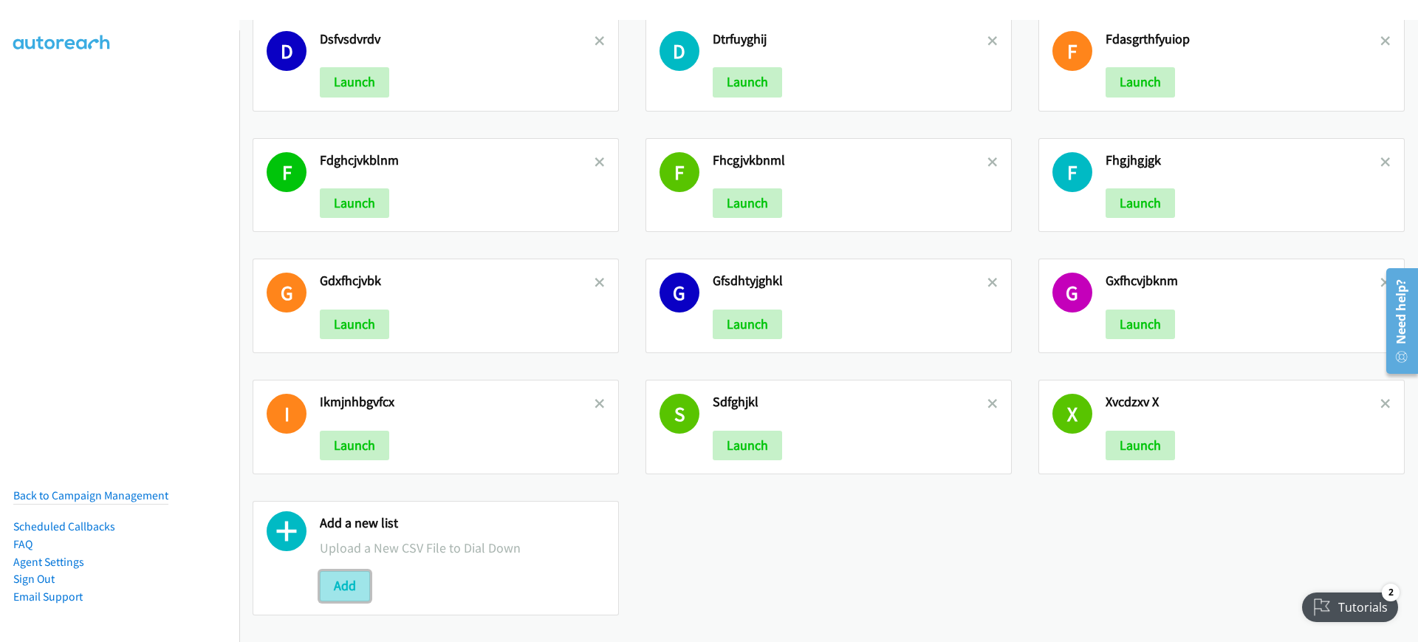
click at [349, 571] on button "Add" at bounding box center [345, 586] width 50 height 30
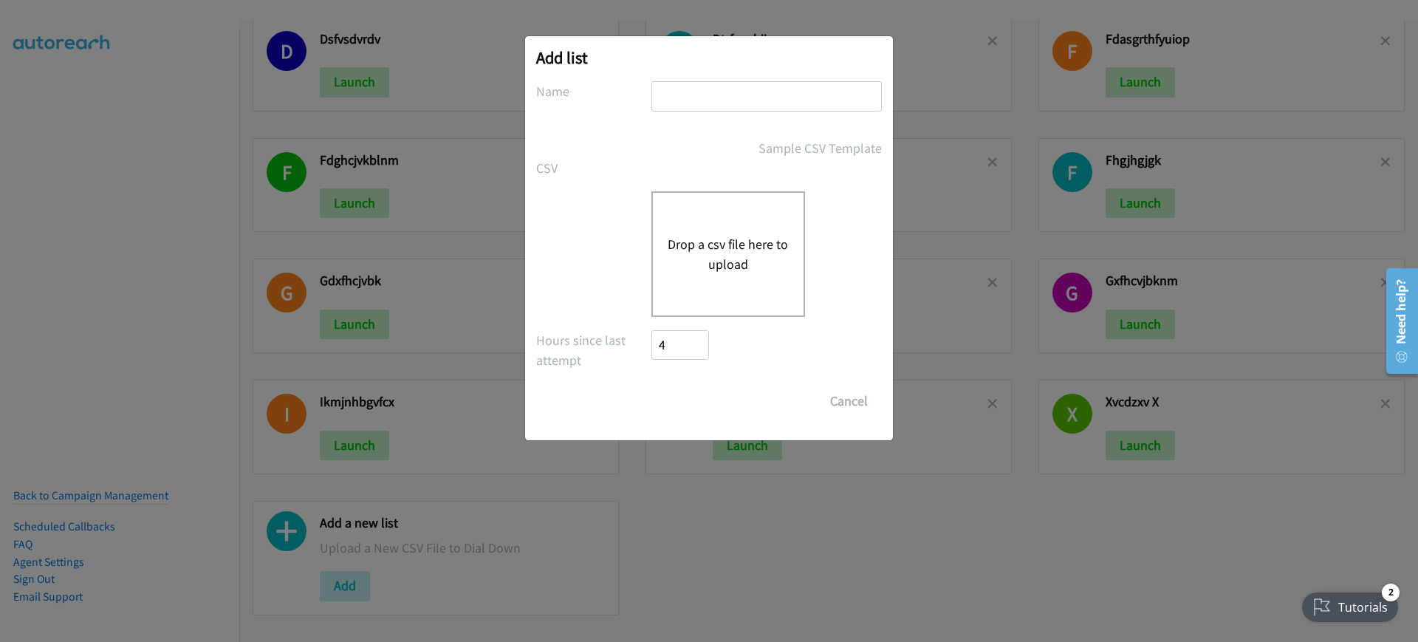
click at [745, 259] on button "Drop a csv file here to upload" at bounding box center [728, 254] width 121 height 40
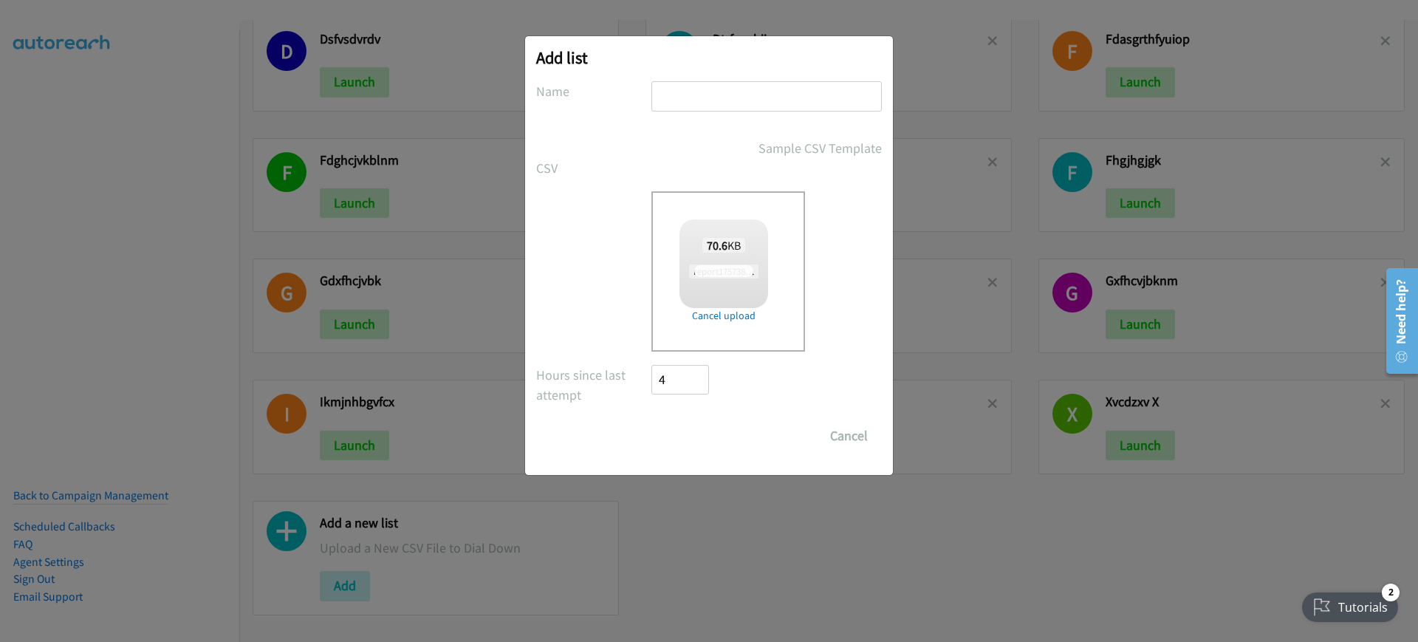
click at [802, 83] on input "text" at bounding box center [767, 96] width 230 height 30
type input "hcgj"
checkbox input "true"
type input "hcgj"
click at [710, 447] on input "Save List" at bounding box center [691, 436] width 78 height 30
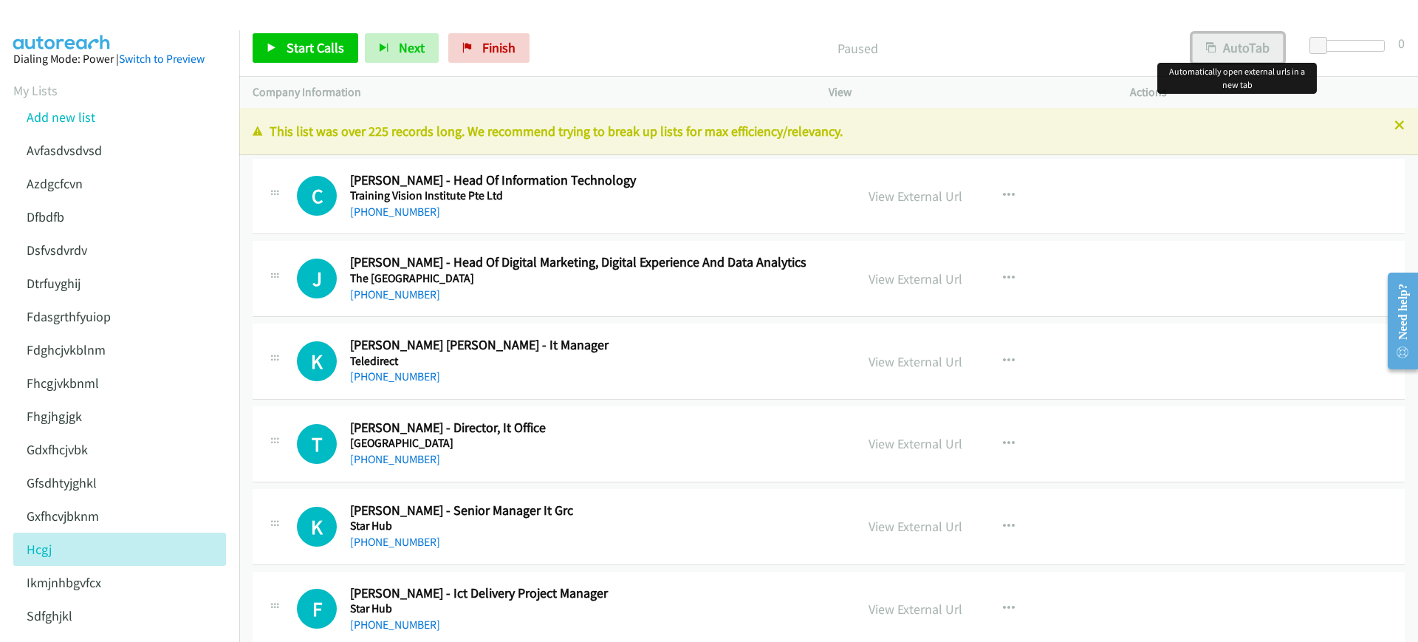
click at [1255, 49] on button "AutoTab" at bounding box center [1238, 48] width 92 height 30
click at [304, 51] on span "Start Calls" at bounding box center [316, 47] width 58 height 17
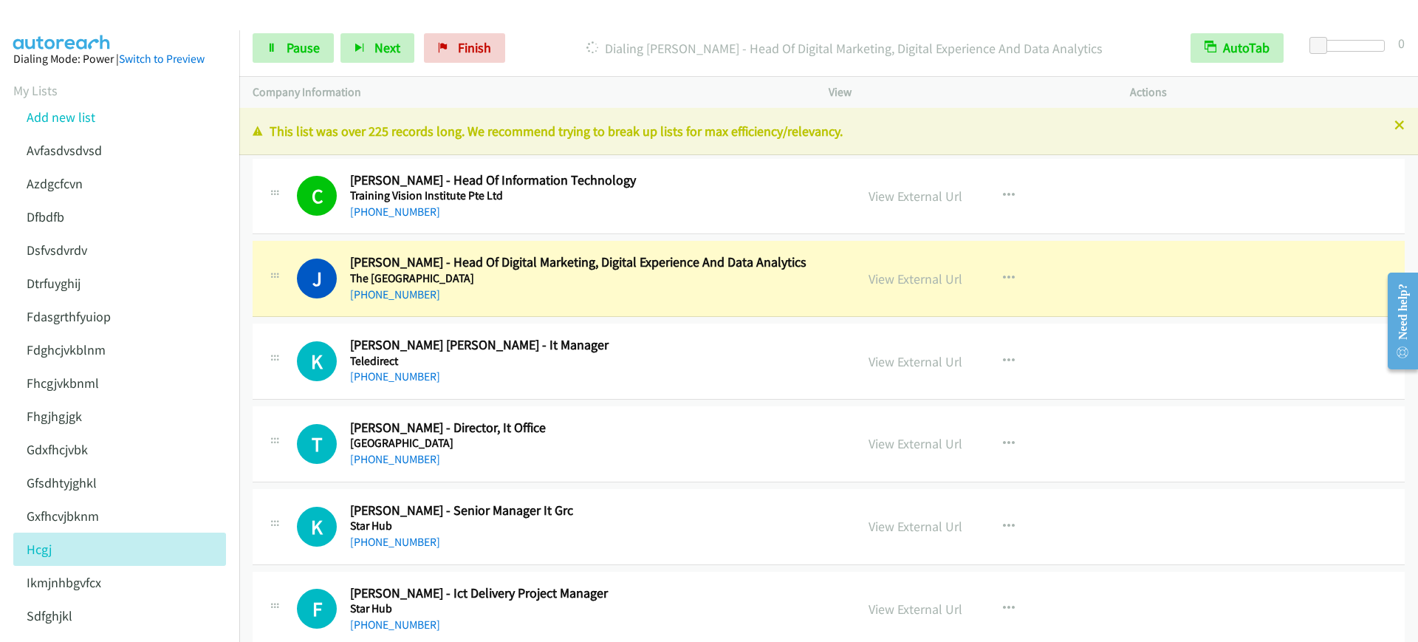
scroll to position [92, 0]
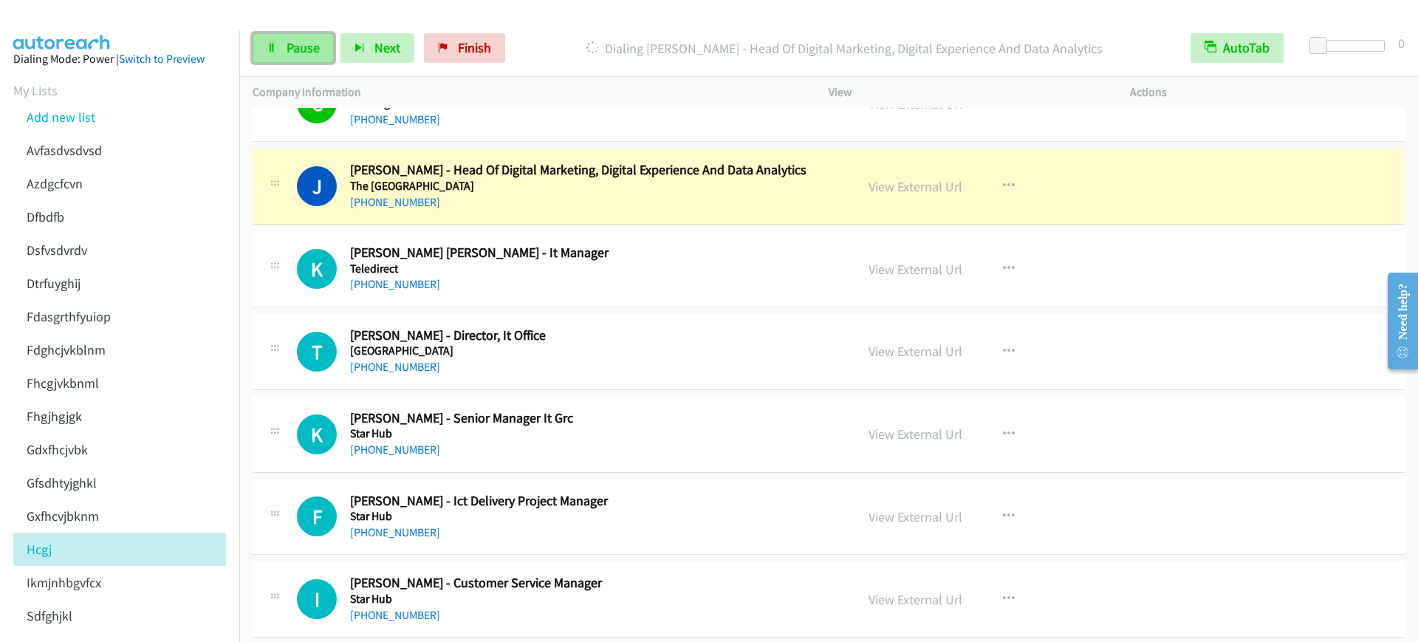
click at [270, 48] on icon at bounding box center [272, 49] width 10 height 10
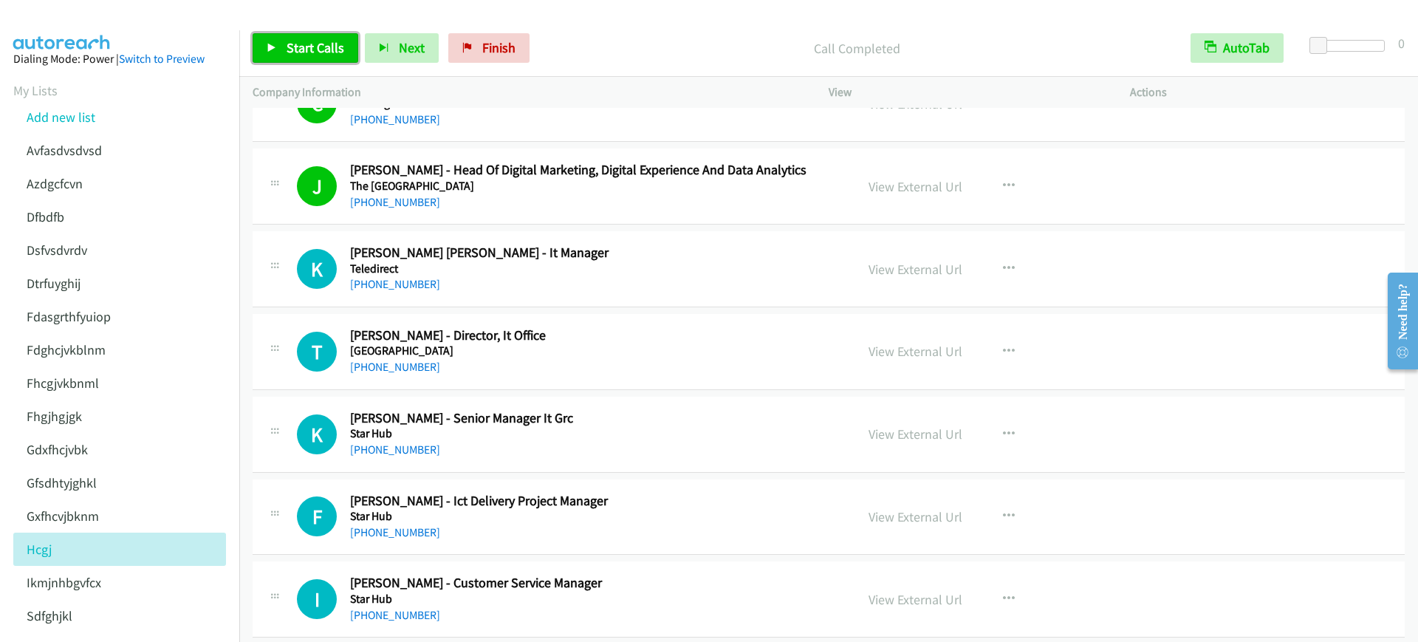
click at [314, 44] on span "Start Calls" at bounding box center [316, 47] width 58 height 17
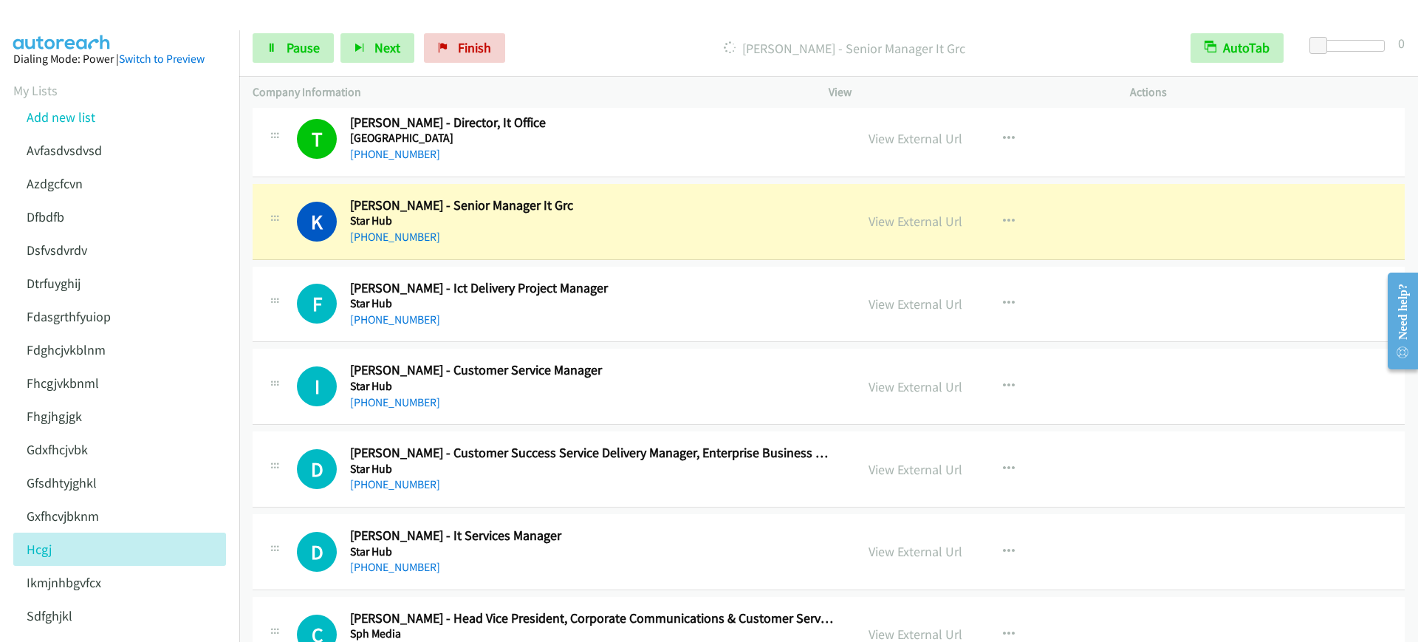
scroll to position [369, 0]
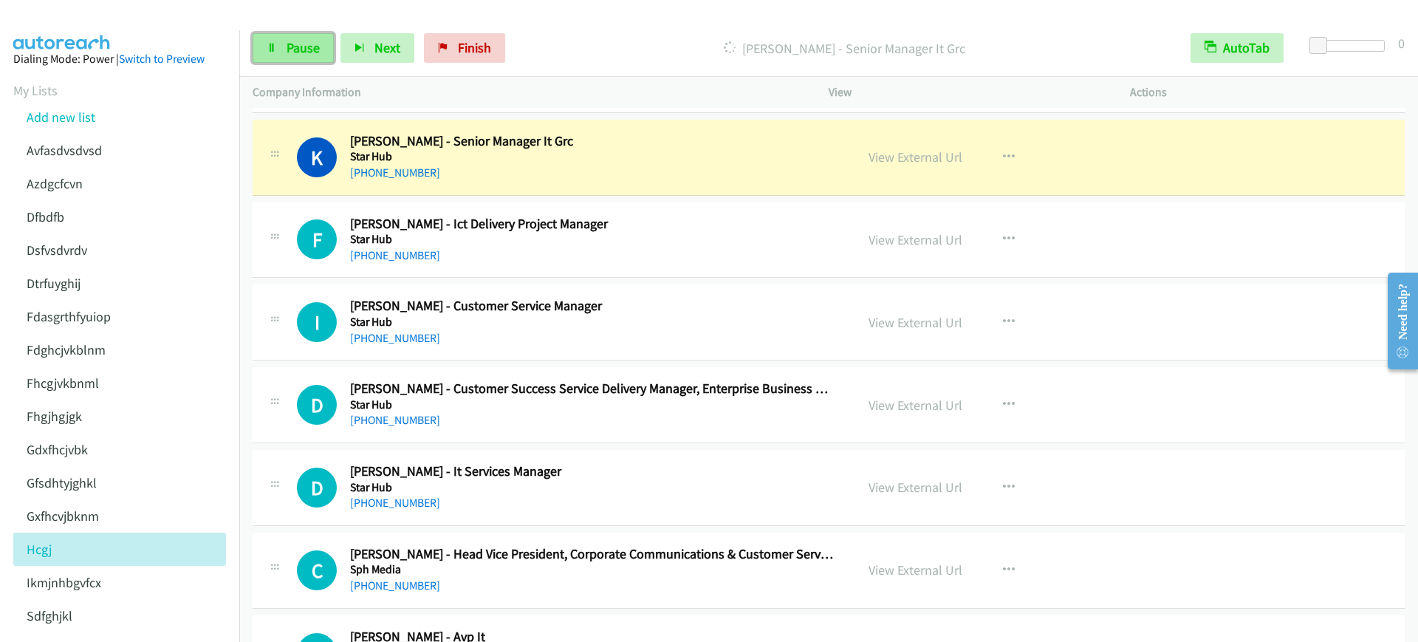
click at [284, 48] on link "Pause" at bounding box center [293, 48] width 81 height 30
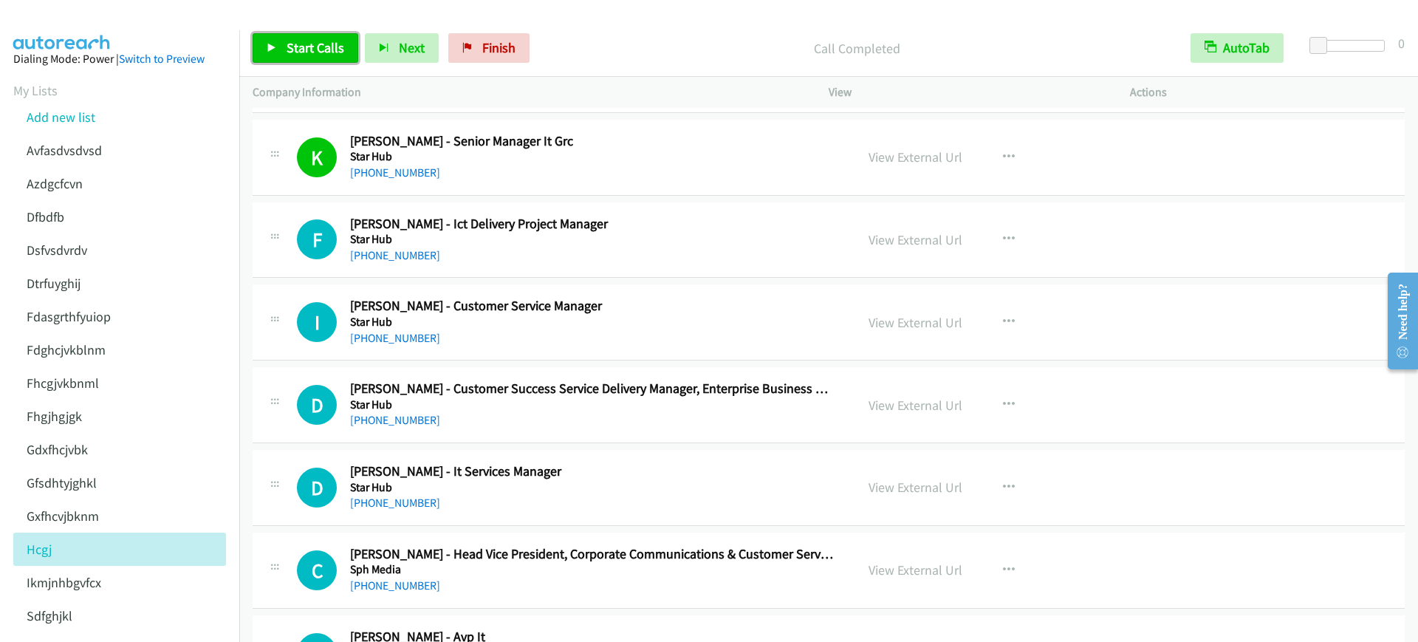
click at [320, 46] on span "Start Calls" at bounding box center [316, 47] width 58 height 17
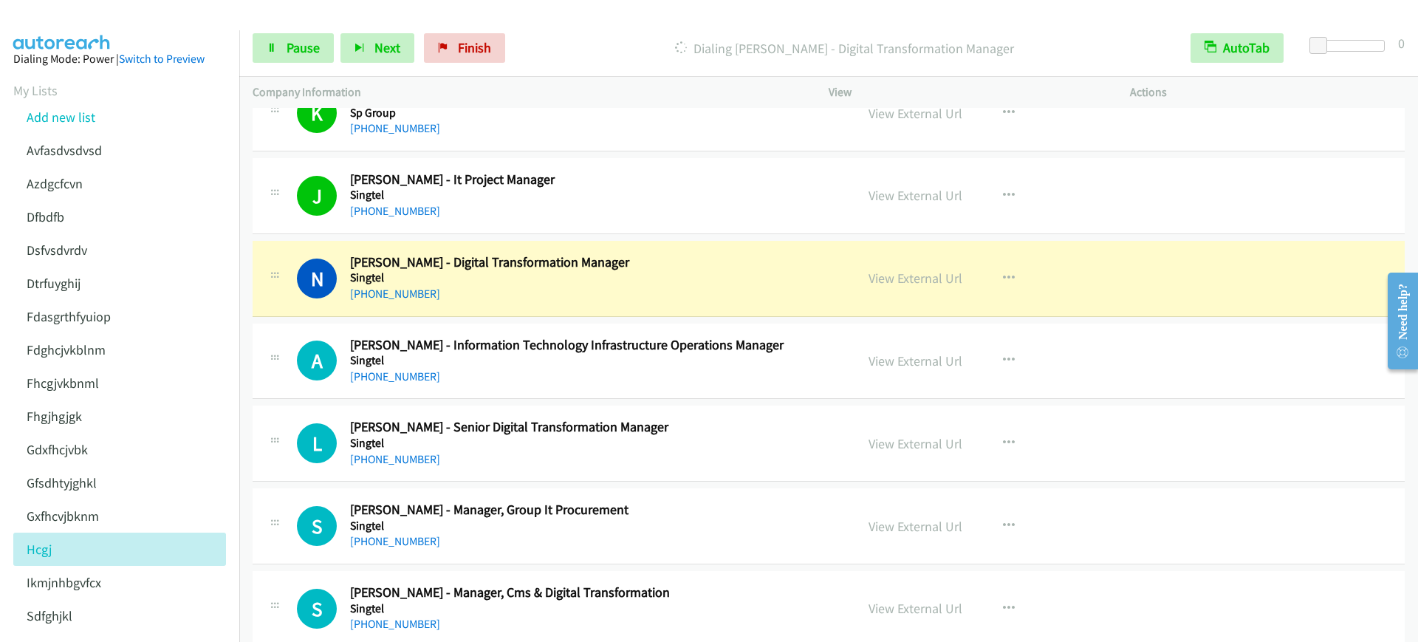
scroll to position [1662, 0]
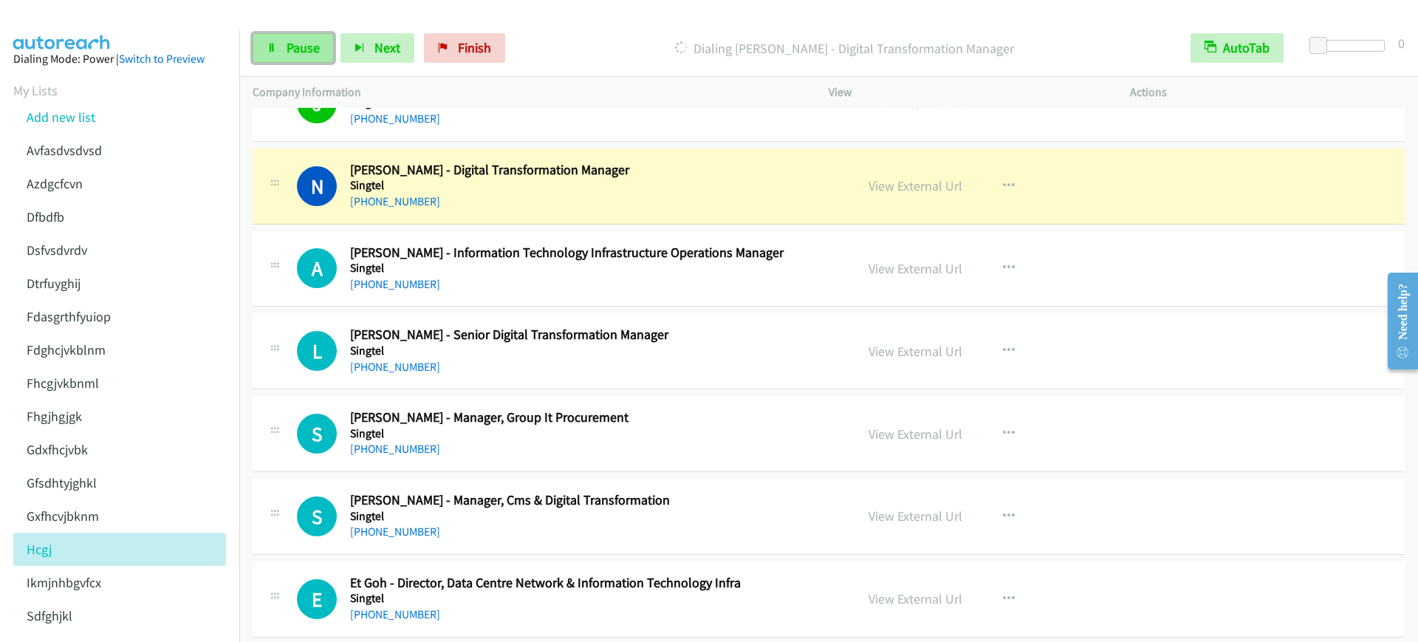
drag, startPoint x: 306, startPoint y: 48, endPoint x: 330, endPoint y: 43, distance: 24.9
click at [306, 49] on span "Pause" at bounding box center [303, 47] width 33 height 17
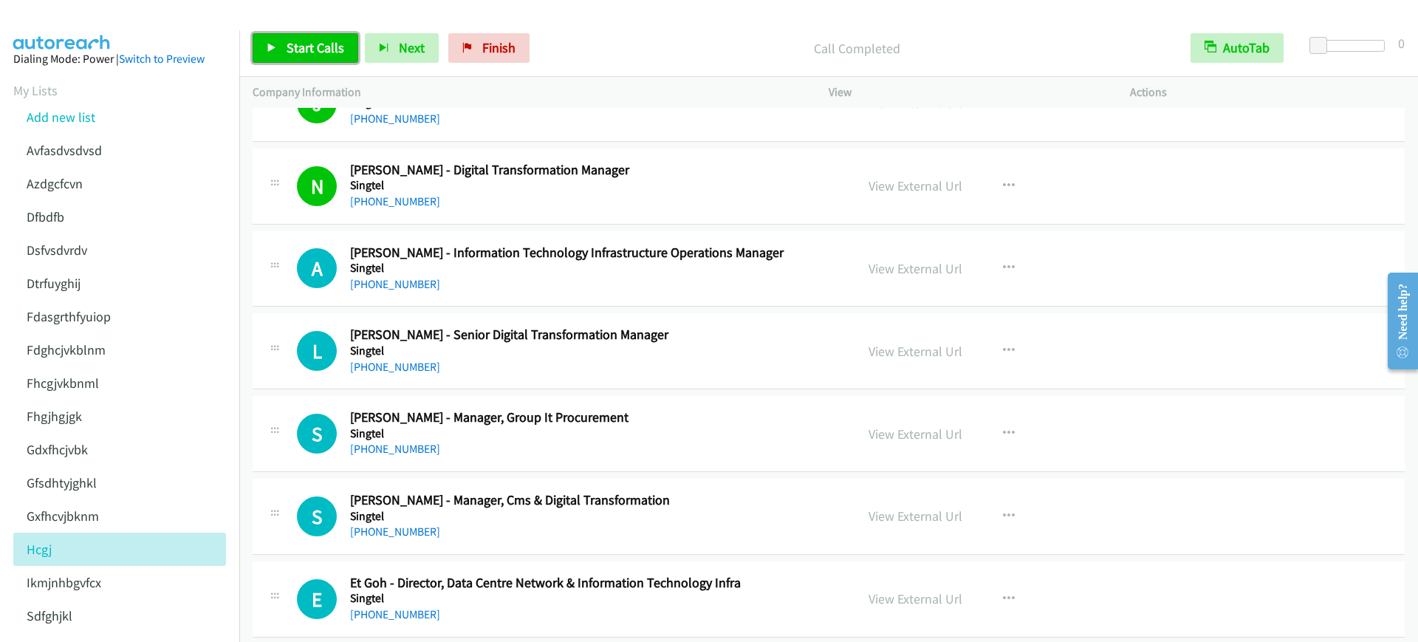
click at [293, 56] on link "Start Calls" at bounding box center [306, 48] width 106 height 30
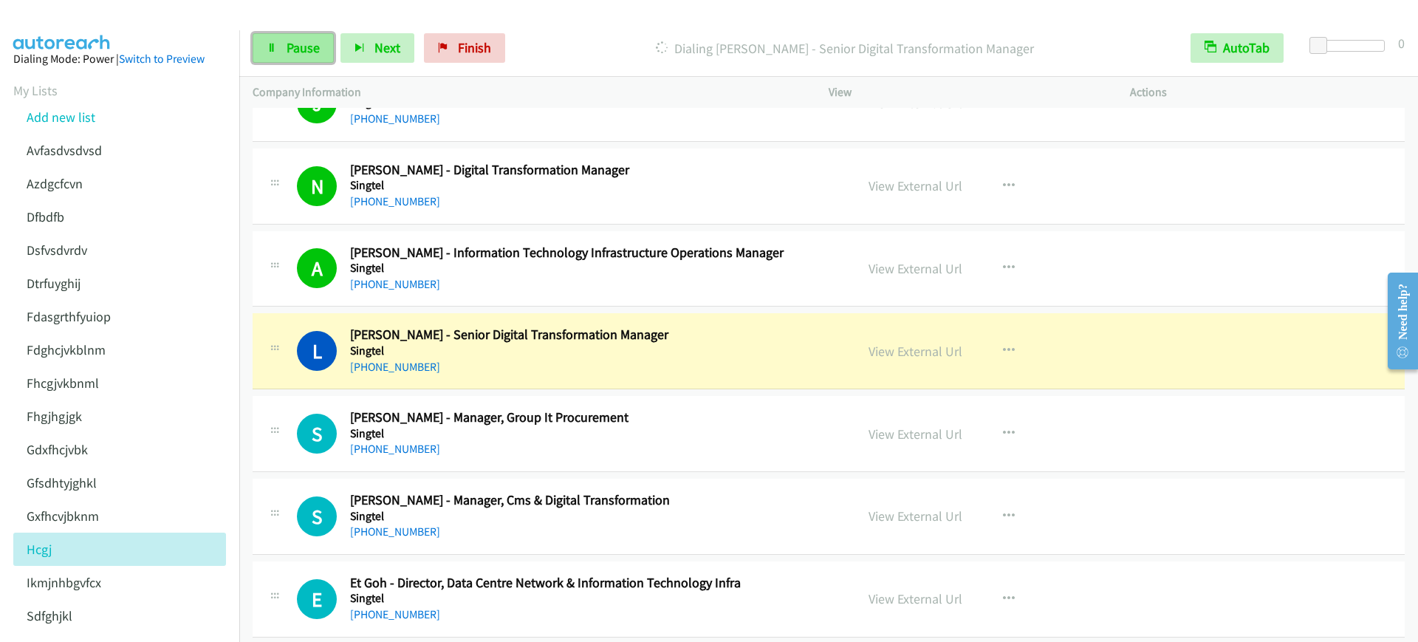
click at [303, 39] on span "Pause" at bounding box center [303, 47] width 33 height 17
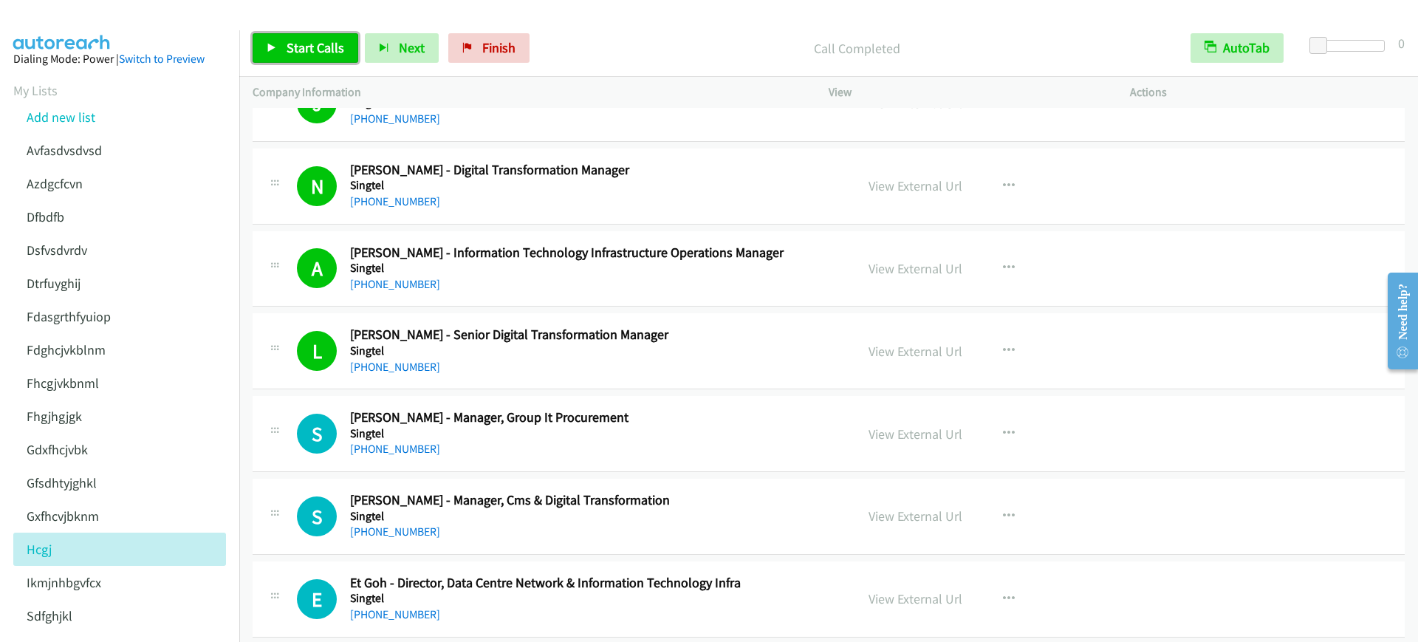
click at [324, 53] on span "Start Calls" at bounding box center [316, 47] width 58 height 17
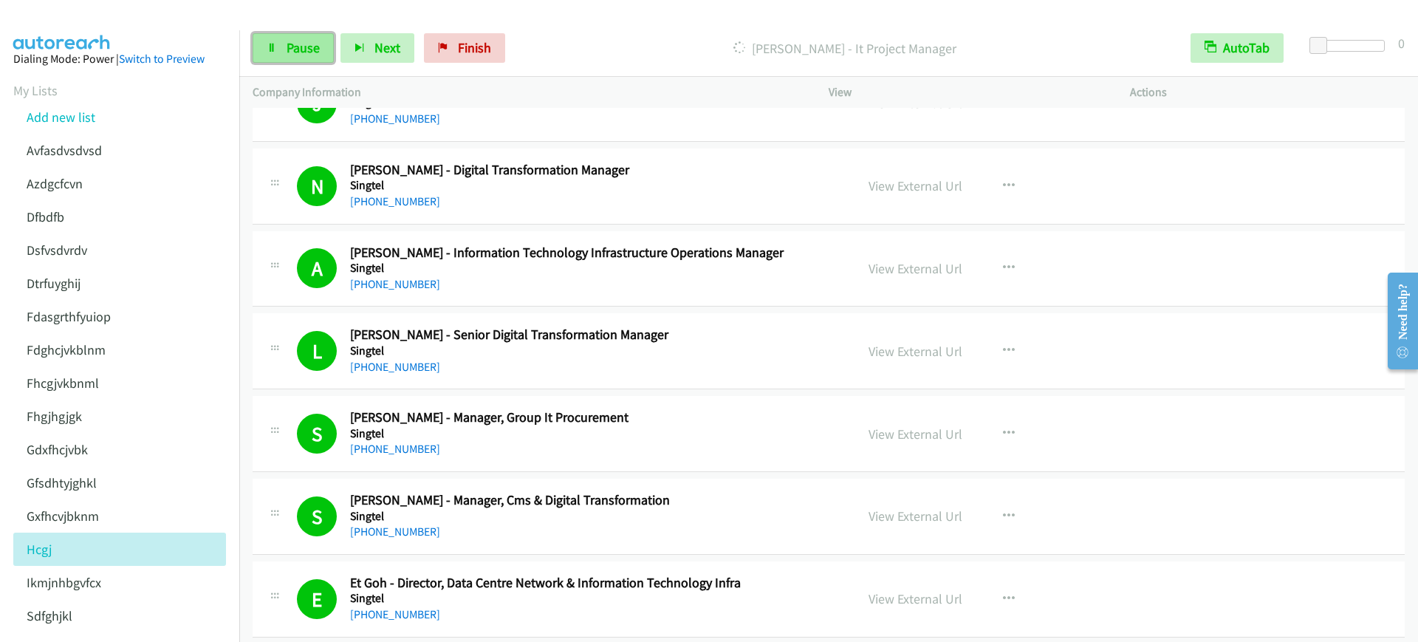
click at [268, 61] on link "Pause" at bounding box center [293, 48] width 81 height 30
click at [310, 55] on span "Start Calls" at bounding box center [316, 47] width 58 height 17
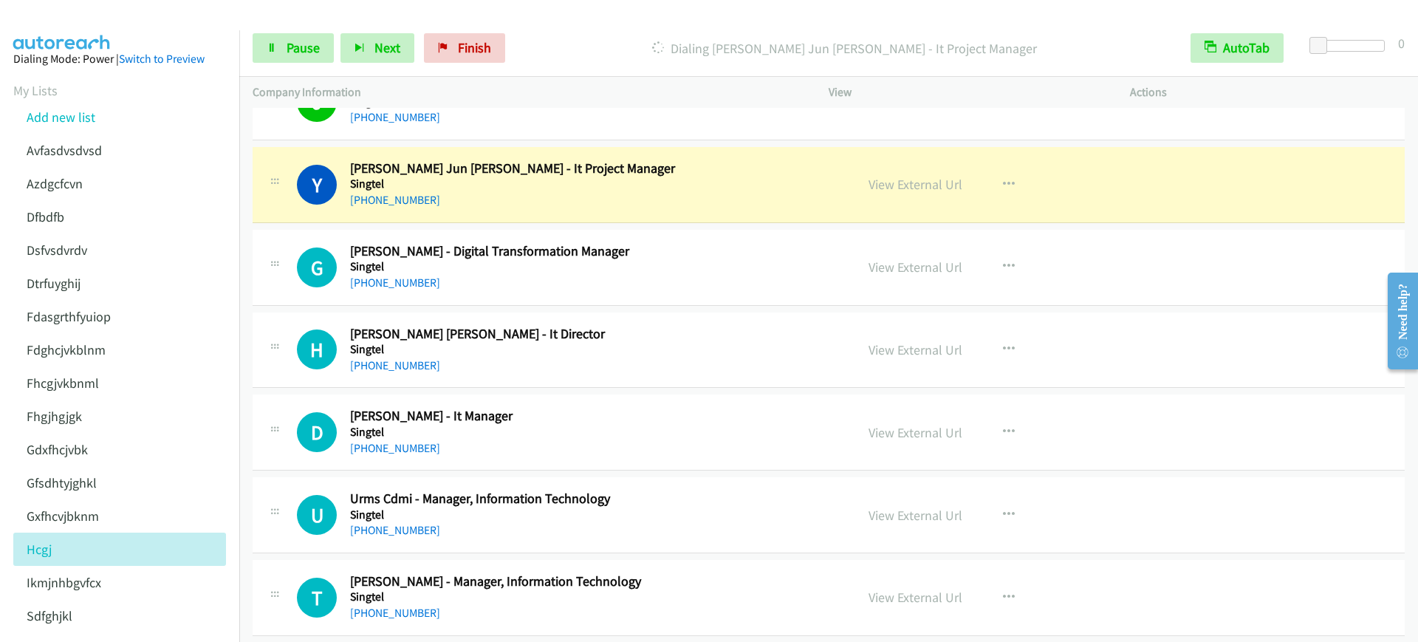
scroll to position [2493, 0]
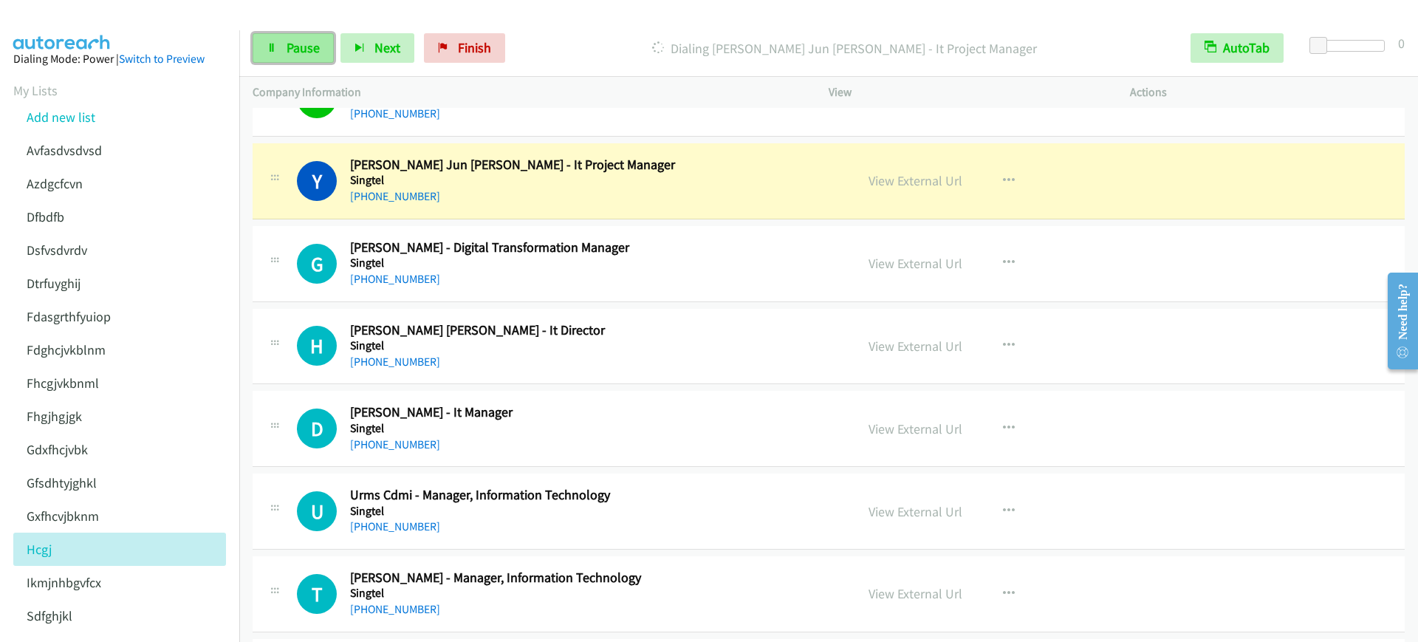
click at [287, 40] on span "Pause" at bounding box center [303, 47] width 33 height 17
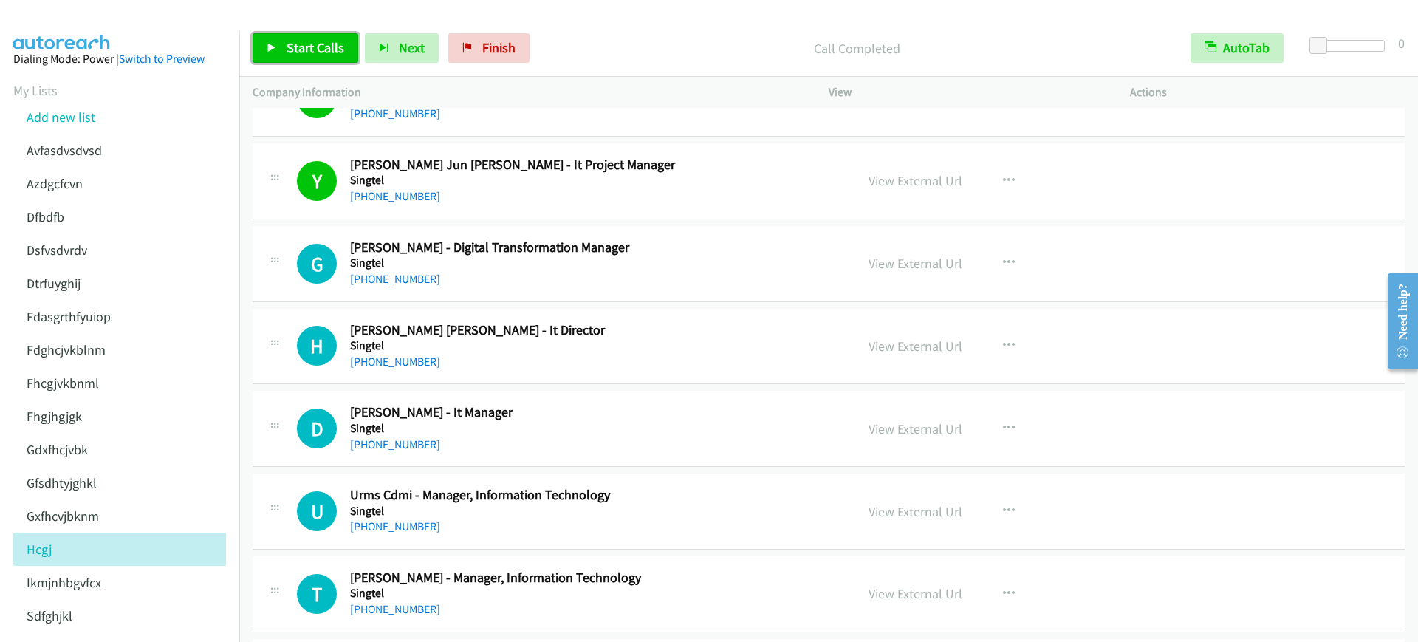
click at [299, 53] on span "Start Calls" at bounding box center [316, 47] width 58 height 17
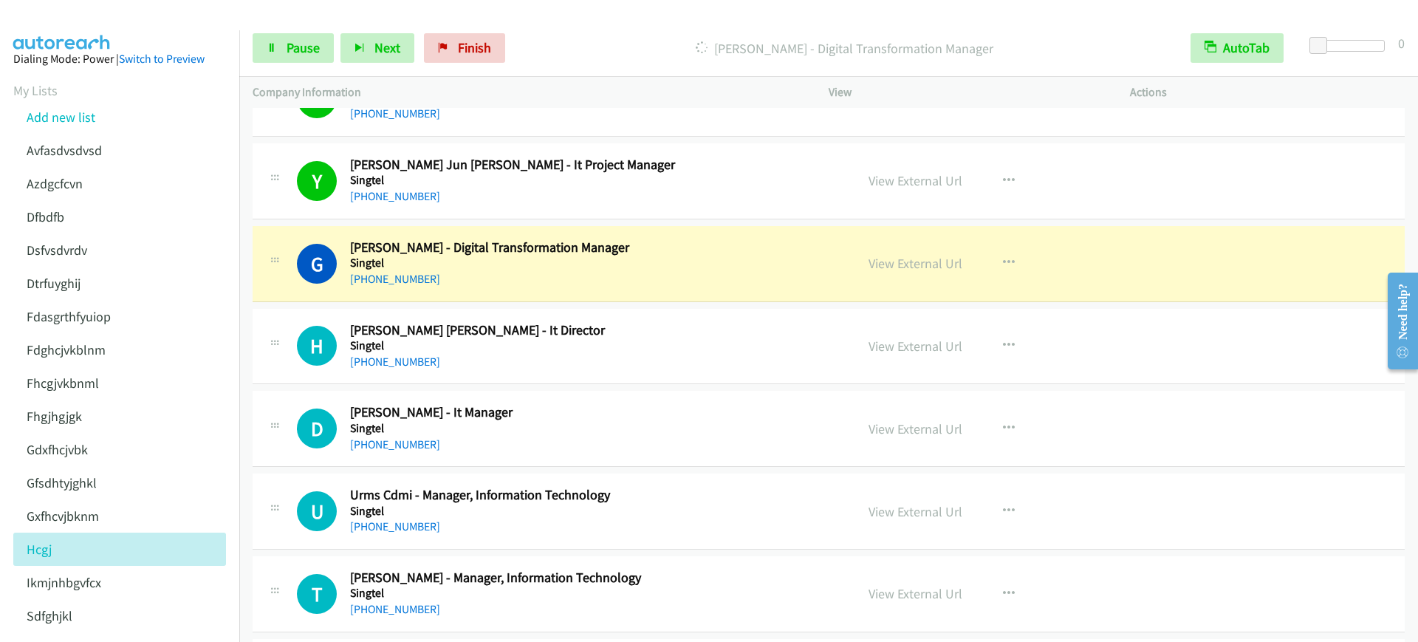
click at [571, 163] on h2 "[PERSON_NAME] Jun [PERSON_NAME] - It Project Manager" at bounding box center [592, 165] width 485 height 17
click at [924, 179] on link "View External Url" at bounding box center [916, 180] width 94 height 17
click at [291, 50] on span "Pause" at bounding box center [303, 47] width 33 height 17
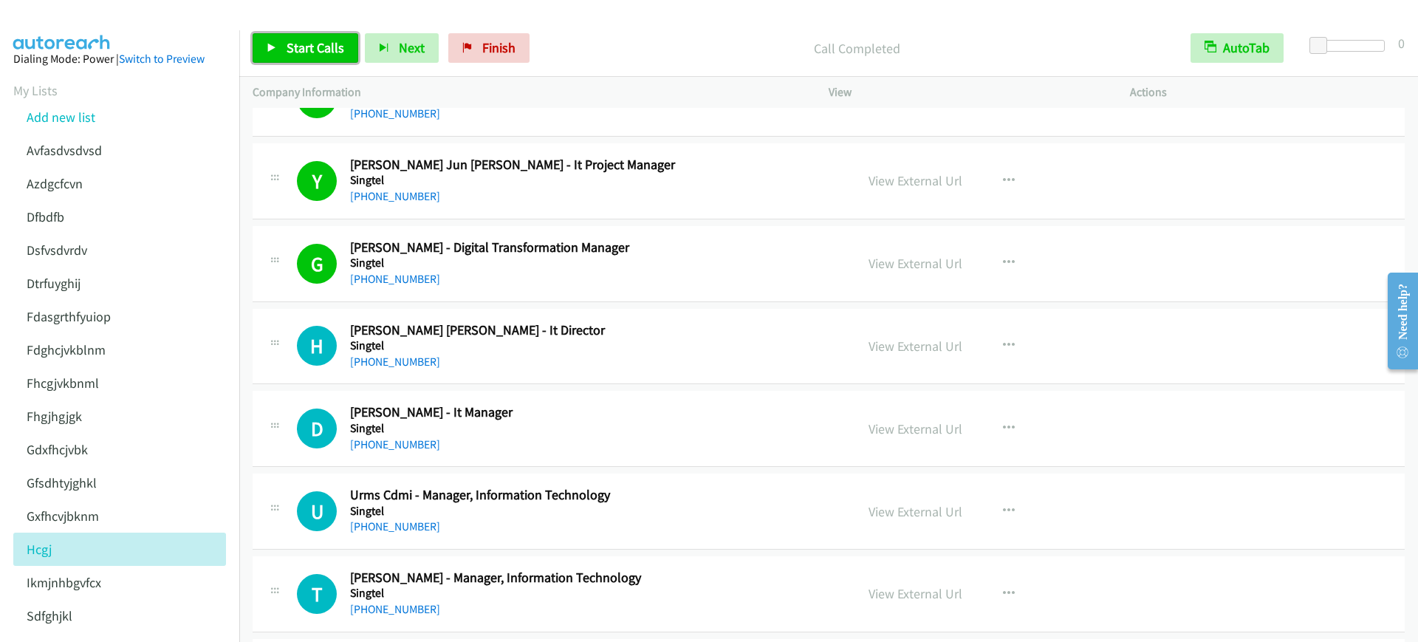
click at [287, 55] on span "Start Calls" at bounding box center [316, 47] width 58 height 17
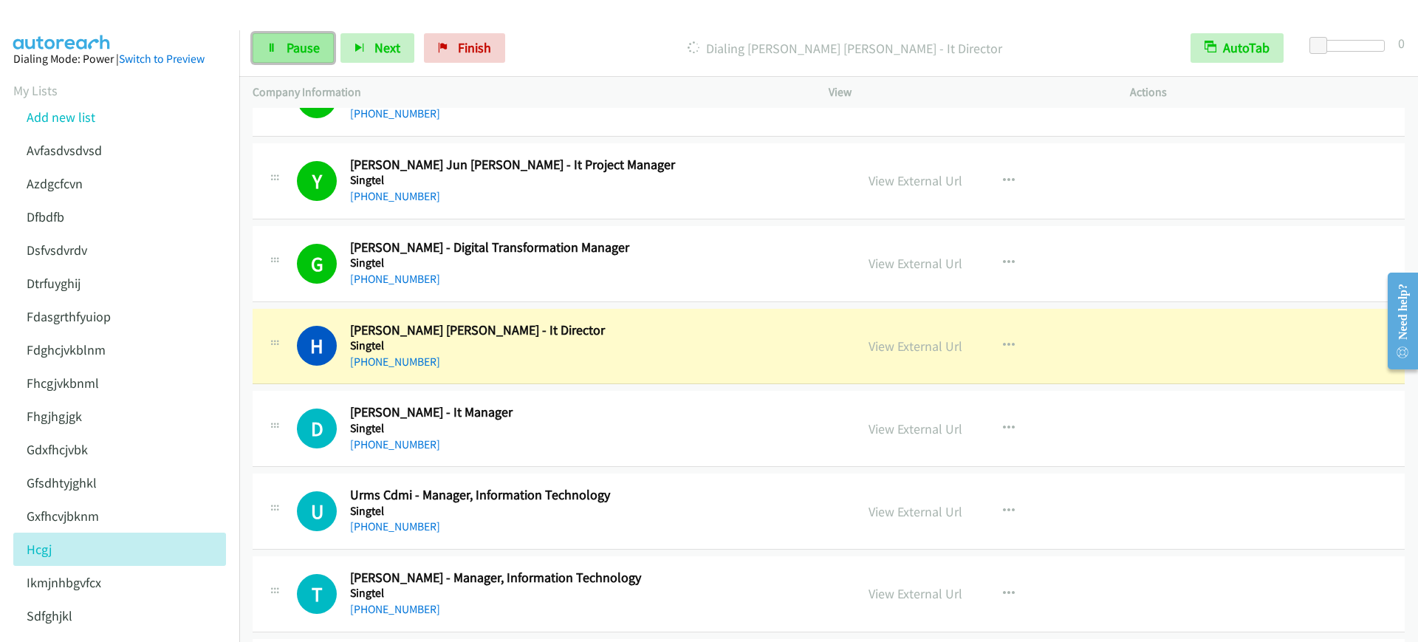
click at [292, 43] on span "Pause" at bounding box center [303, 47] width 33 height 17
